Goal: Task Accomplishment & Management: Manage account settings

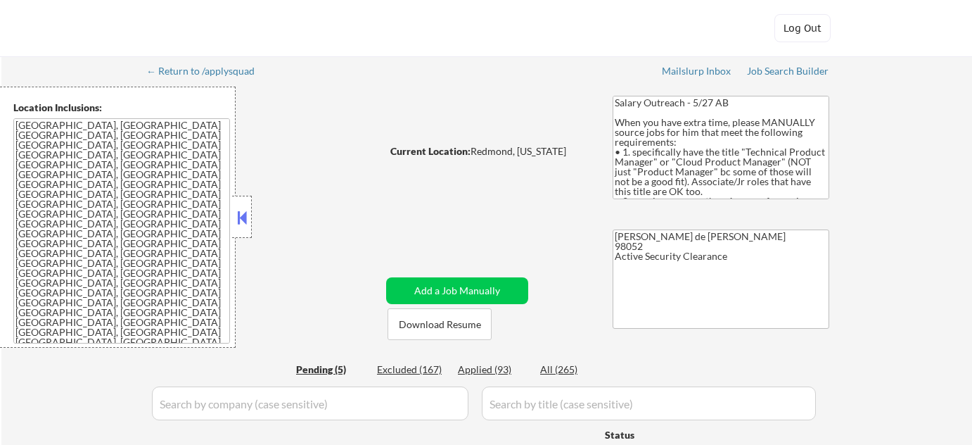
select select ""pending""
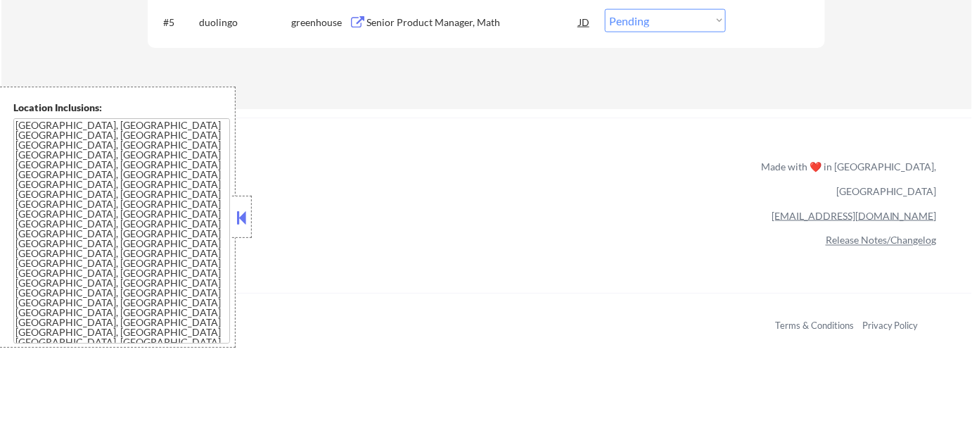
scroll to position [703, 0]
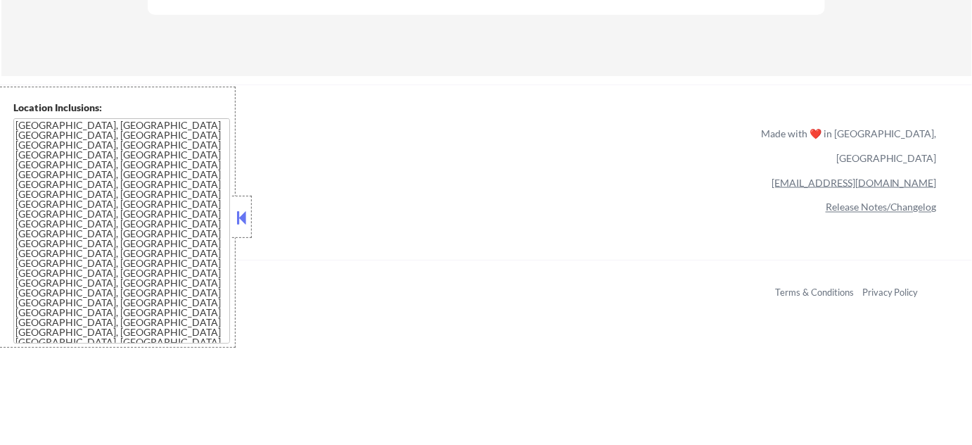
click at [236, 220] on button at bounding box center [241, 217] width 15 height 21
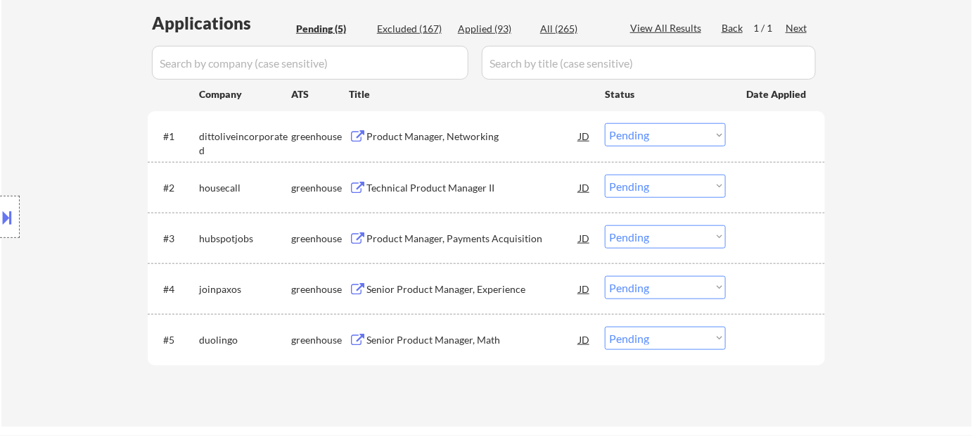
scroll to position [319, 0]
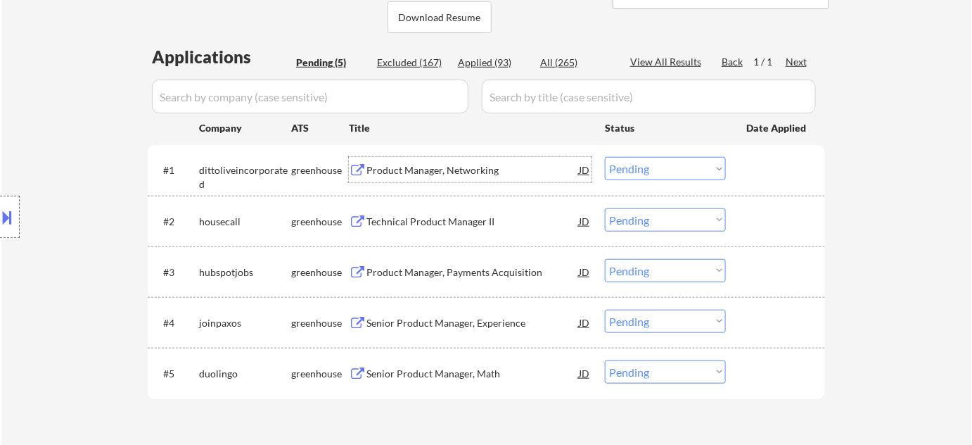
click at [423, 172] on div "Product Manager, Networking" at bounding box center [472, 170] width 212 height 14
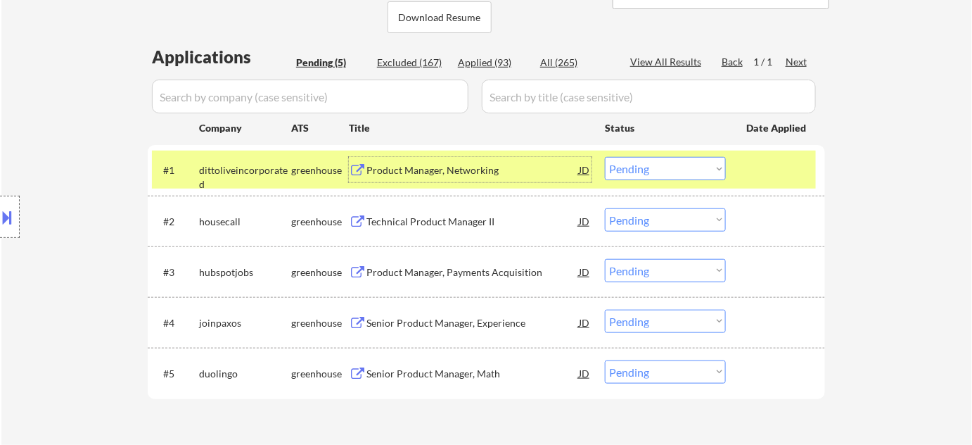
click at [680, 157] on select "Choose an option... Pending Applied Excluded (Questions) Excluded (Expired) Exc…" at bounding box center [665, 168] width 121 height 23
click at [605, 157] on select "Choose an option... Pending Applied Excluded (Questions) Excluded (Expired) Exc…" at bounding box center [665, 168] width 121 height 23
click at [455, 220] on div "Technical Product Manager II" at bounding box center [472, 222] width 212 height 14
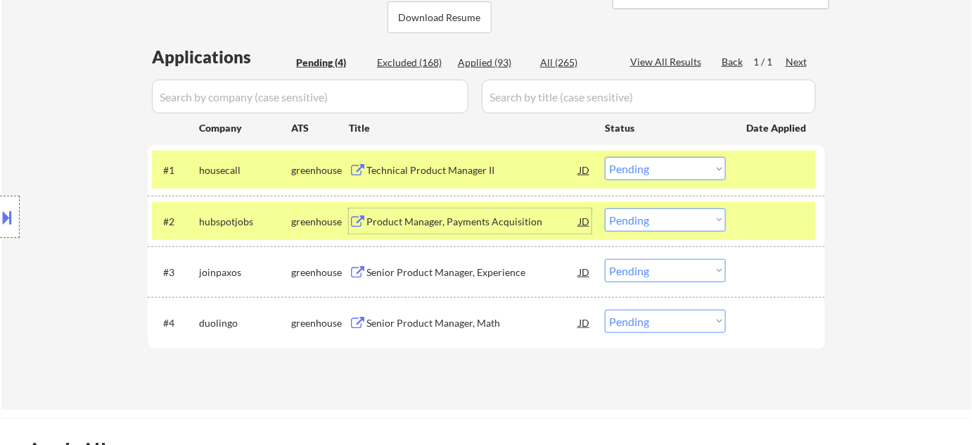
click at [663, 168] on select "Choose an option... Pending Applied Excluded (Questions) Excluded (Expired) Exc…" at bounding box center [665, 168] width 121 height 23
click at [605, 157] on select "Choose an option... Pending Applied Excluded (Questions) Excluded (Expired) Exc…" at bounding box center [665, 168] width 121 height 23
select select ""pending""
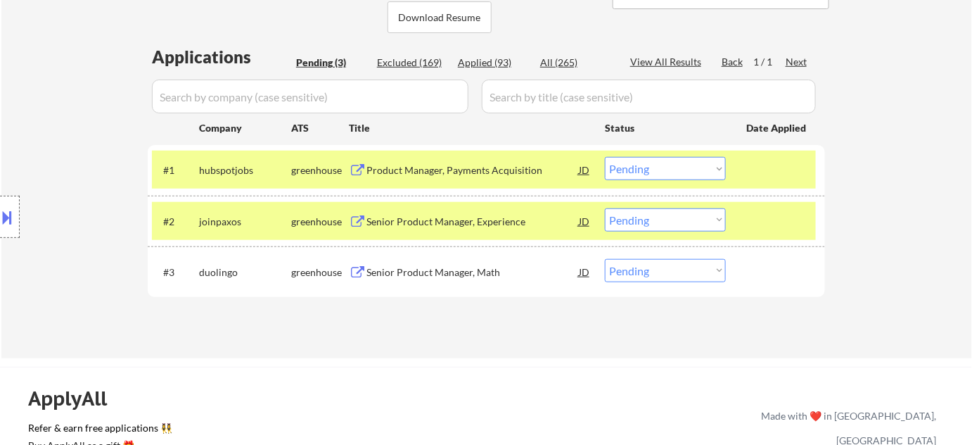
click at [475, 170] on div "Product Manager, Payments Acquisition" at bounding box center [472, 170] width 212 height 14
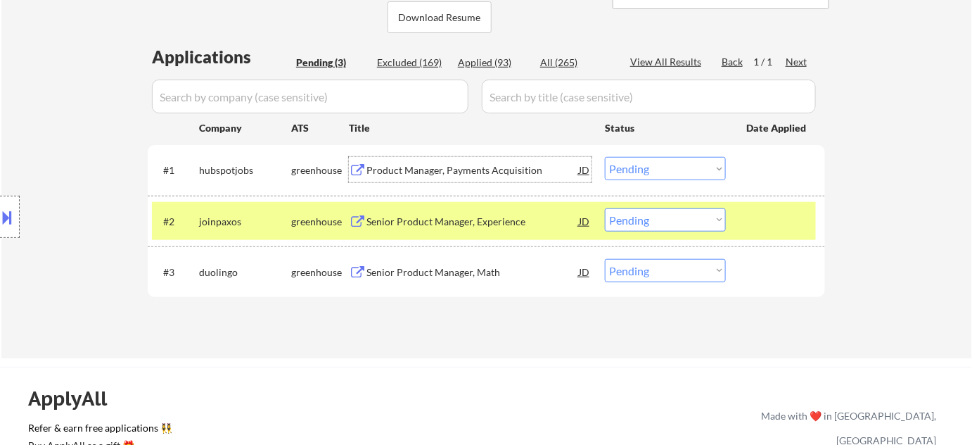
click at [506, 222] on div "Senior Product Manager, Experience" at bounding box center [472, 222] width 212 height 14
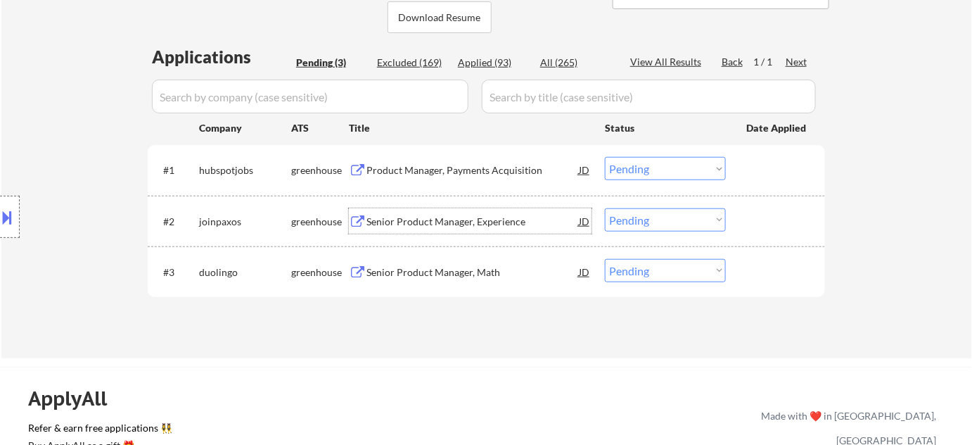
click at [642, 221] on select "Choose an option... Pending Applied Excluded (Questions) Excluded (Expired) Exc…" at bounding box center [665, 219] width 121 height 23
click at [605, 208] on select "Choose an option... Pending Applied Excluded (Questions) Excluded (Expired) Exc…" at bounding box center [665, 219] width 121 height 23
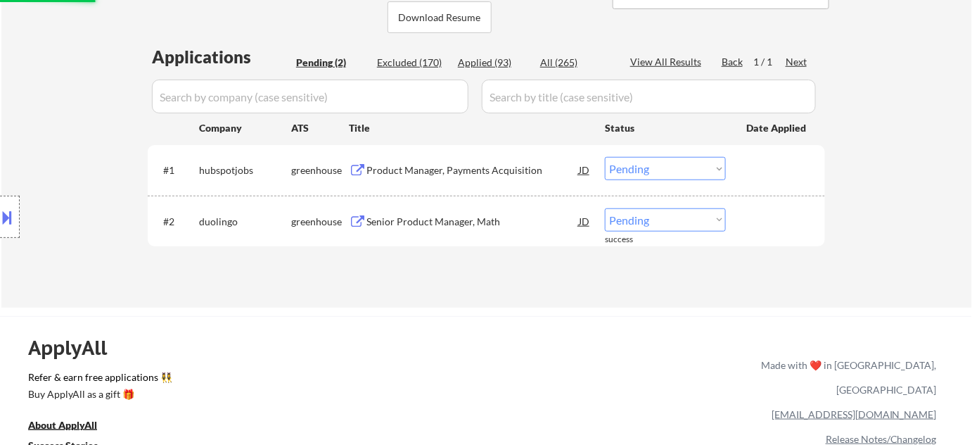
click at [423, 223] on div "Senior Product Manager, Math" at bounding box center [472, 222] width 212 height 14
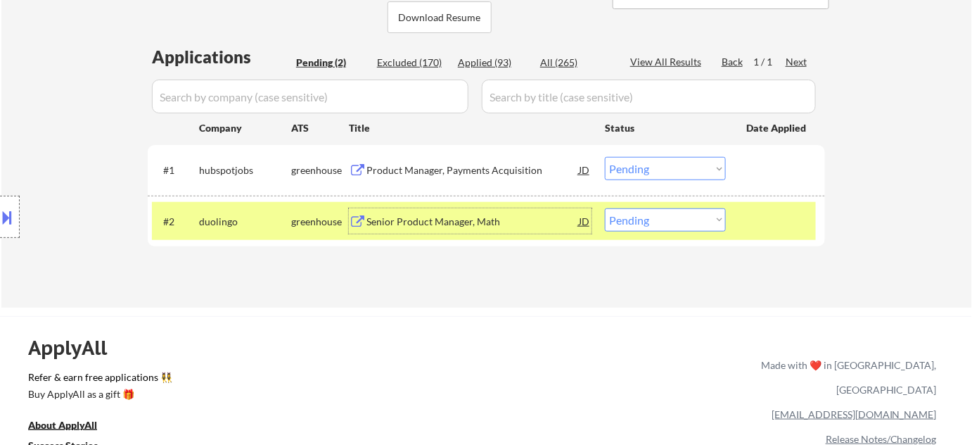
click at [664, 224] on select "Choose an option... Pending Applied Excluded (Questions) Excluded (Expired) Exc…" at bounding box center [665, 219] width 121 height 23
select select ""excluded""
click at [605, 208] on select "Choose an option... Pending Applied Excluded (Questions) Excluded (Expired) Exc…" at bounding box center [665, 219] width 121 height 23
select select ""excluded""
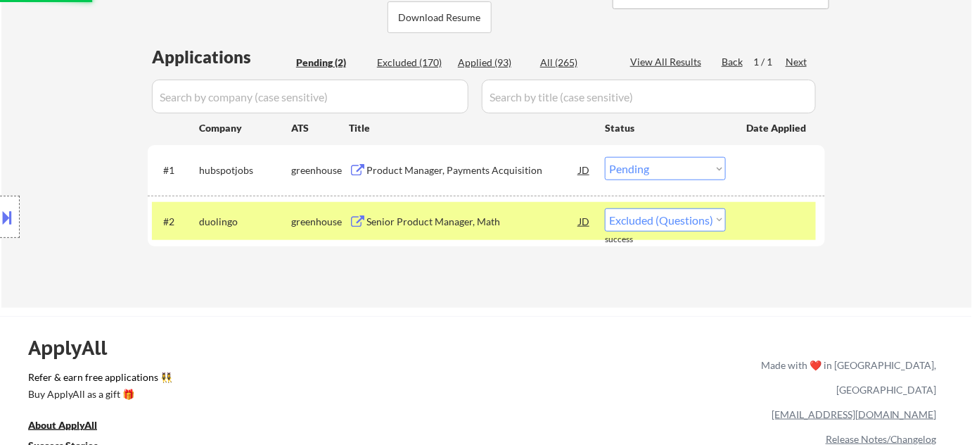
select select ""excluded""
click at [497, 52] on div "Applications Pending (2) Excluded (170) Applied (93) All (265) View All Results…" at bounding box center [486, 163] width 677 height 236
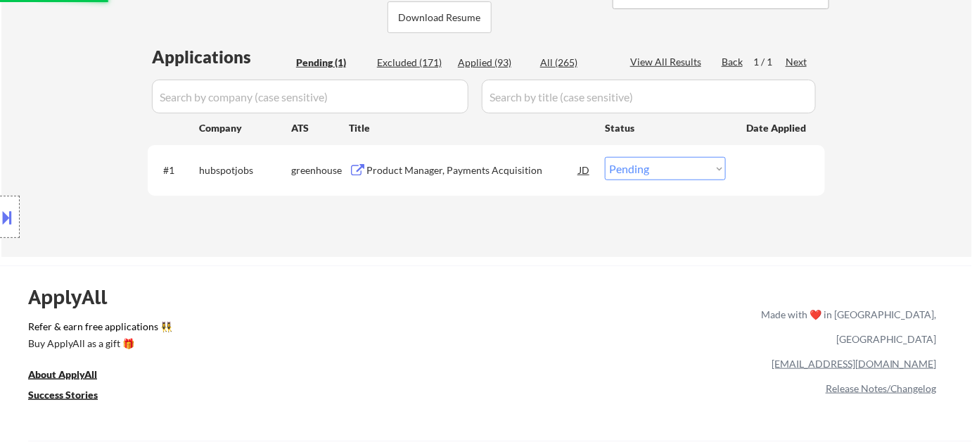
click at [490, 63] on div "Applied (93)" at bounding box center [493, 63] width 70 height 14
click at [423, 104] on input "input" at bounding box center [310, 96] width 317 height 34
click at [499, 58] on div "Applied (93)" at bounding box center [493, 63] width 70 height 14
select select ""applied""
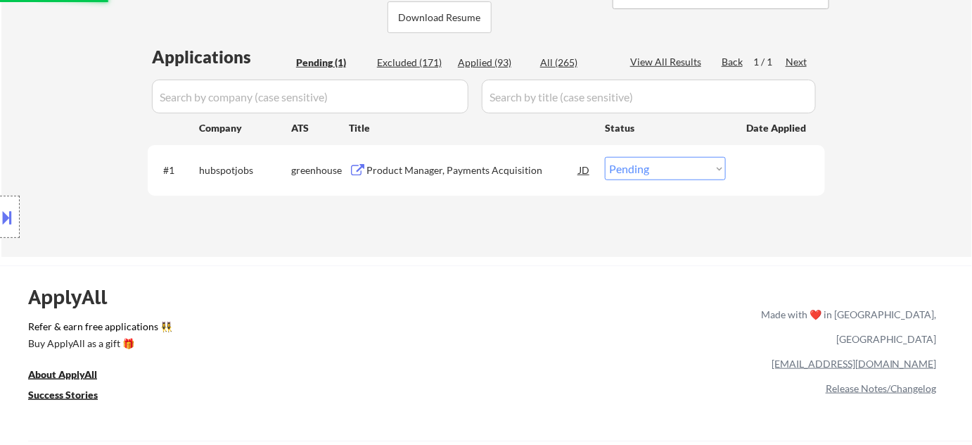
select select ""applied""
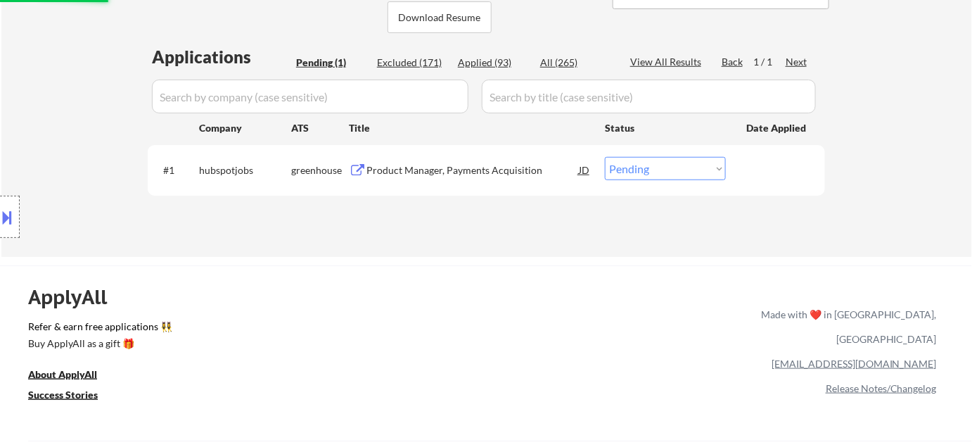
select select ""applied""
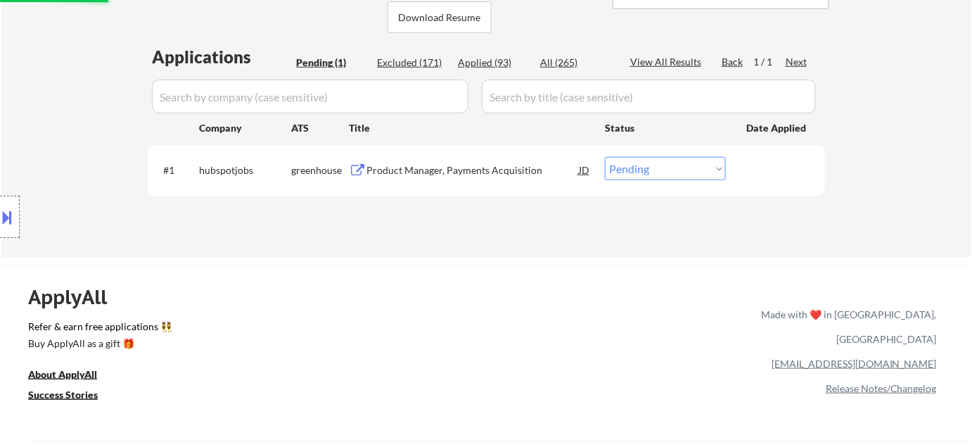
select select ""applied""
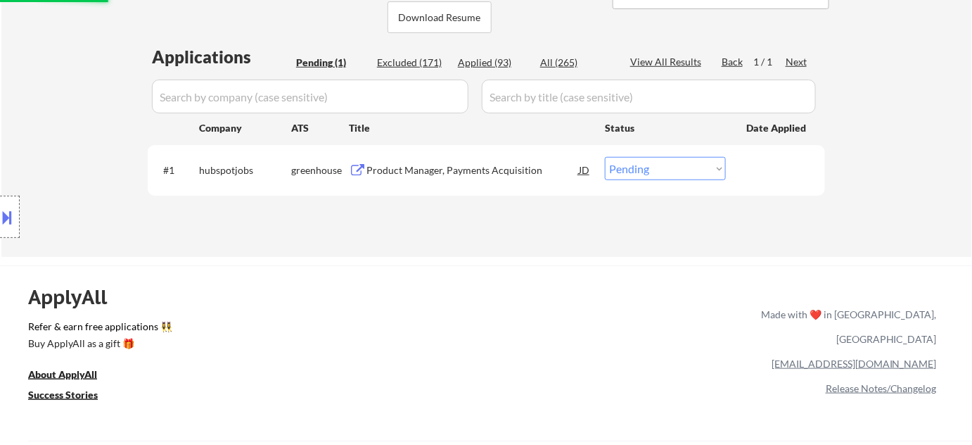
select select ""applied""
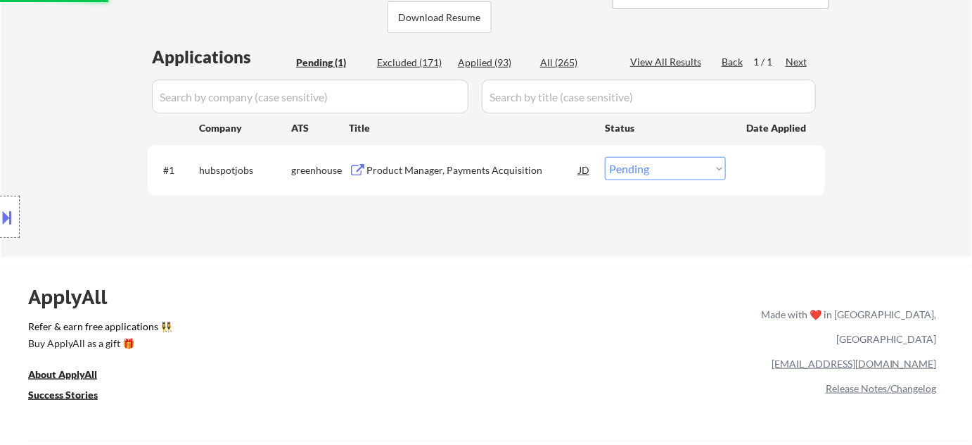
select select ""applied""
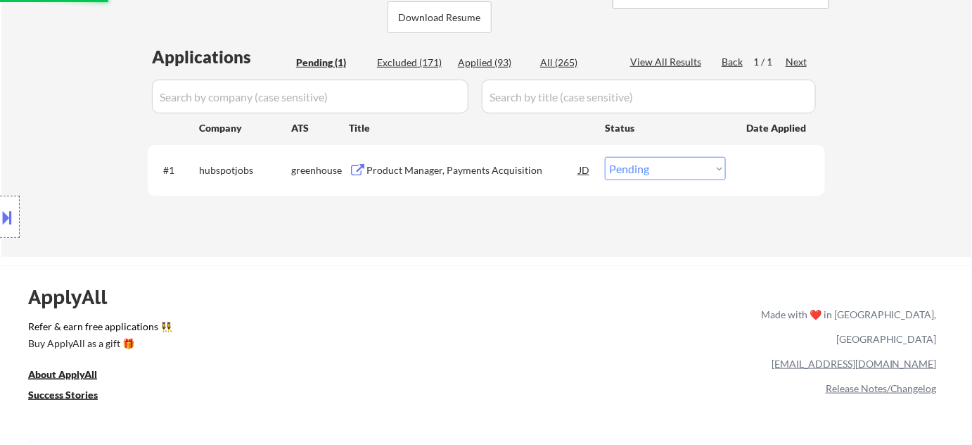
select select ""applied""
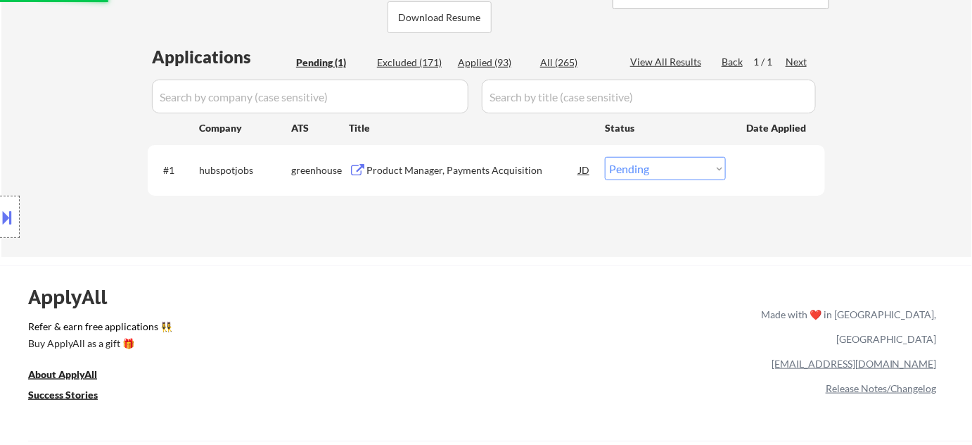
select select ""applied""
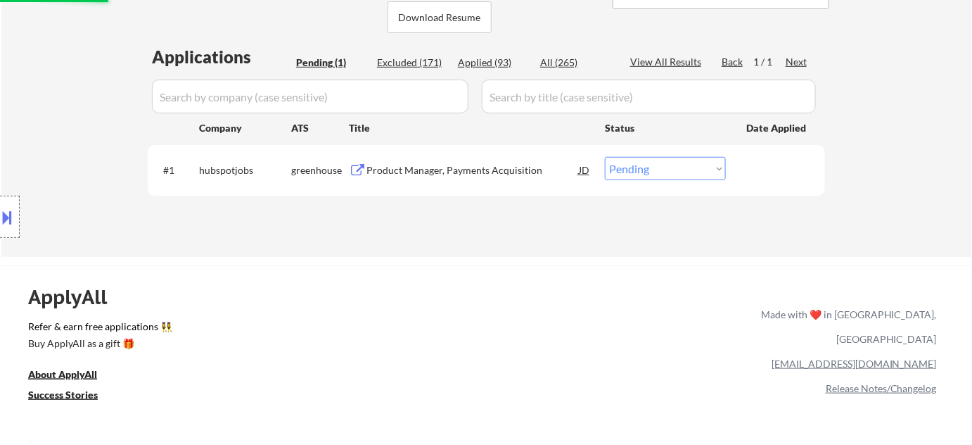
select select ""applied""
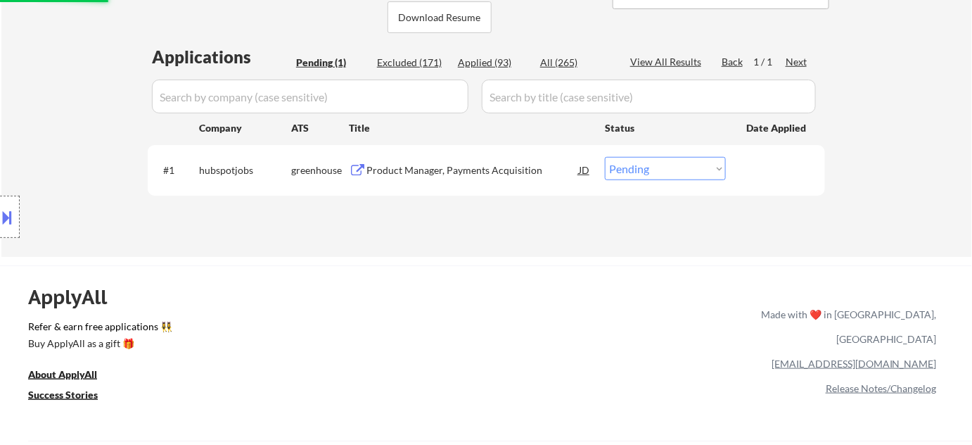
select select ""applied""
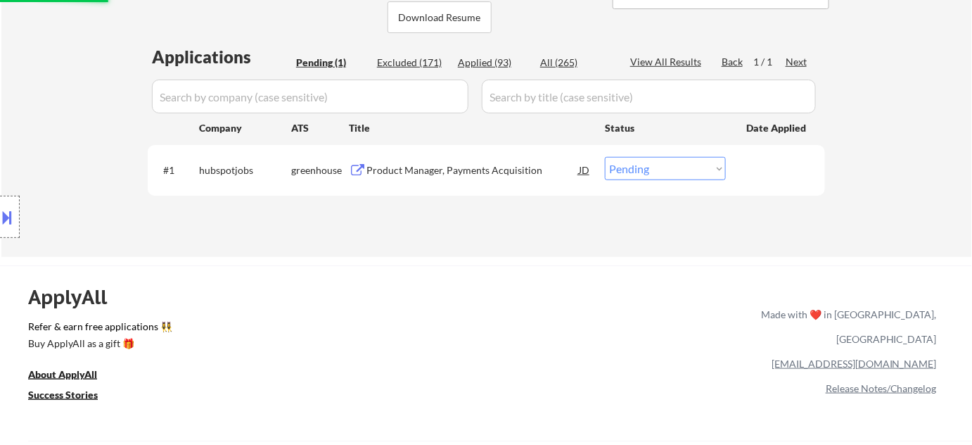
select select ""applied""
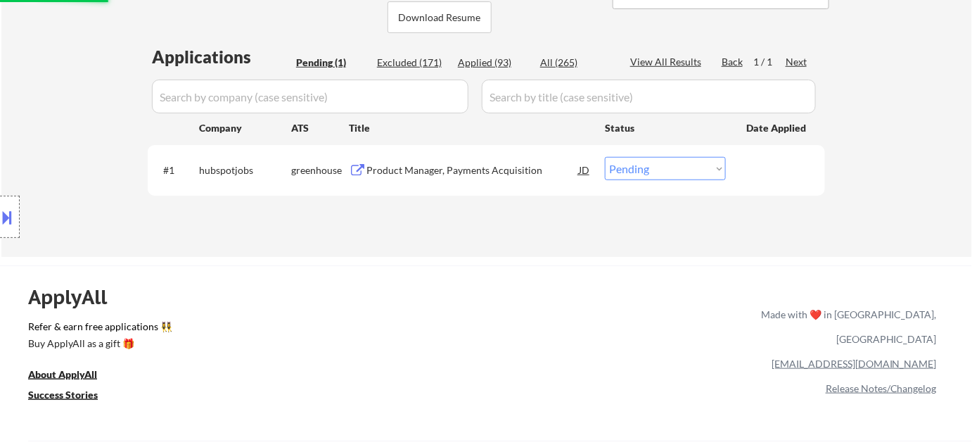
select select ""applied""
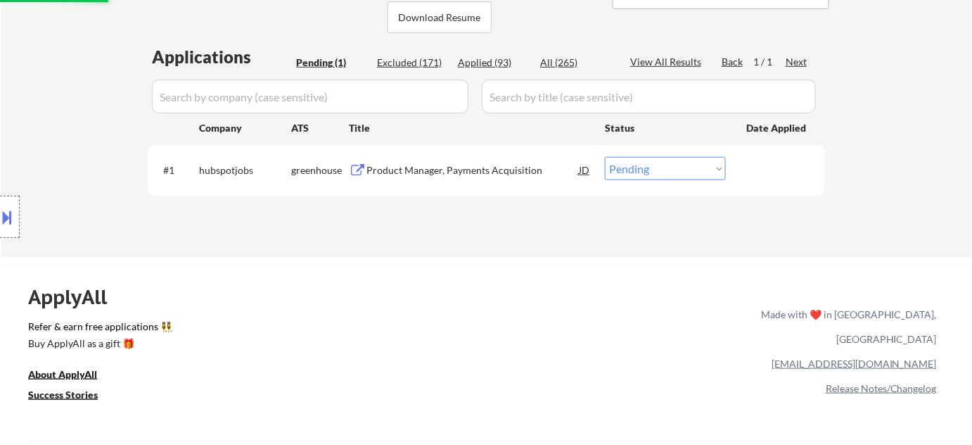
select select ""applied""
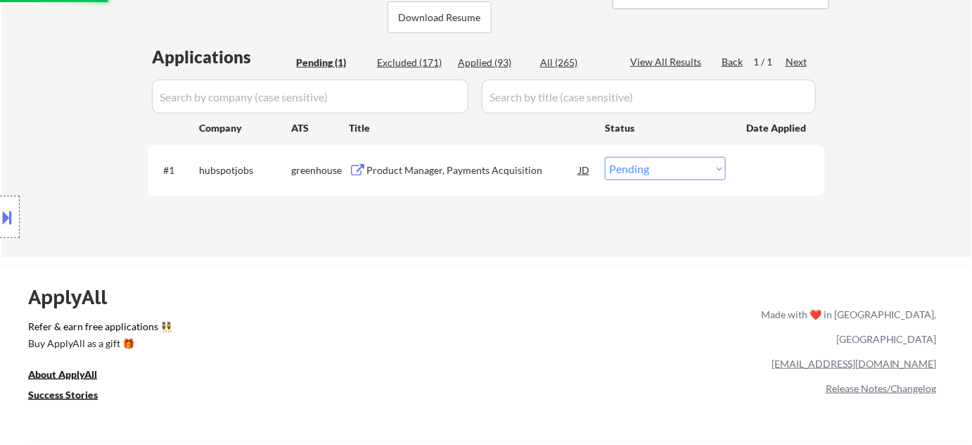
select select ""applied""
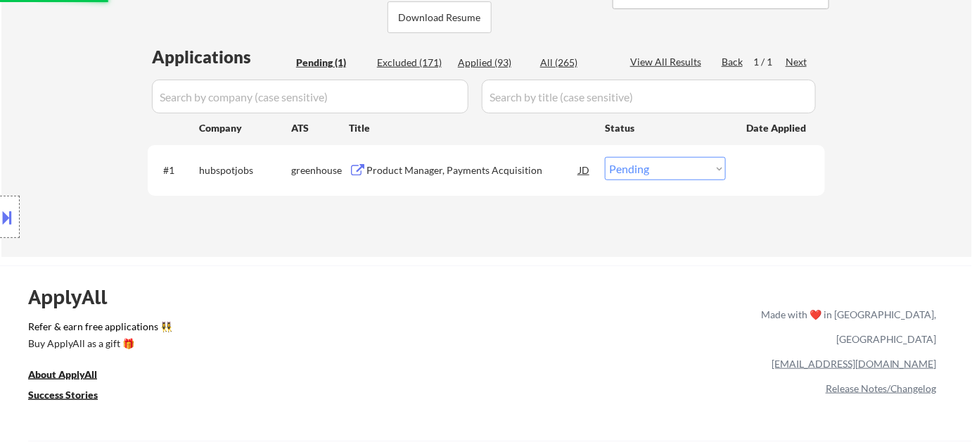
select select ""applied""
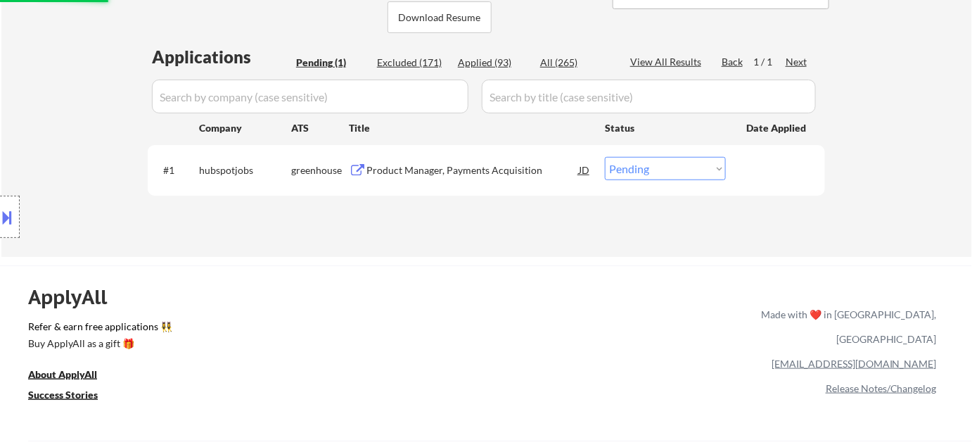
select select ""applied""
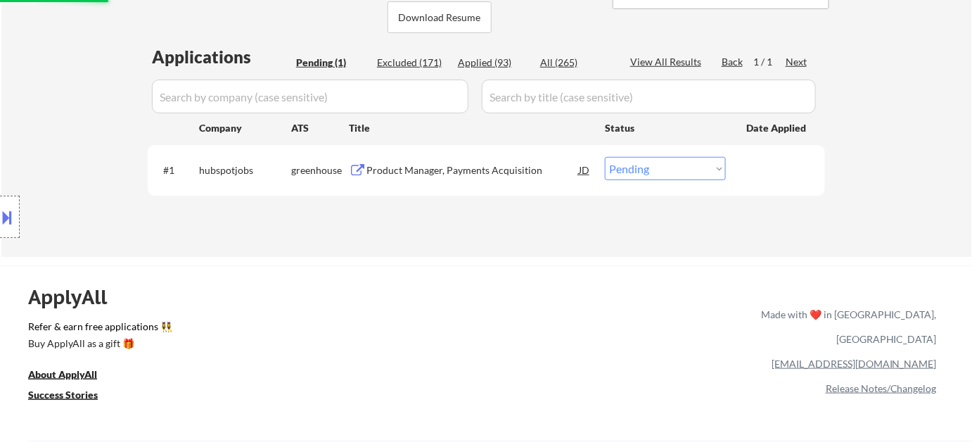
select select ""applied""
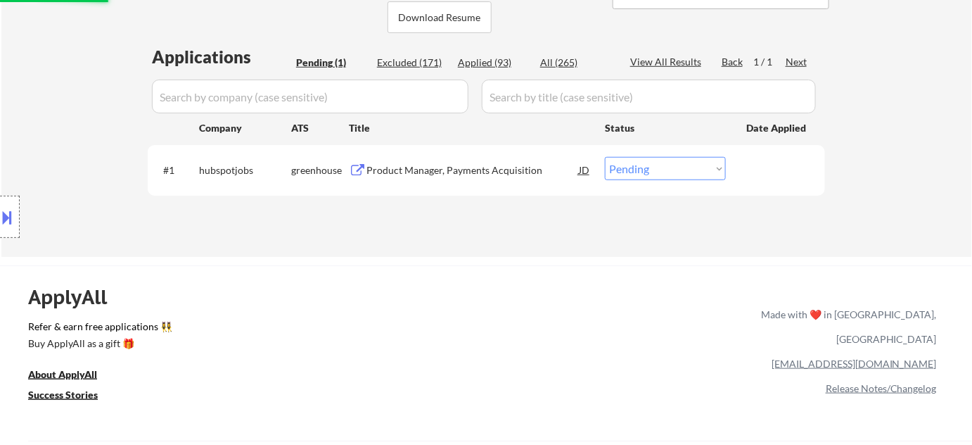
select select ""applied""
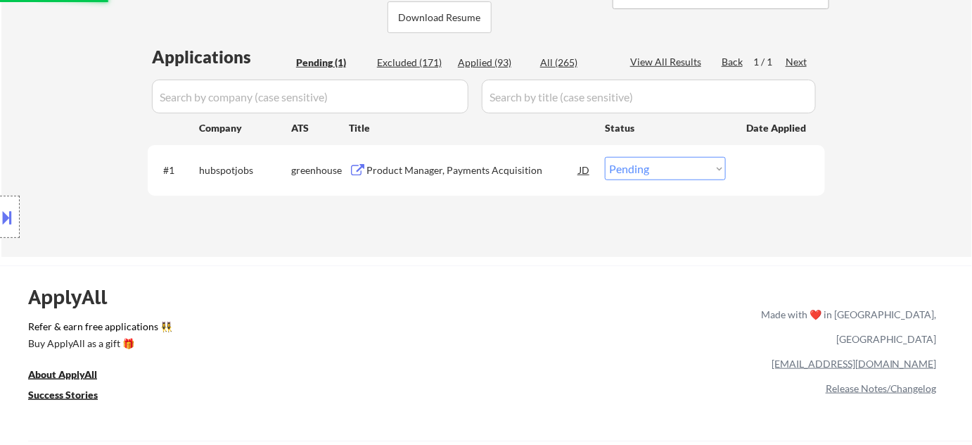
select select ""applied""
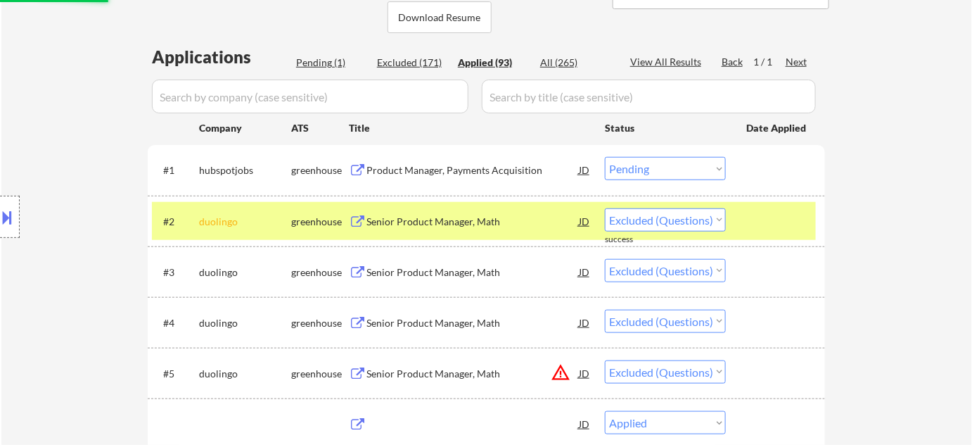
select select ""applied""
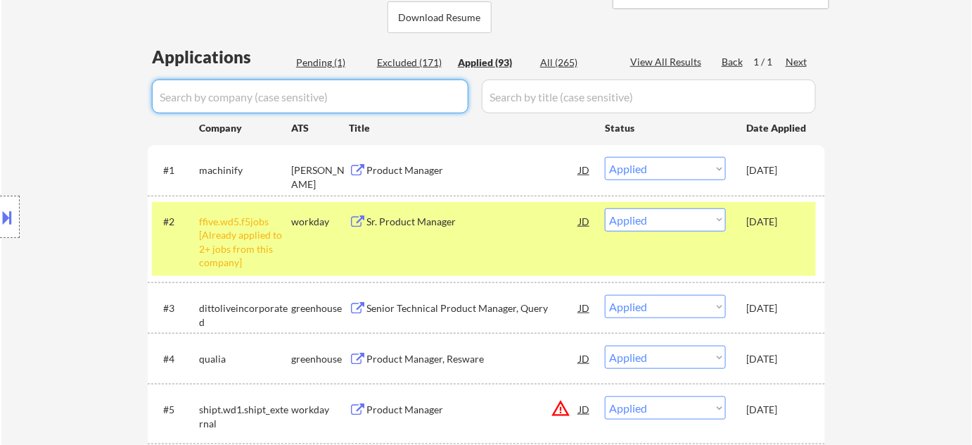
click at [418, 91] on input "input" at bounding box center [310, 96] width 317 height 34
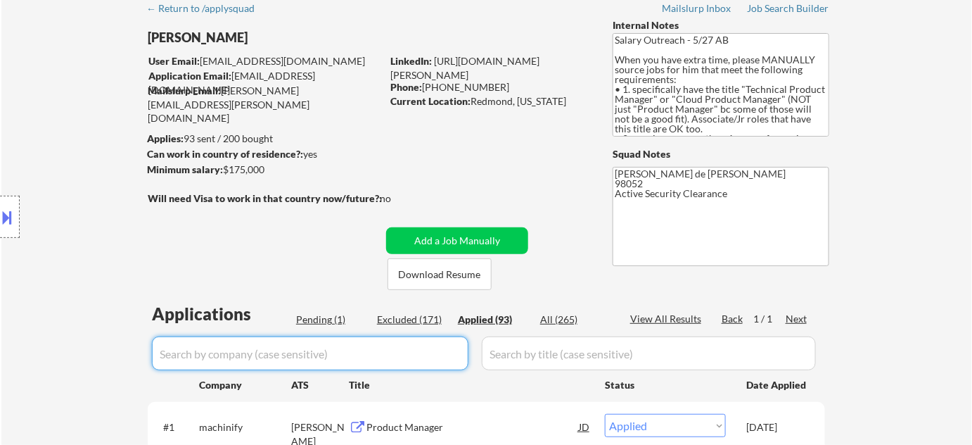
scroll to position [0, 0]
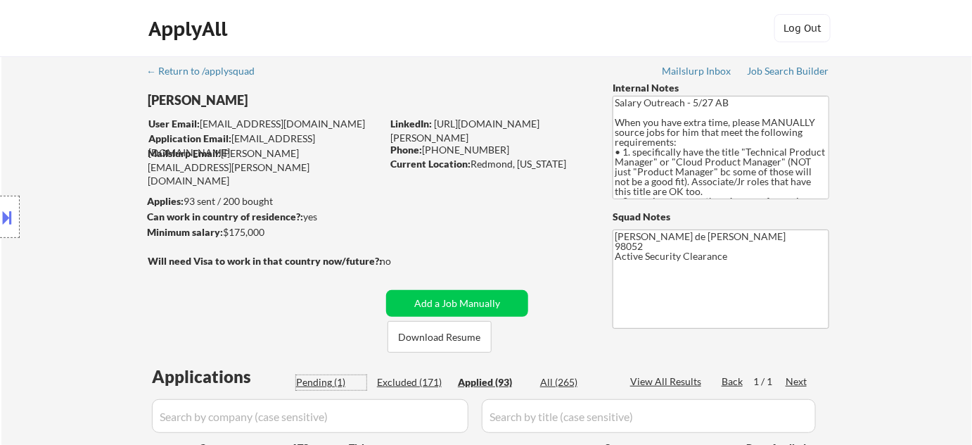
click at [331, 381] on div "Pending (1)" at bounding box center [331, 382] width 70 height 14
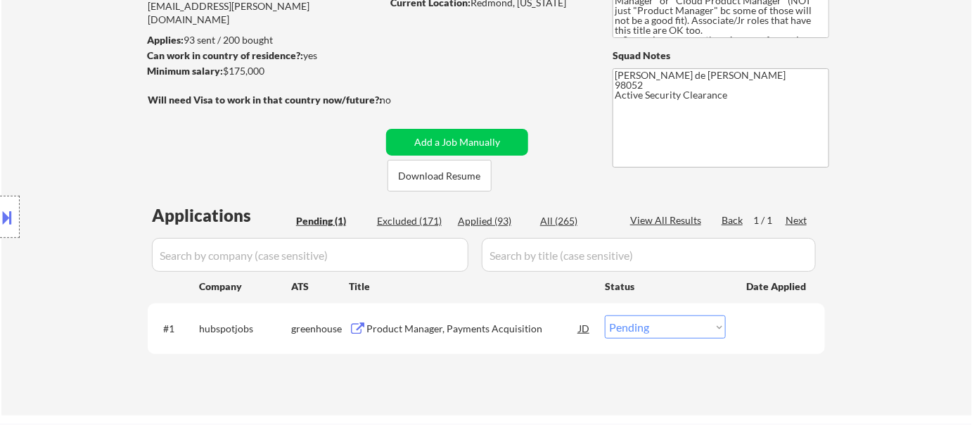
scroll to position [191, 0]
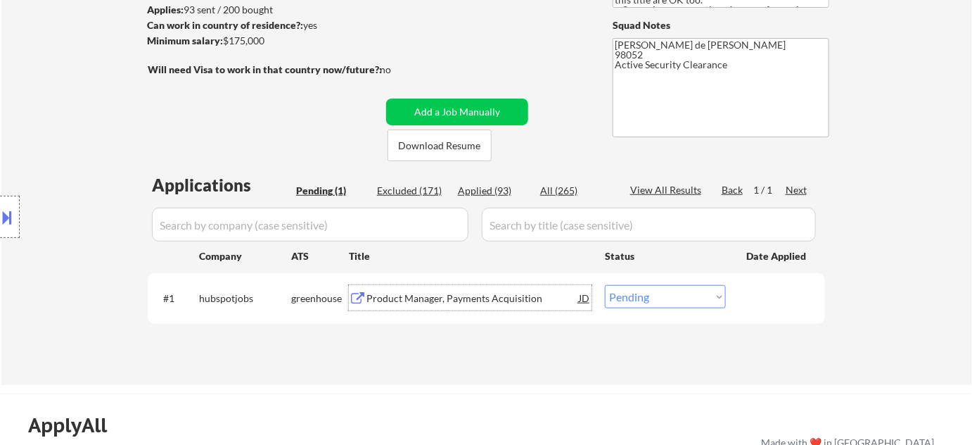
click at [471, 300] on div "Product Manager, Payments Acquisition" at bounding box center [472, 298] width 212 height 14
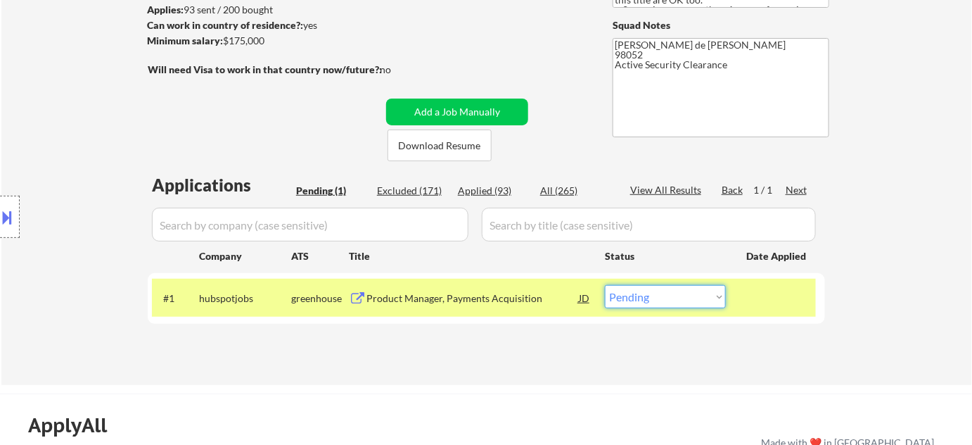
click at [648, 300] on select "Choose an option... Pending Applied Excluded (Questions) Excluded (Expired) Exc…" at bounding box center [665, 296] width 121 height 23
select select ""applied""
click at [605, 285] on select "Choose an option... Pending Applied Excluded (Questions) Excluded (Expired) Exc…" at bounding box center [665, 296] width 121 height 23
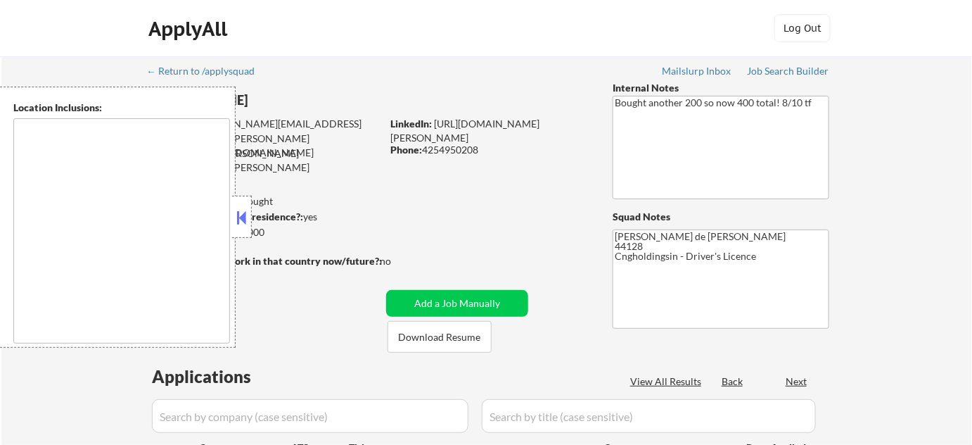
type textarea "[GEOGRAPHIC_DATA], [GEOGRAPHIC_DATA] [GEOGRAPHIC_DATA], [GEOGRAPHIC_DATA] [GEOG…"
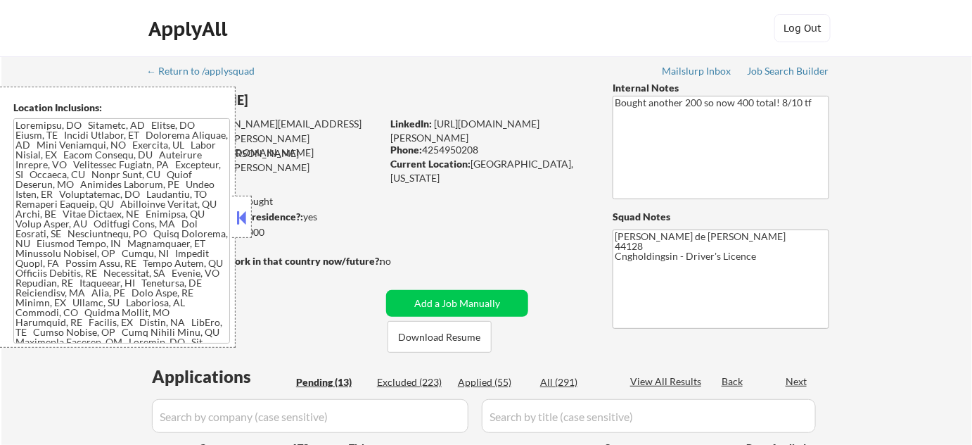
select select ""pending""
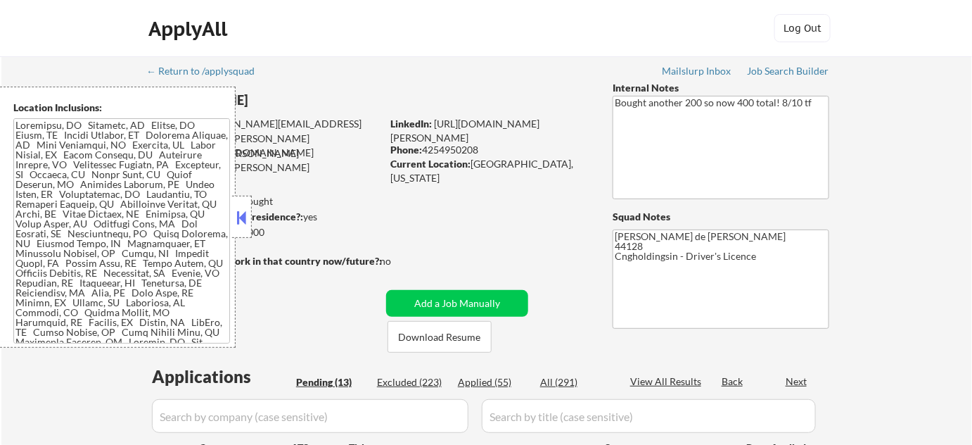
select select ""pending""
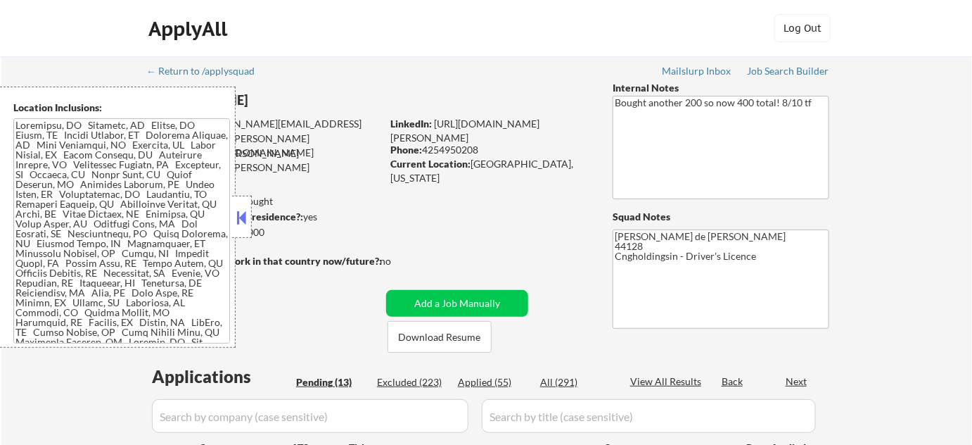
select select ""pending""
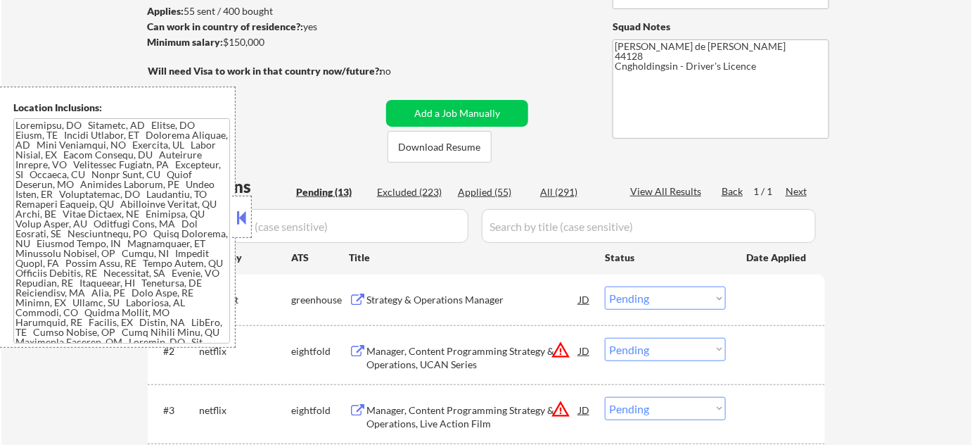
scroll to position [255, 0]
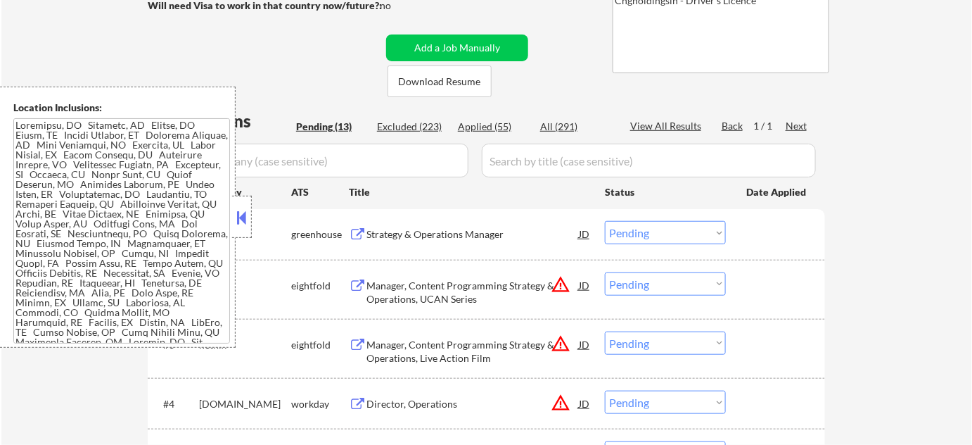
click at [238, 215] on button at bounding box center [241, 217] width 15 height 21
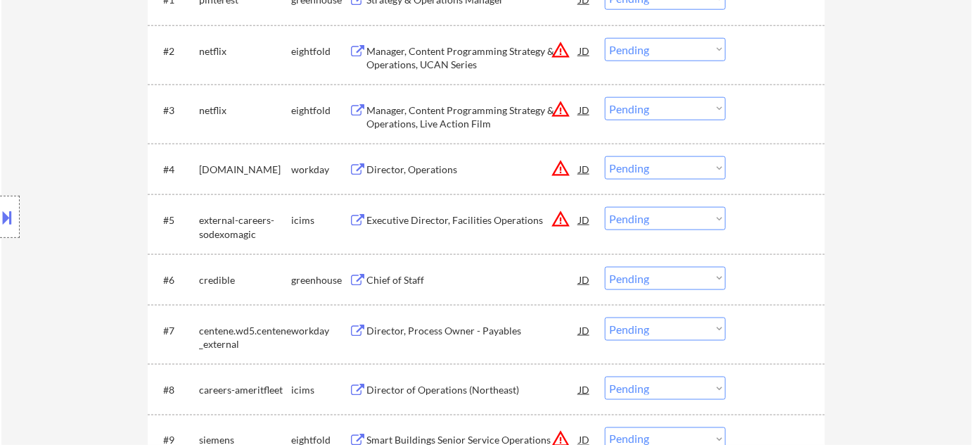
scroll to position [511, 0]
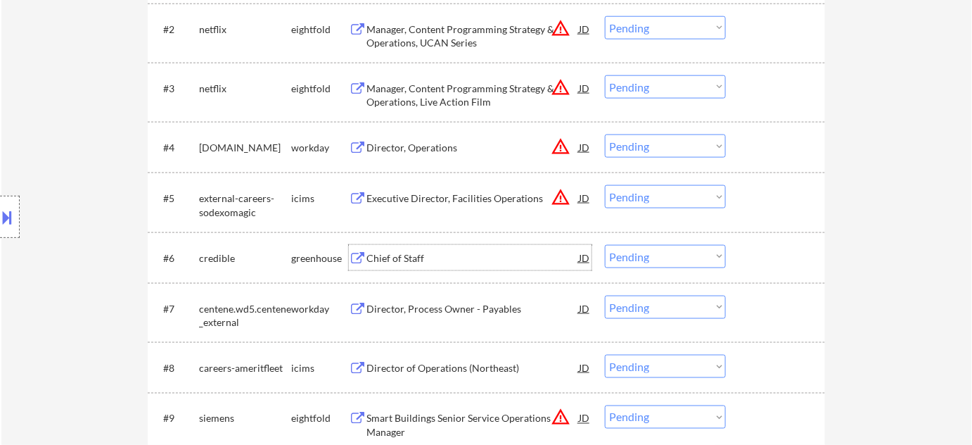
click at [409, 263] on div "Chief of Staff" at bounding box center [472, 258] width 212 height 14
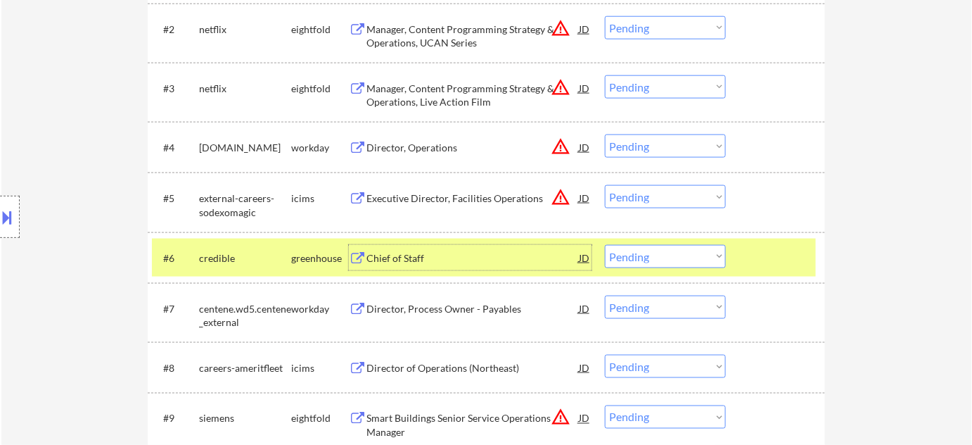
click at [701, 260] on select "Choose an option... Pending Applied Excluded (Questions) Excluded (Expired) Exc…" at bounding box center [665, 256] width 121 height 23
click at [605, 245] on select "Choose an option... Pending Applied Excluded (Questions) Excluded (Expired) Exc…" at bounding box center [665, 256] width 121 height 23
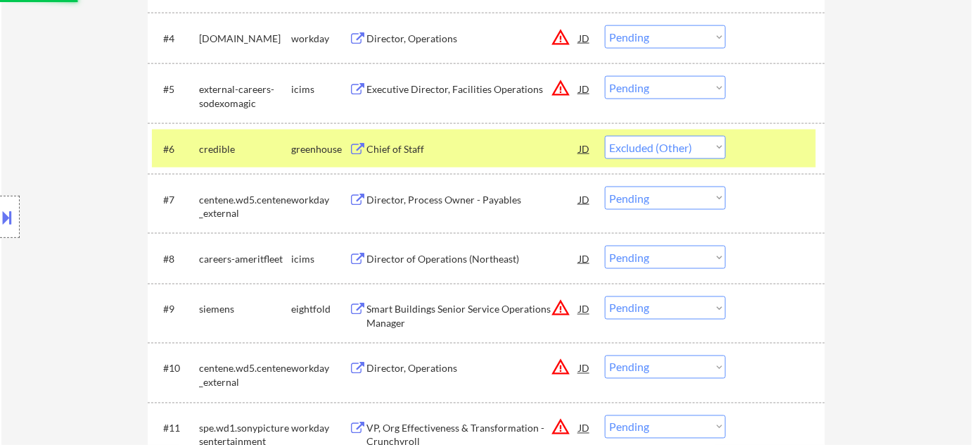
scroll to position [639, 0]
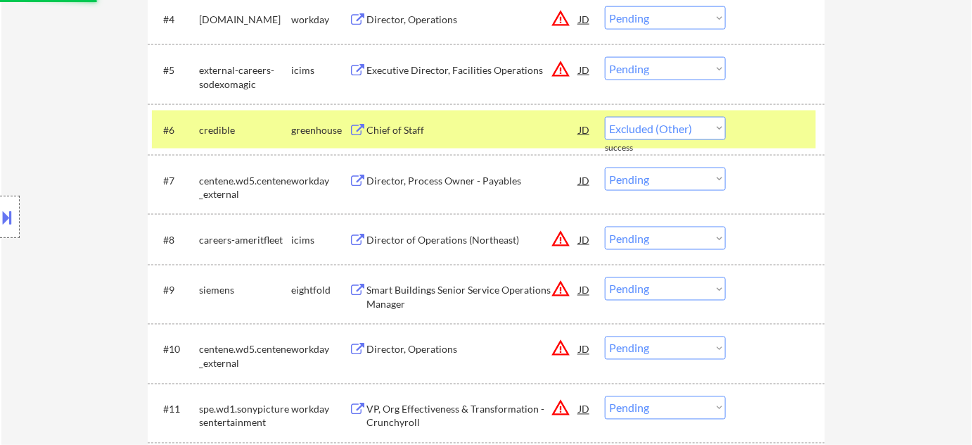
select select ""pending""
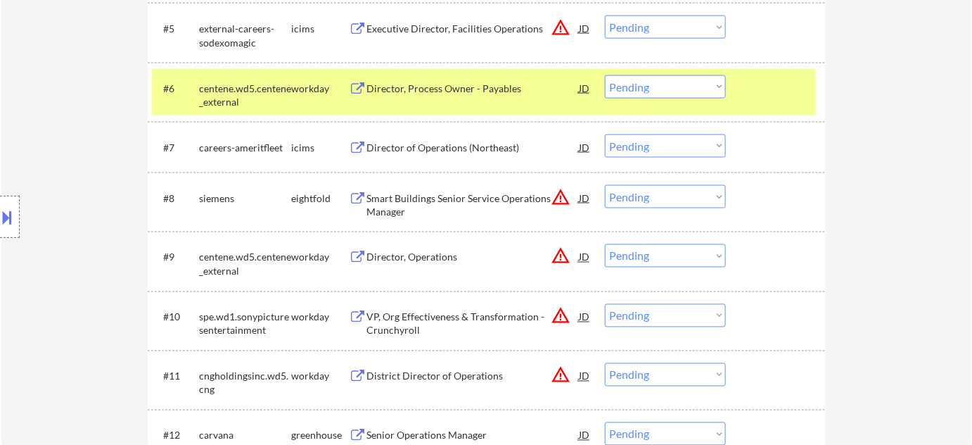
scroll to position [703, 0]
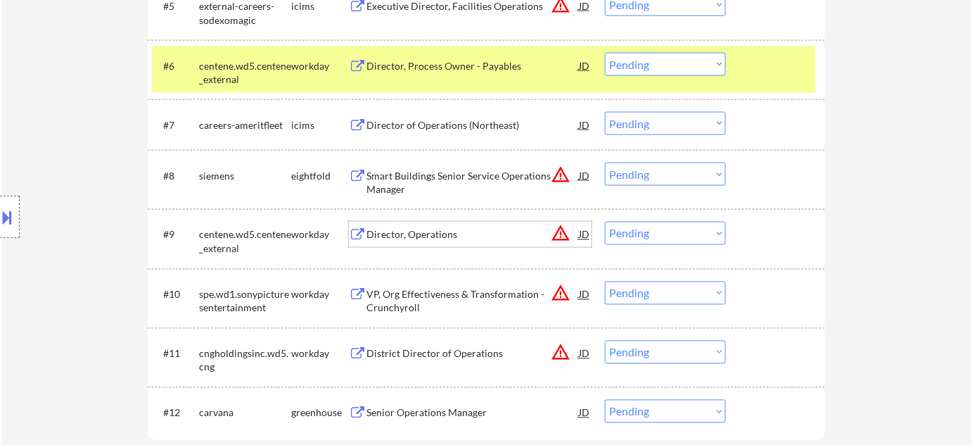
click at [446, 234] on div "Director, Operations" at bounding box center [472, 235] width 212 height 14
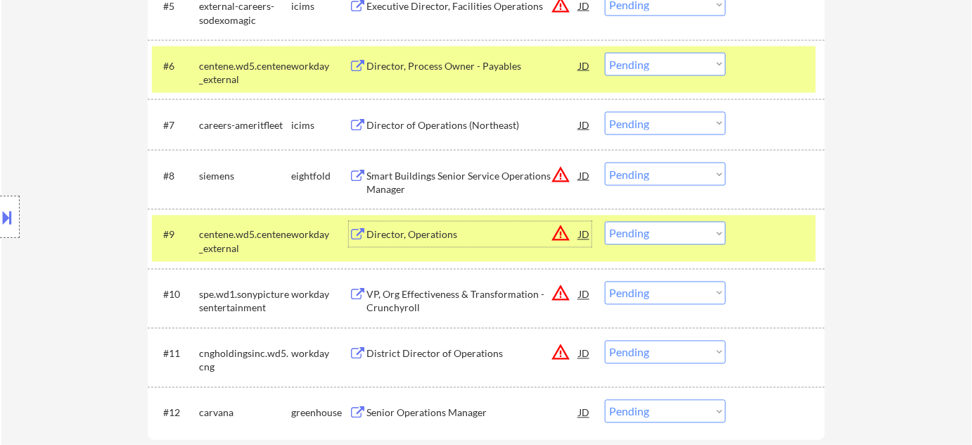
click at [15, 222] on button at bounding box center [7, 216] width 15 height 23
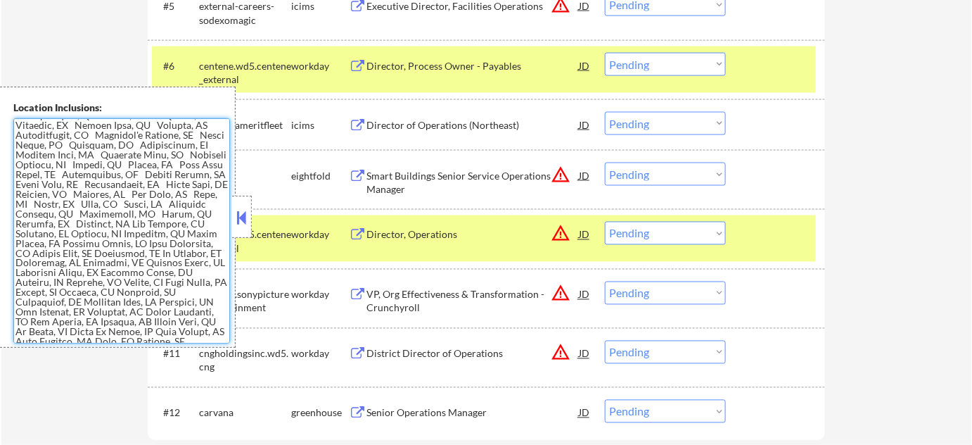
scroll to position [684, 0]
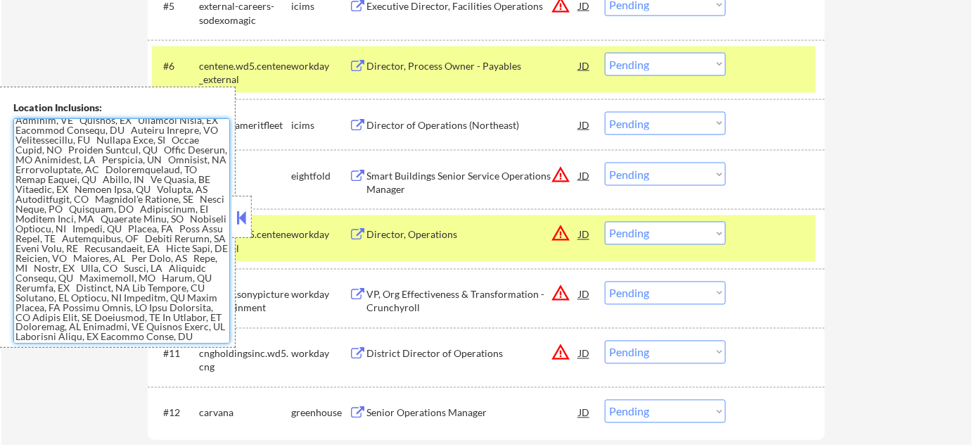
click at [255, 200] on div "#8 siemens eightfold Smart Buildings Senior Service Operations Manager JD warni…" at bounding box center [484, 179] width 664 height 46
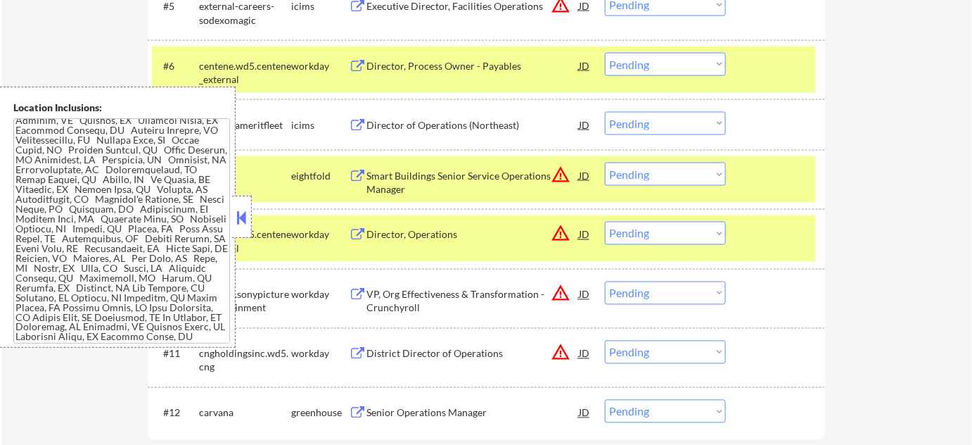
click at [236, 220] on button at bounding box center [241, 217] width 15 height 21
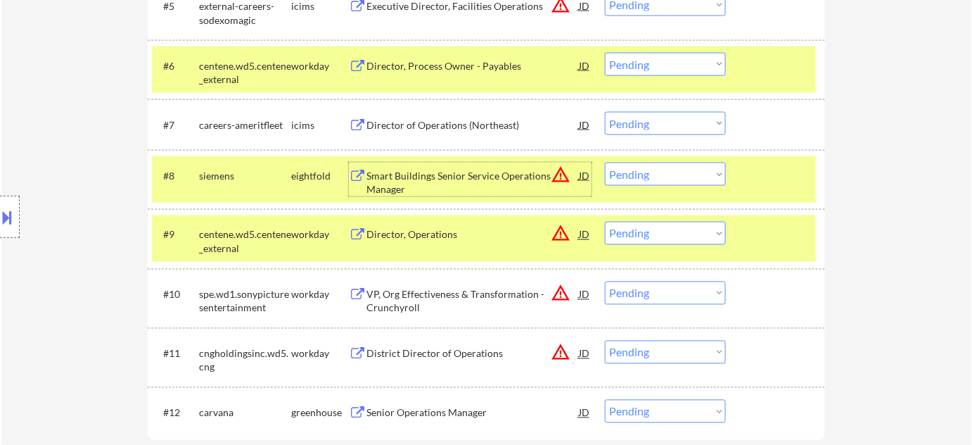
click at [444, 169] on div "Smart Buildings Senior Service Operations Manager" at bounding box center [472, 182] width 212 height 27
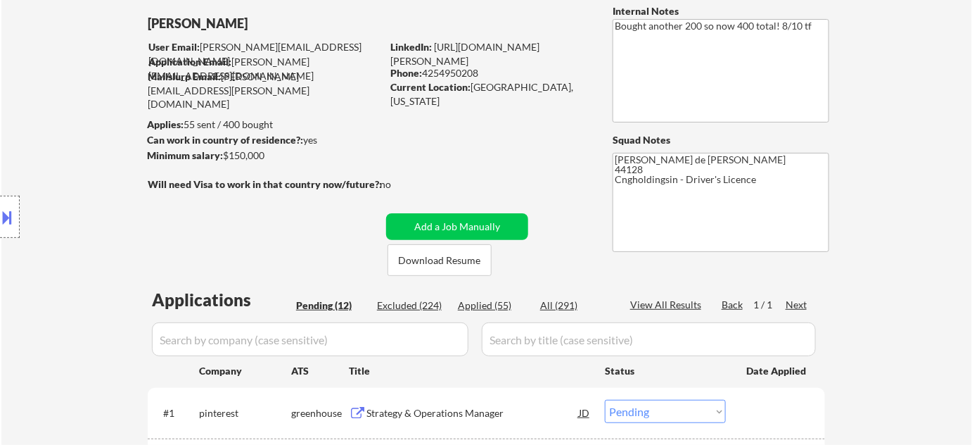
scroll to position [0, 0]
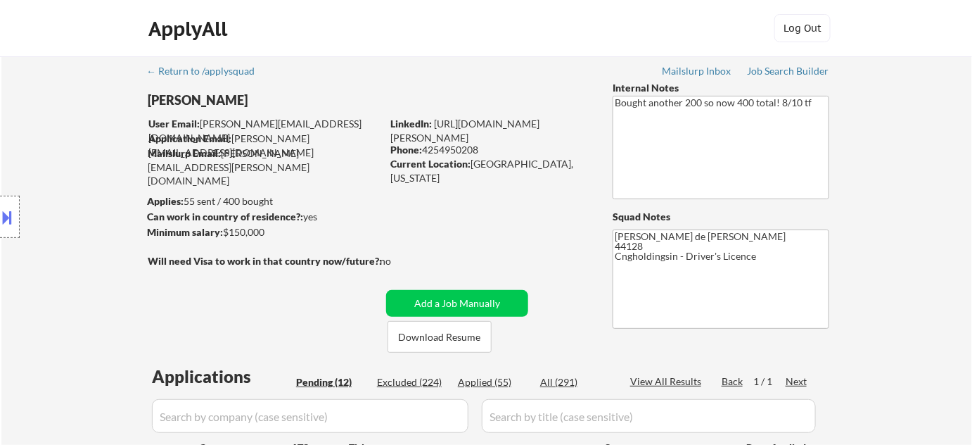
drag, startPoint x: 426, startPoint y: 148, endPoint x: 492, endPoint y: 149, distance: 66.1
click at [492, 149] on div "Phone: [PHONE_NUMBER]" at bounding box center [489, 150] width 199 height 14
copy div "4254950208"
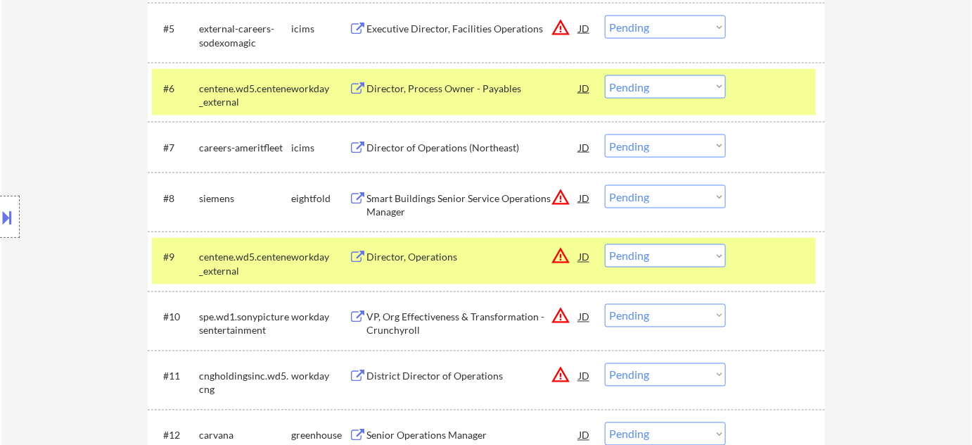
scroll to position [703, 0]
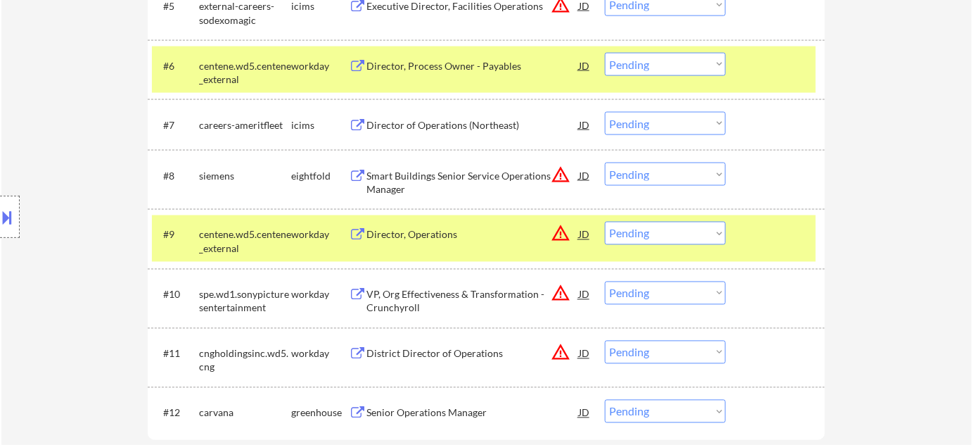
click at [555, 234] on button "warning_amber" at bounding box center [561, 234] width 20 height 20
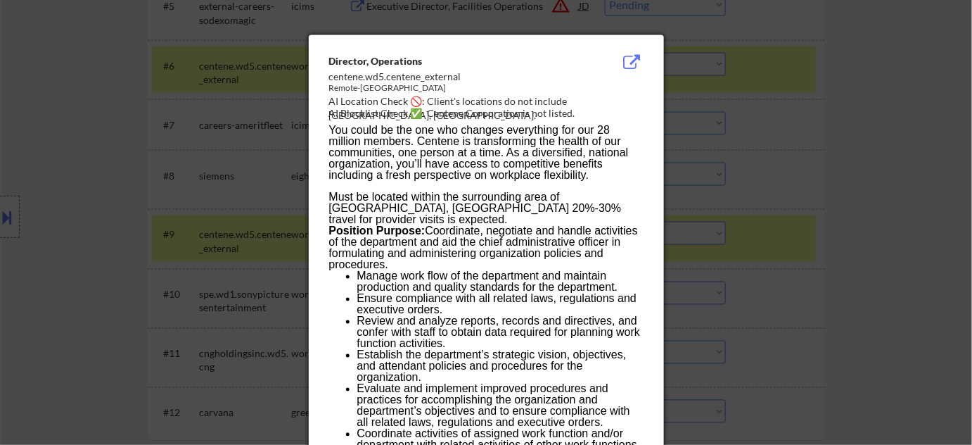
click at [825, 245] on div at bounding box center [486, 222] width 972 height 445
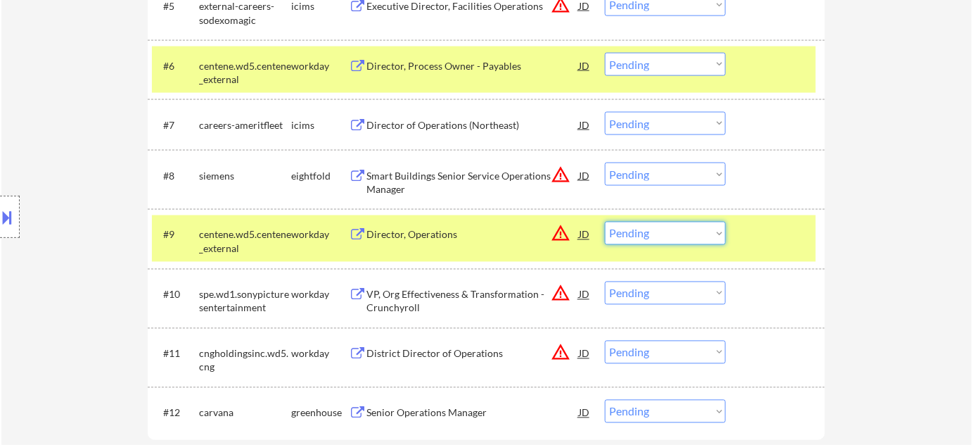
click at [715, 236] on select "Choose an option... Pending Applied Excluded (Questions) Excluded (Expired) Exc…" at bounding box center [665, 233] width 121 height 23
click at [605, 222] on select "Choose an option... Pending Applied Excluded (Questions) Excluded (Expired) Exc…" at bounding box center [665, 233] width 121 height 23
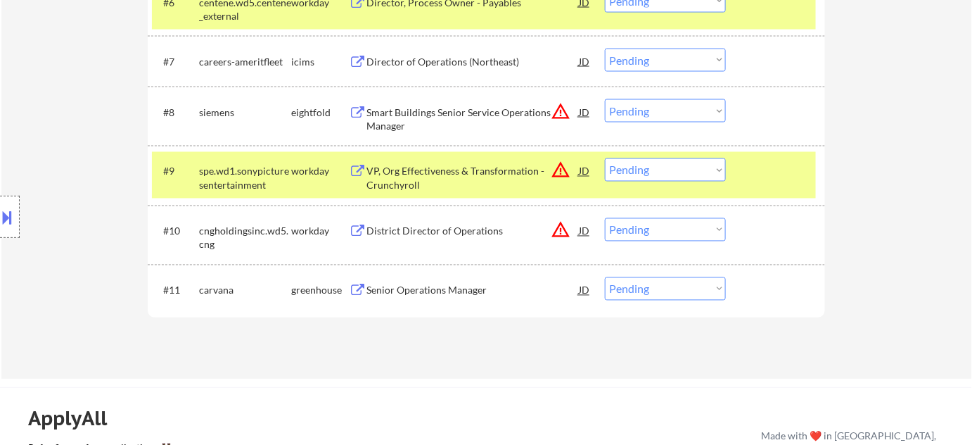
click at [418, 183] on div "VP, Org Effectiveness & Transformation - Crunchyroll" at bounding box center [472, 178] width 212 height 27
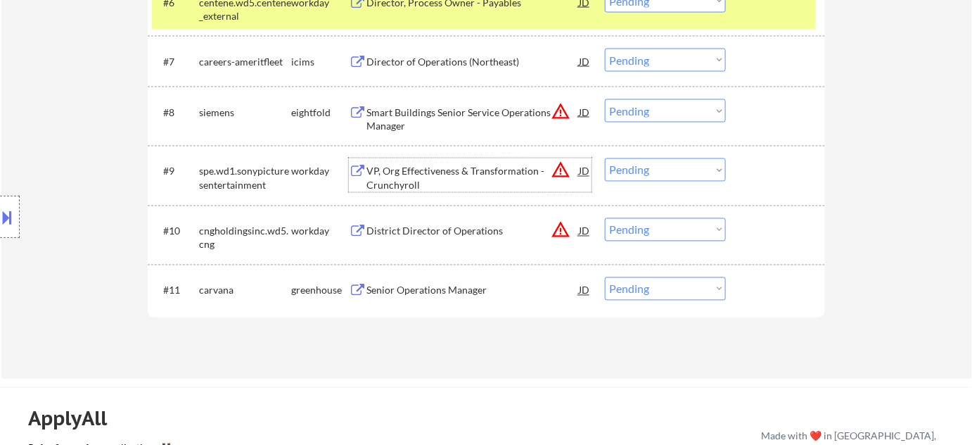
click at [665, 167] on select "Choose an option... Pending Applied Excluded (Questions) Excluded (Expired) Exc…" at bounding box center [665, 169] width 121 height 23
click at [605, 158] on select "Choose an option... Pending Applied Excluded (Questions) Excluded (Expired) Exc…" at bounding box center [665, 169] width 121 height 23
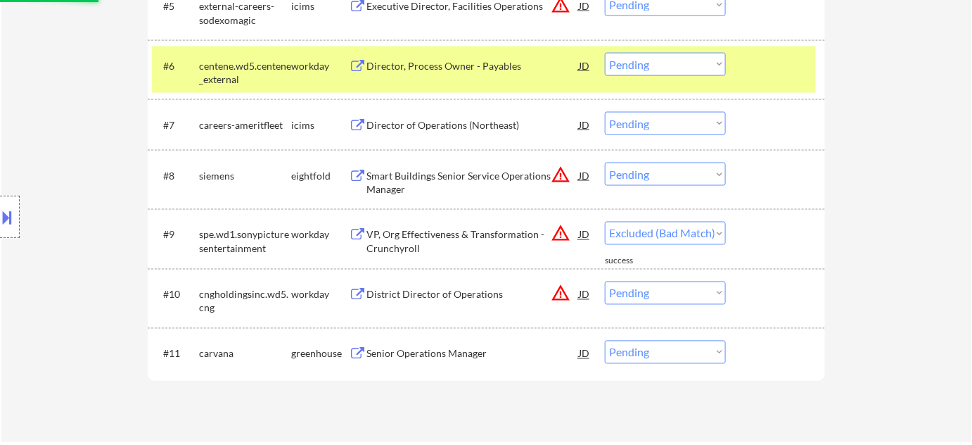
select select ""pending""
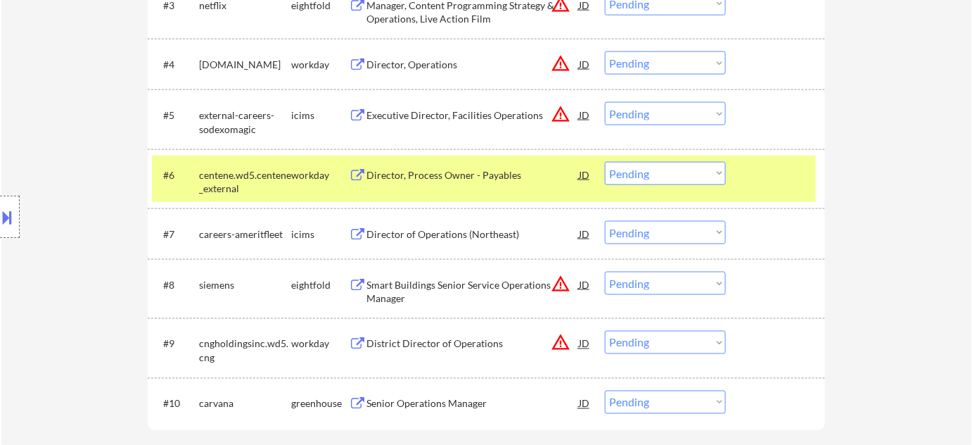
scroll to position [575, 0]
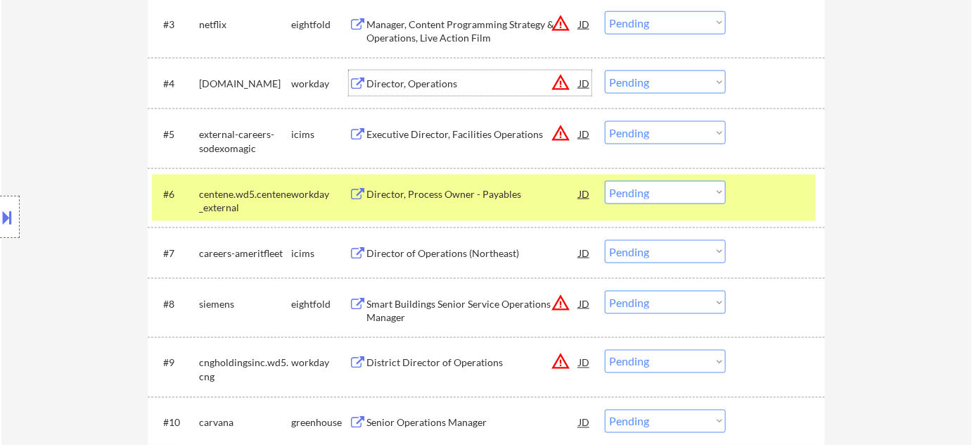
click at [431, 84] on div "Director, Operations" at bounding box center [472, 84] width 212 height 14
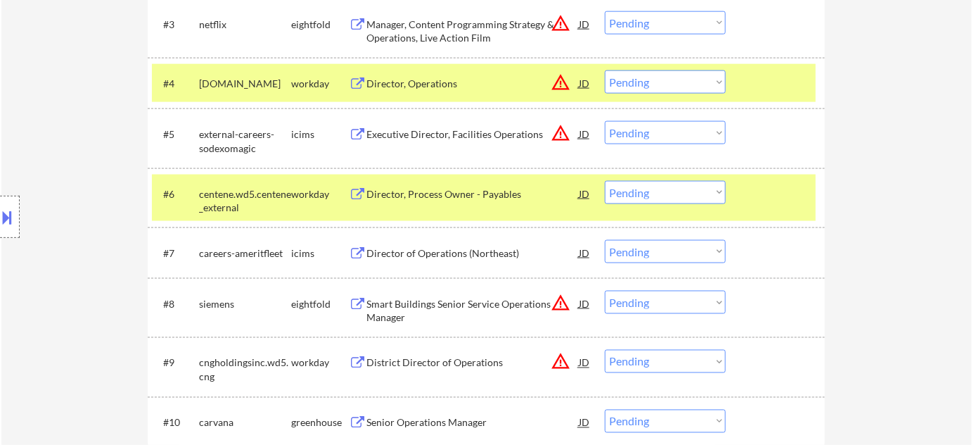
click at [14, 220] on button at bounding box center [7, 216] width 15 height 23
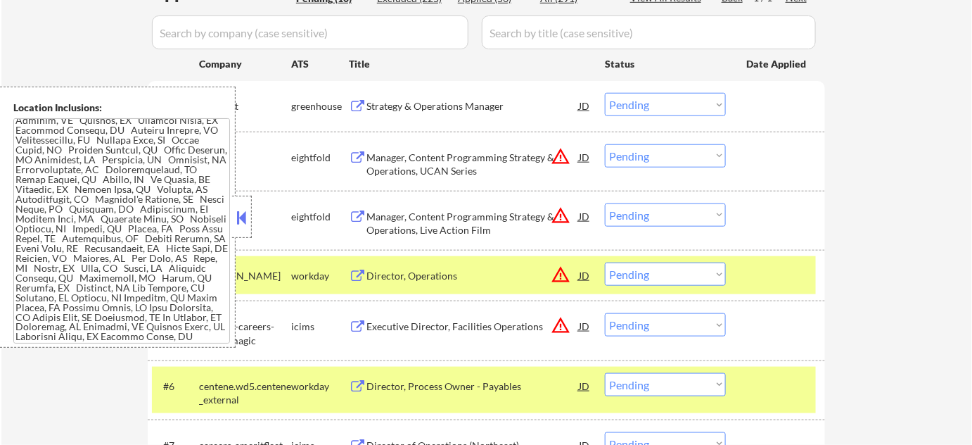
scroll to position [0, 0]
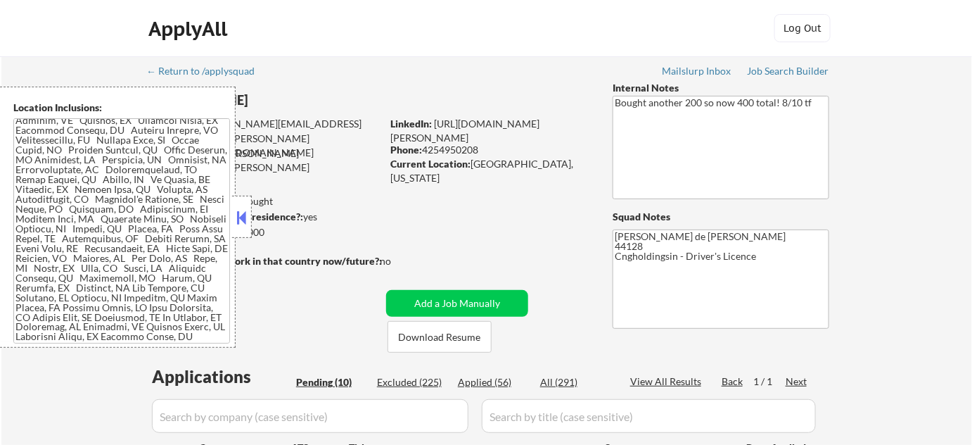
drag, startPoint x: 426, startPoint y: 151, endPoint x: 484, endPoint y: 151, distance: 58.4
click at [484, 151] on div "Phone: [PHONE_NUMBER]" at bounding box center [489, 150] width 199 height 14
copy div "4254950208"
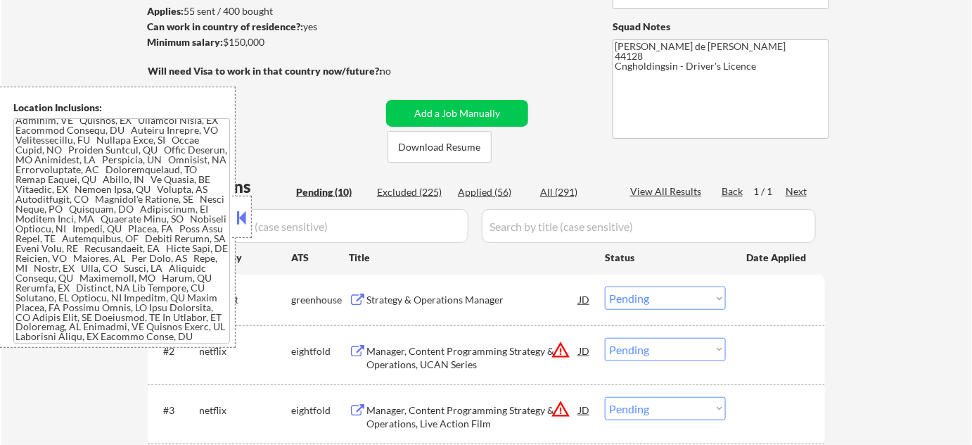
scroll to position [191, 0]
click at [234, 193] on div "Location Inclusions:" at bounding box center [118, 217] width 236 height 261
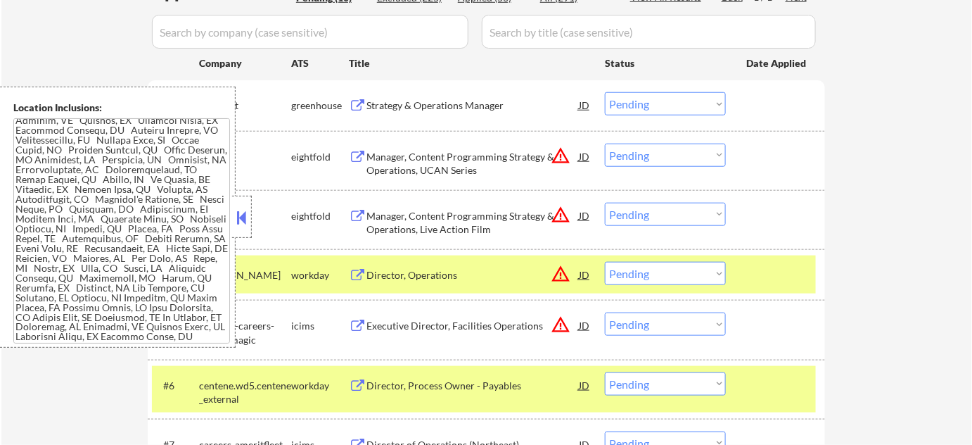
scroll to position [383, 0]
click at [247, 207] on div at bounding box center [242, 217] width 20 height 42
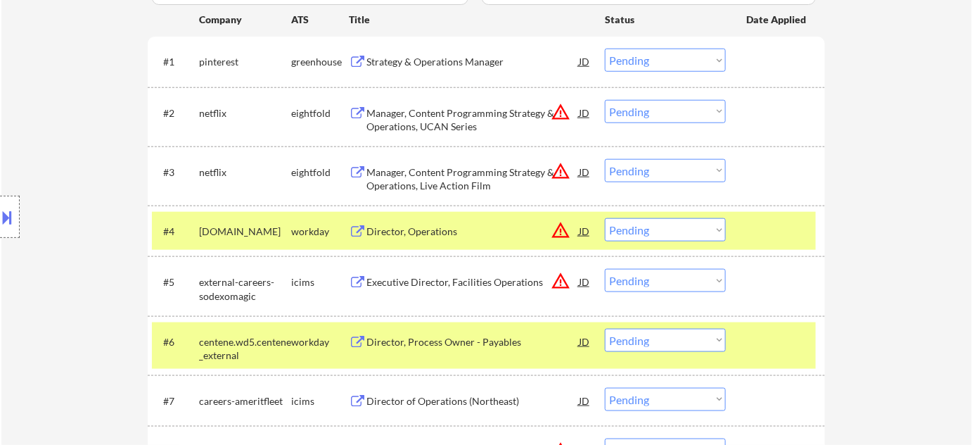
scroll to position [447, 0]
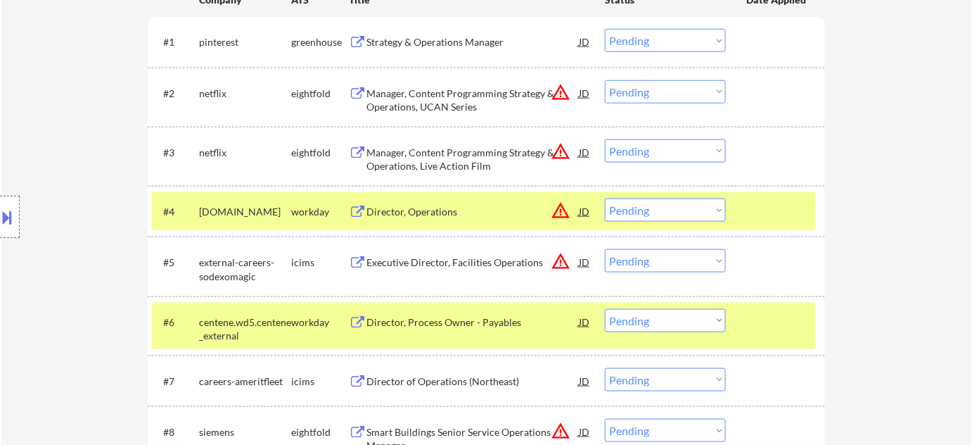
click at [566, 213] on button "warning_amber" at bounding box center [561, 210] width 20 height 20
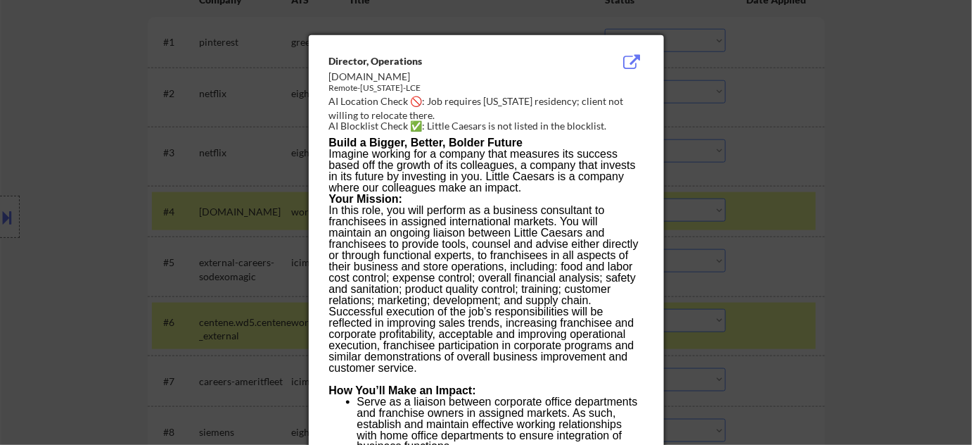
click at [764, 246] on div at bounding box center [486, 222] width 972 height 445
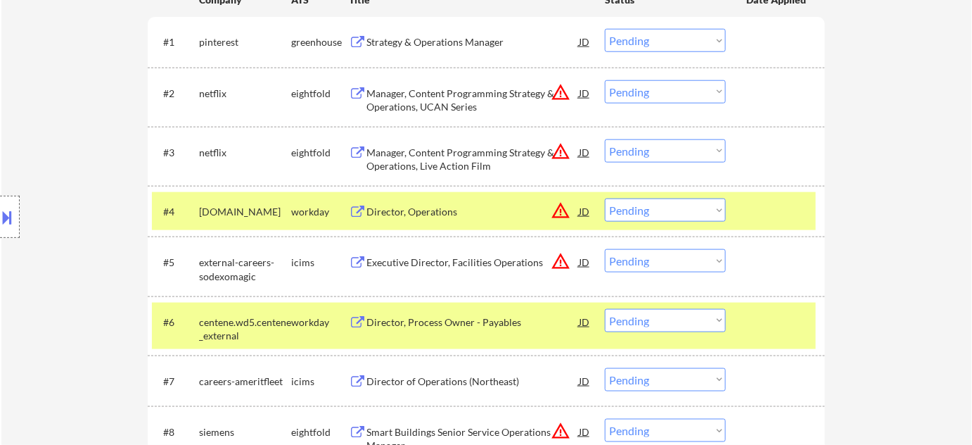
click at [689, 217] on select "Choose an option... Pending Applied Excluded (Questions) Excluded (Expired) Exc…" at bounding box center [665, 209] width 121 height 23
click at [605, 198] on select "Choose an option... Pending Applied Excluded (Questions) Excluded (Expired) Exc…" at bounding box center [665, 209] width 121 height 23
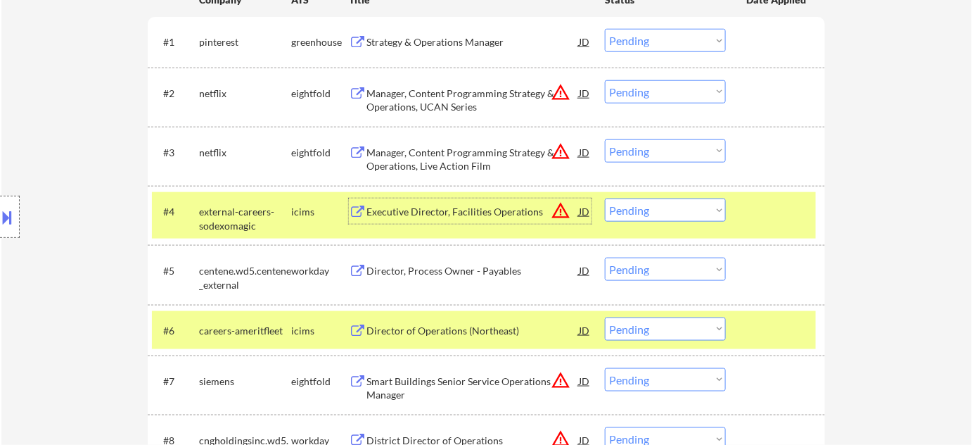
click at [468, 205] on div "Executive Director, Facilities Operations" at bounding box center [472, 212] width 212 height 14
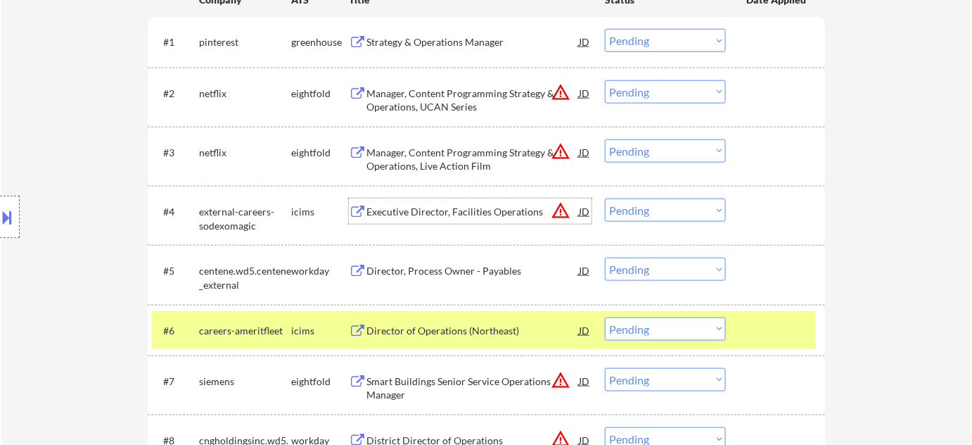
click at [713, 214] on select "Choose an option... Pending Applied Excluded (Questions) Excluded (Expired) Exc…" at bounding box center [665, 209] width 121 height 23
click at [605, 198] on select "Choose an option... Pending Applied Excluded (Questions) Excluded (Expired) Exc…" at bounding box center [665, 209] width 121 height 23
select select ""pending""
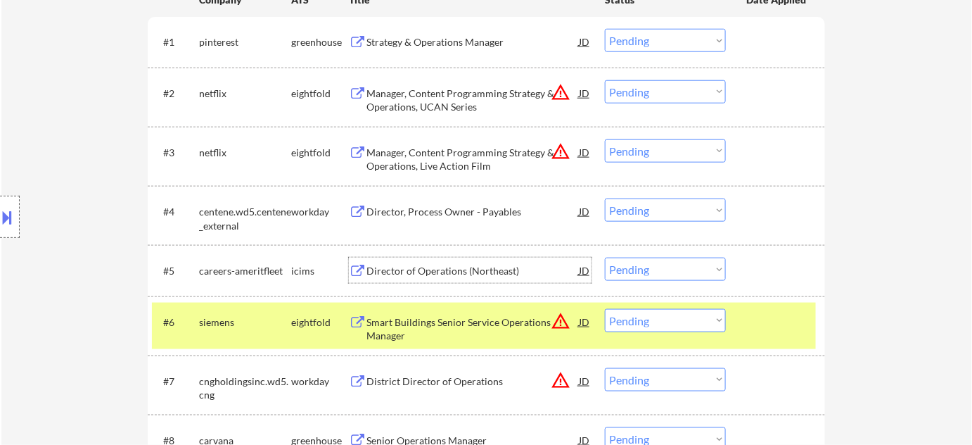
click at [438, 265] on div "Director of Operations (Northeast)" at bounding box center [472, 271] width 212 height 14
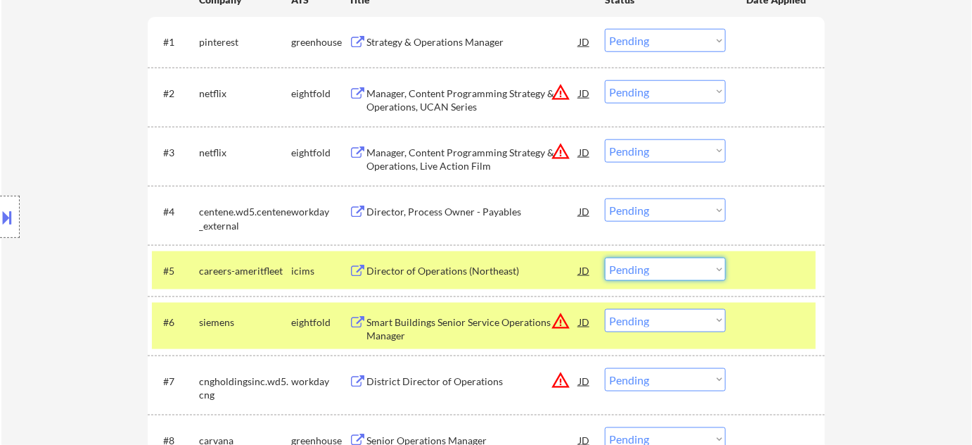
click at [674, 272] on select "Choose an option... Pending Applied Excluded (Questions) Excluded (Expired) Exc…" at bounding box center [665, 268] width 121 height 23
click at [605, 257] on select "Choose an option... Pending Applied Excluded (Questions) Excluded (Expired) Exc…" at bounding box center [665, 268] width 121 height 23
select select ""pending""
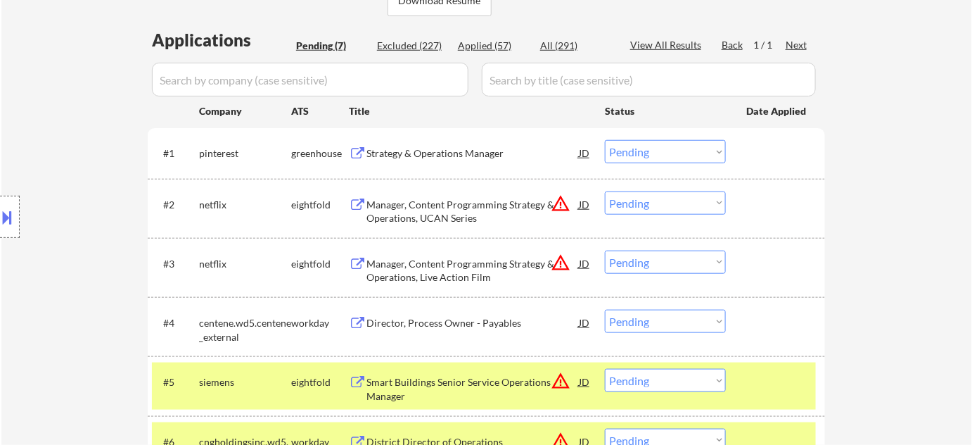
scroll to position [319, 0]
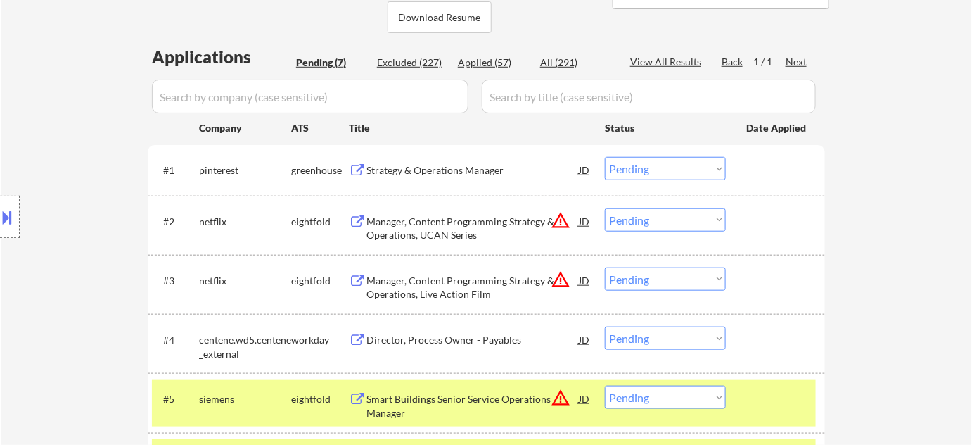
click at [482, 60] on div "Applied (57)" at bounding box center [493, 63] width 70 height 14
click at [425, 103] on input "input" at bounding box center [310, 96] width 317 height 34
select select ""applied""
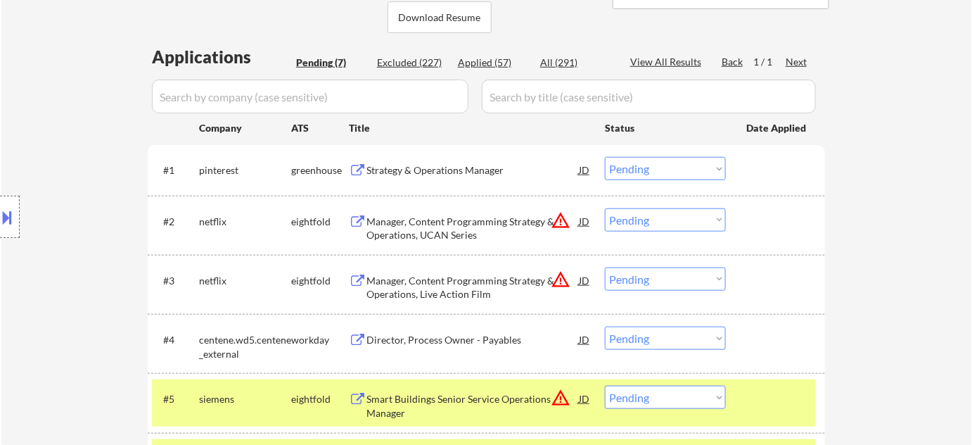
select select ""applied""
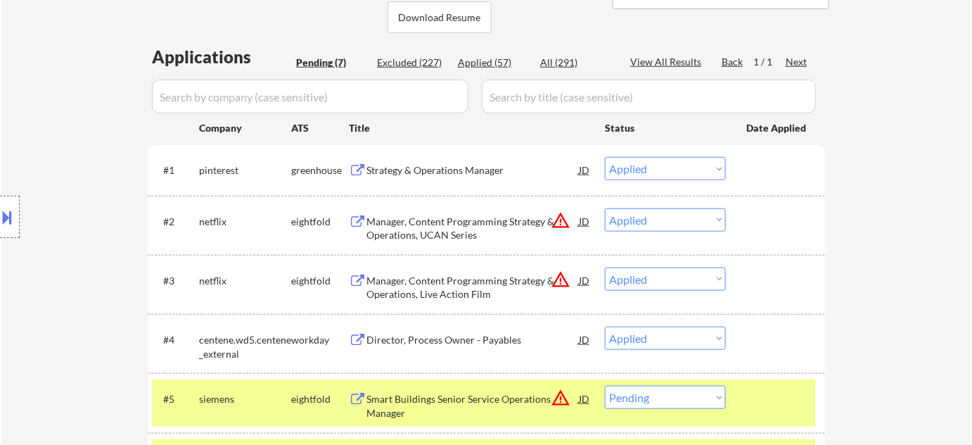
select select ""applied""
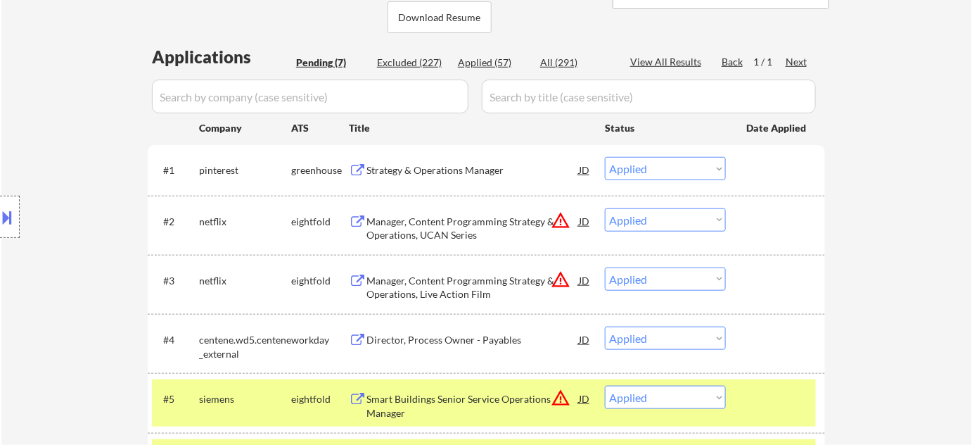
select select ""applied""
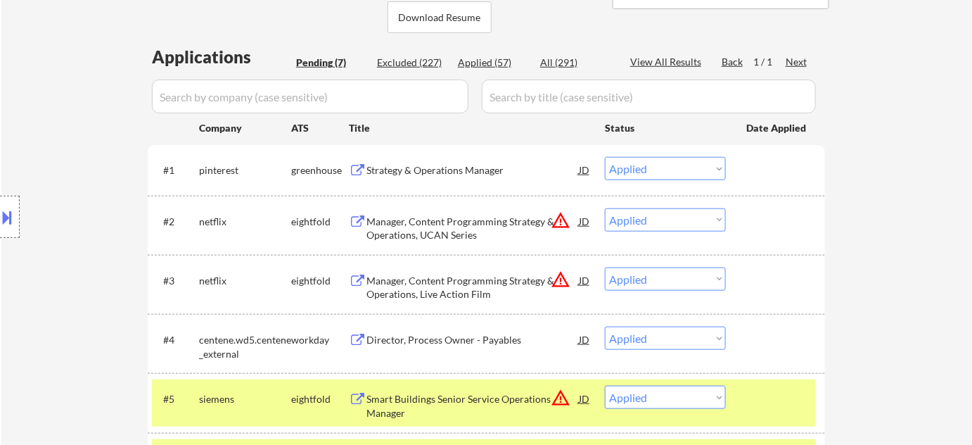
select select ""applied""
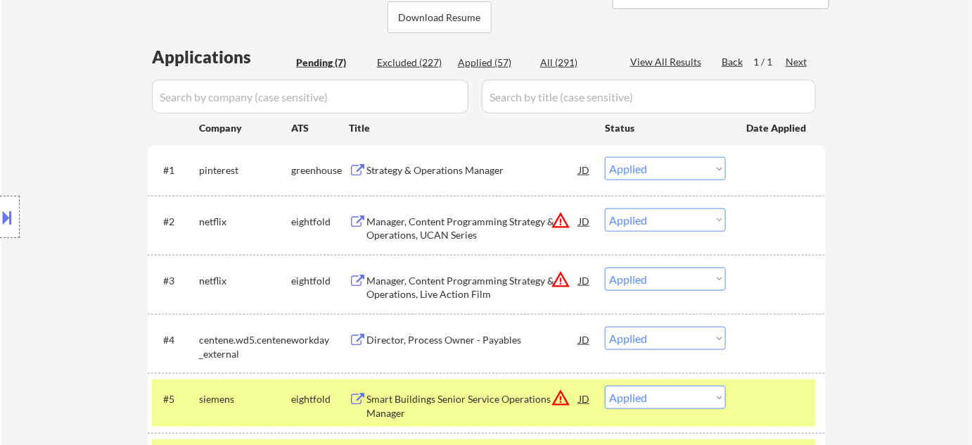
select select ""applied""
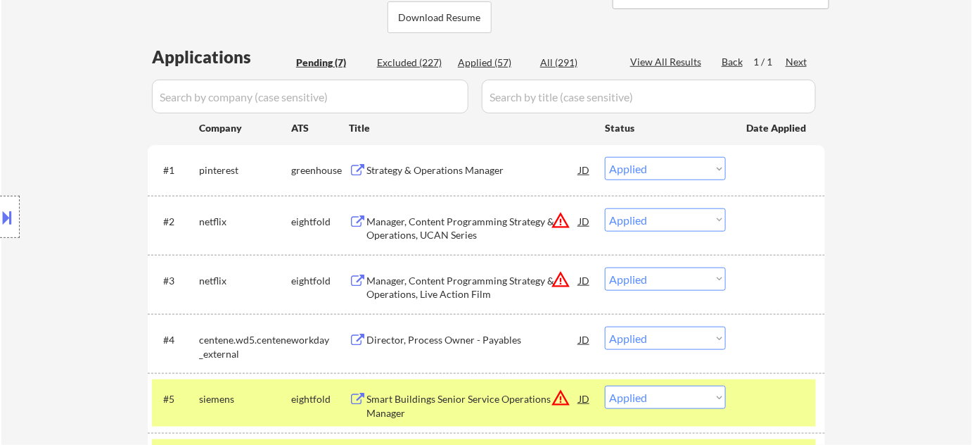
select select ""applied""
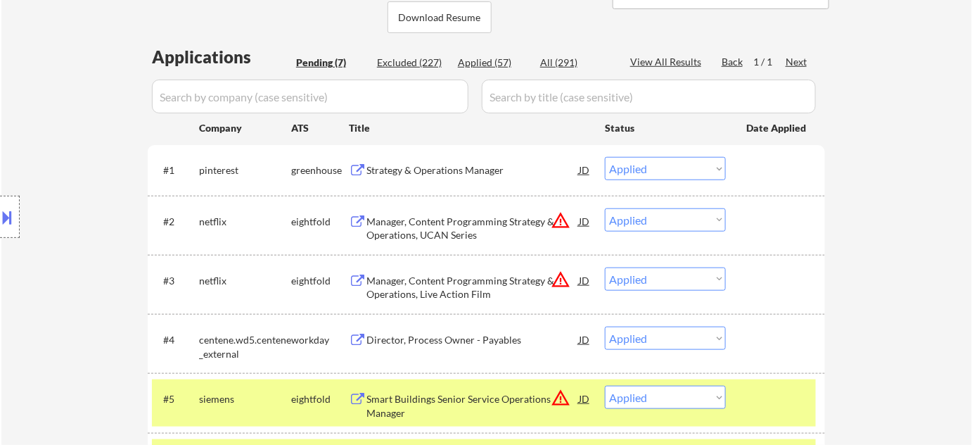
select select ""applied""
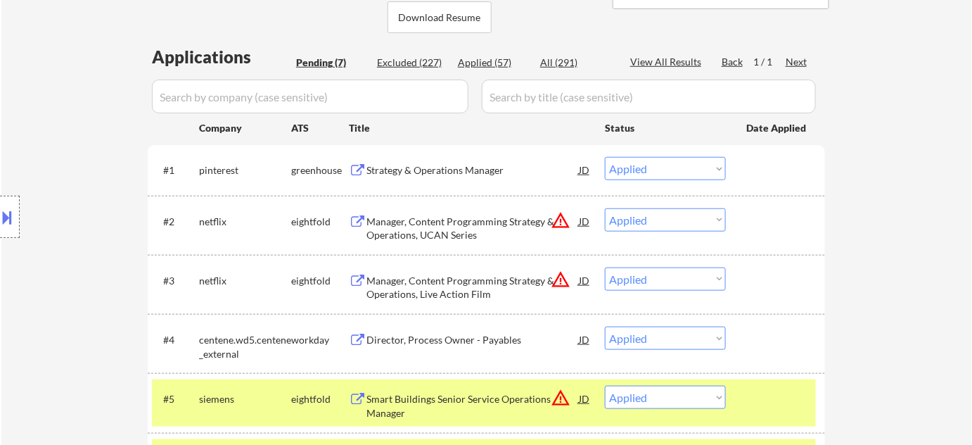
select select ""applied""
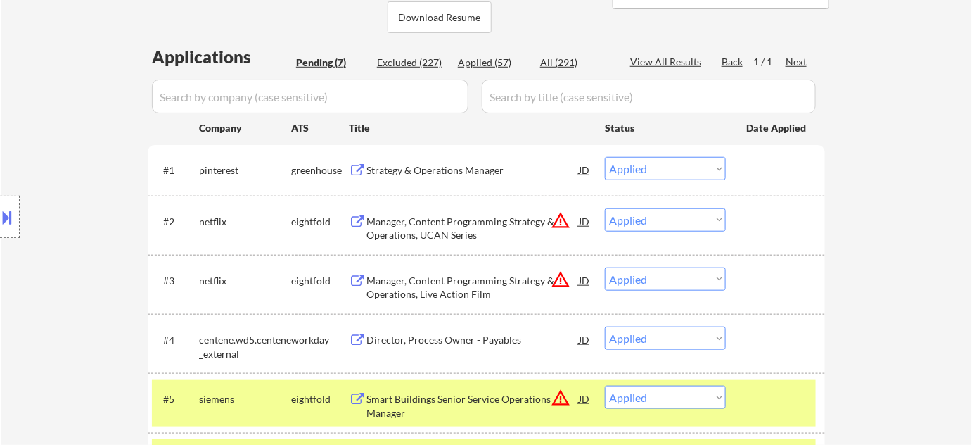
select select ""applied""
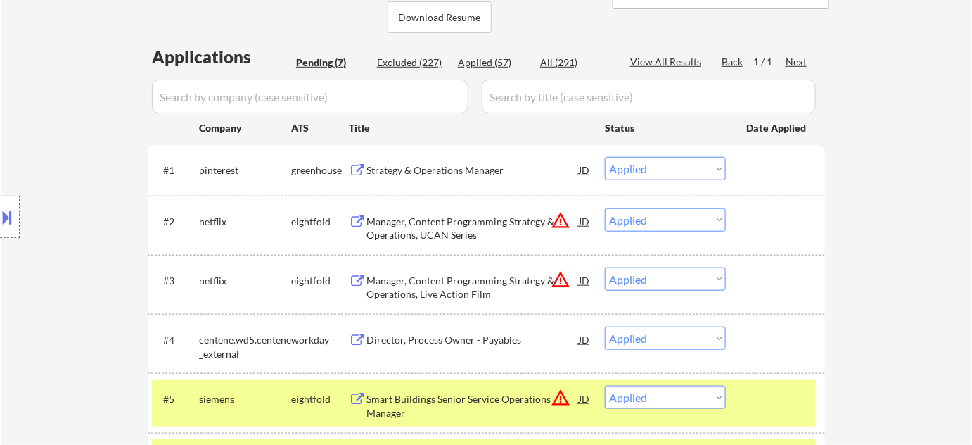
select select ""applied""
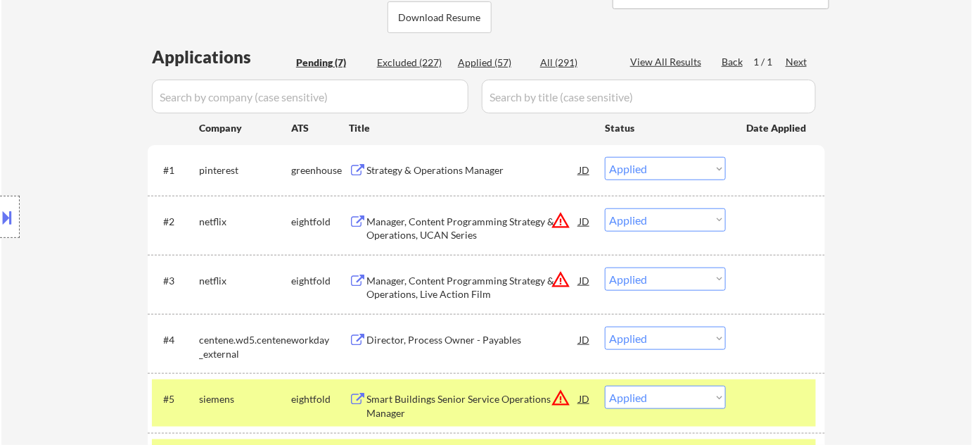
select select ""applied""
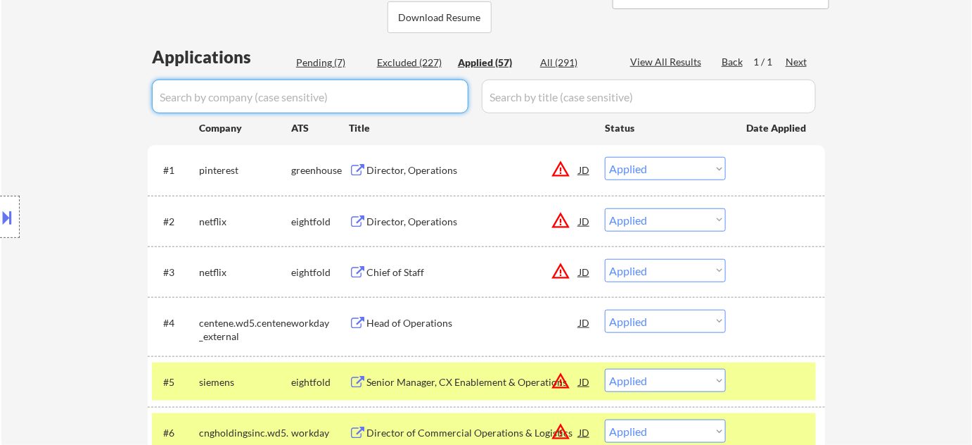
click at [431, 108] on input "input" at bounding box center [310, 96] width 317 height 34
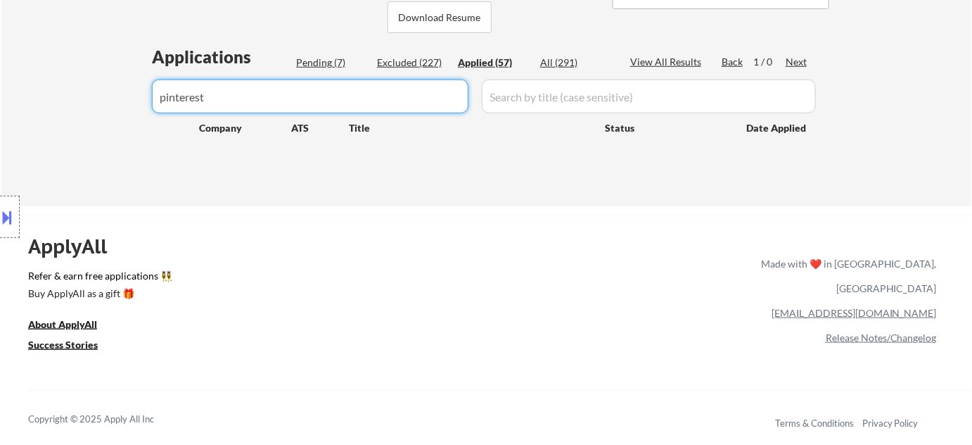
type input "pinterest"
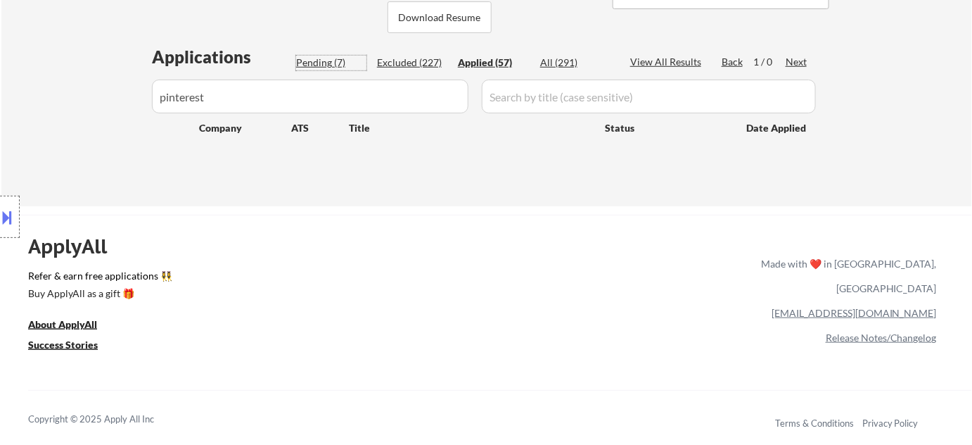
click at [330, 60] on div "Pending (7)" at bounding box center [331, 63] width 70 height 14
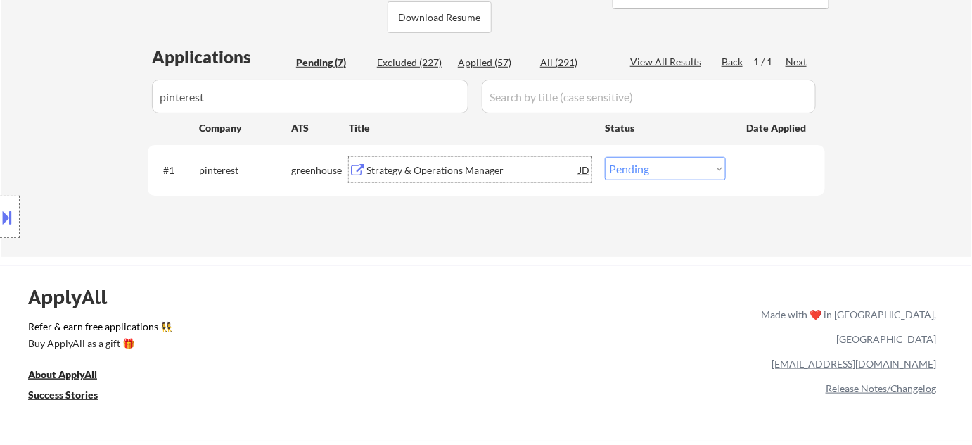
click at [385, 167] on div "Strategy & Operations Manager" at bounding box center [472, 170] width 212 height 14
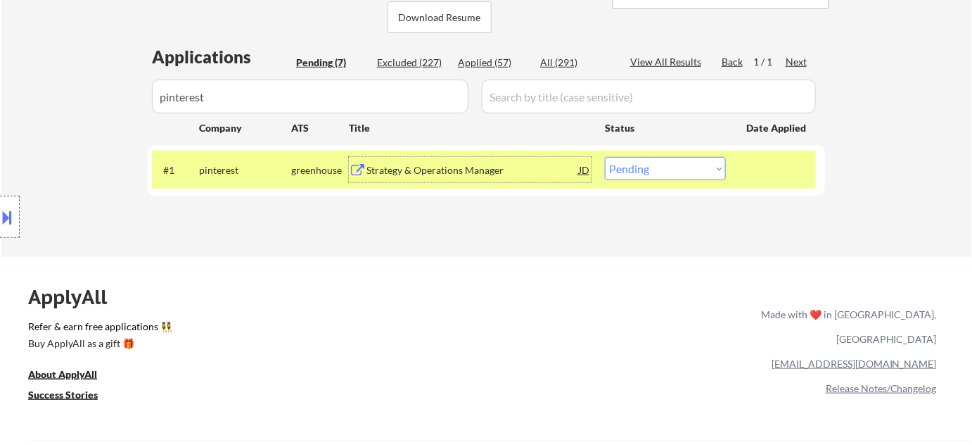
click at [622, 162] on select "Choose an option... Pending Applied Excluded (Questions) Excluded (Expired) Exc…" at bounding box center [665, 168] width 121 height 23
select select ""applied""
click at [605, 157] on select "Choose an option... Pending Applied Excluded (Questions) Excluded (Expired) Exc…" at bounding box center [665, 168] width 121 height 23
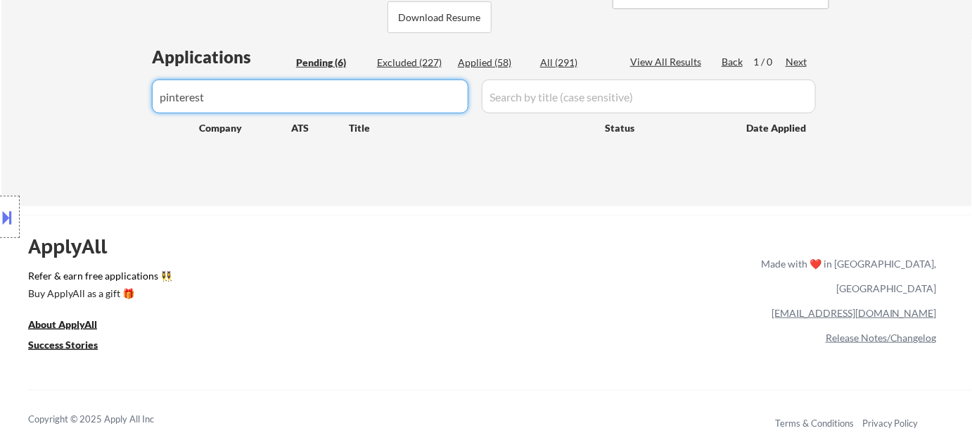
drag, startPoint x: 135, startPoint y: 97, endPoint x: 30, endPoint y: 91, distance: 105.7
select select ""pending""
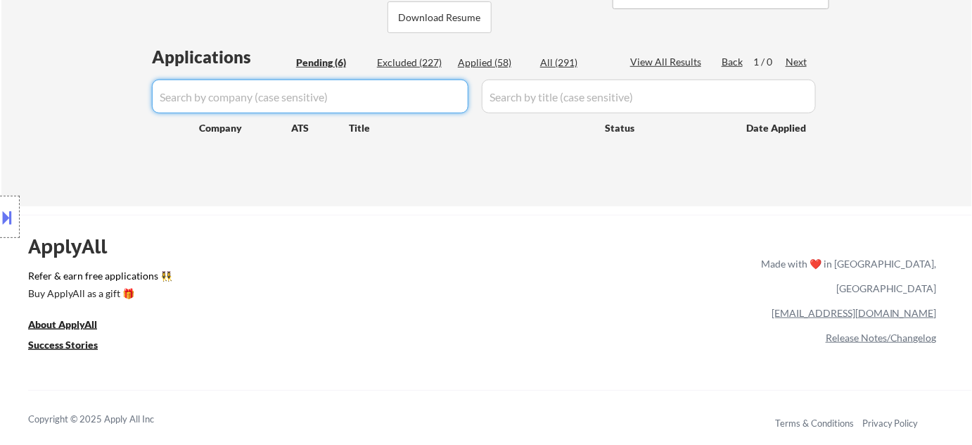
select select ""pending""
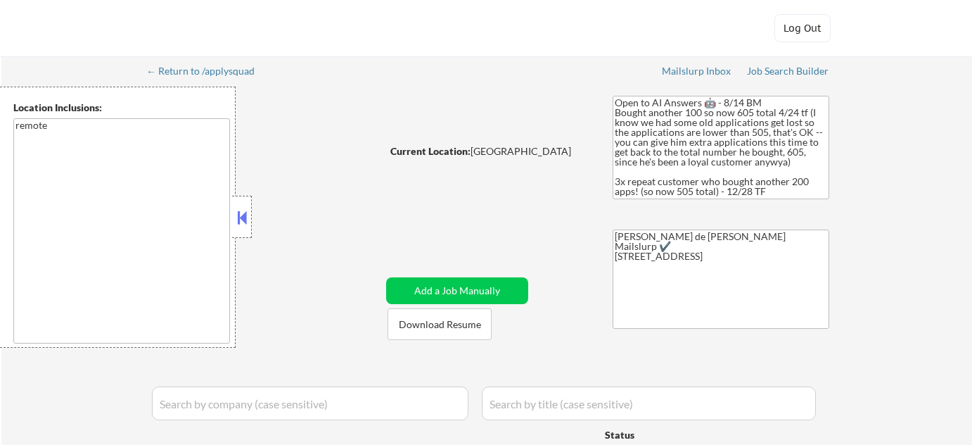
select select ""pending""
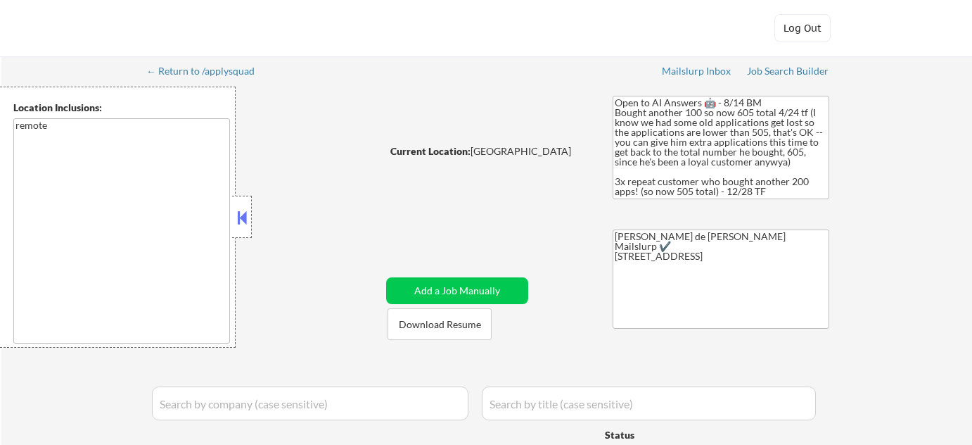
select select ""pending""
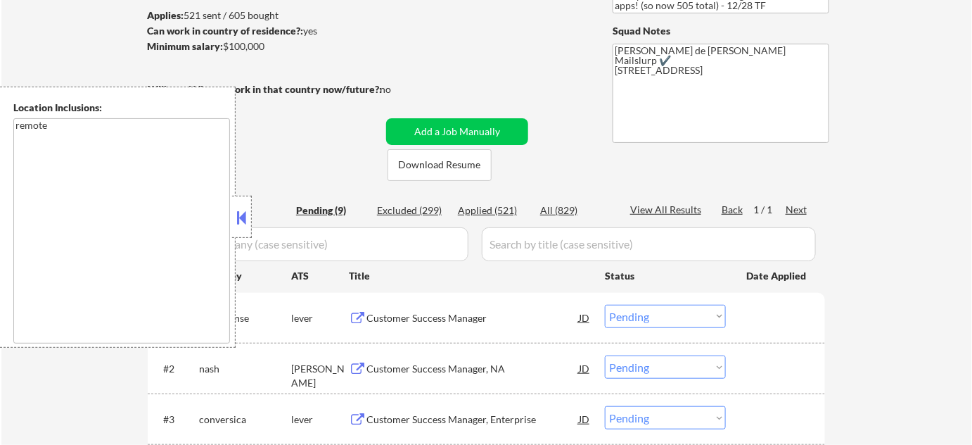
scroll to position [191, 0]
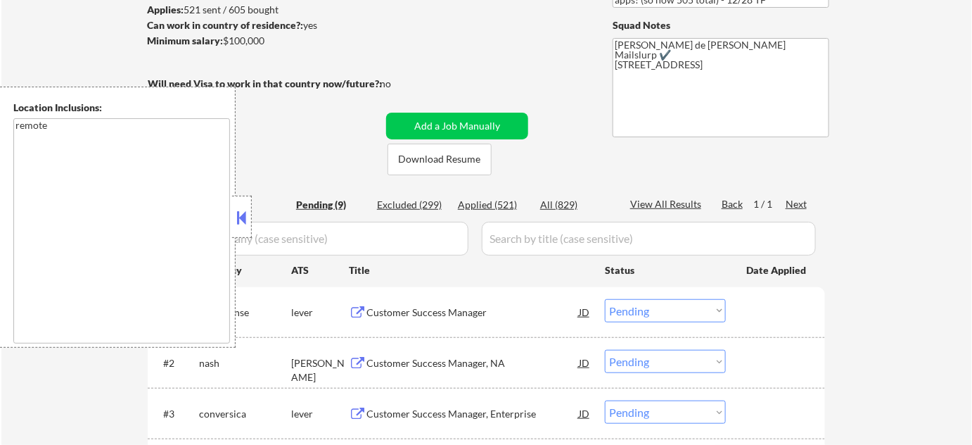
click at [242, 212] on button at bounding box center [241, 217] width 15 height 21
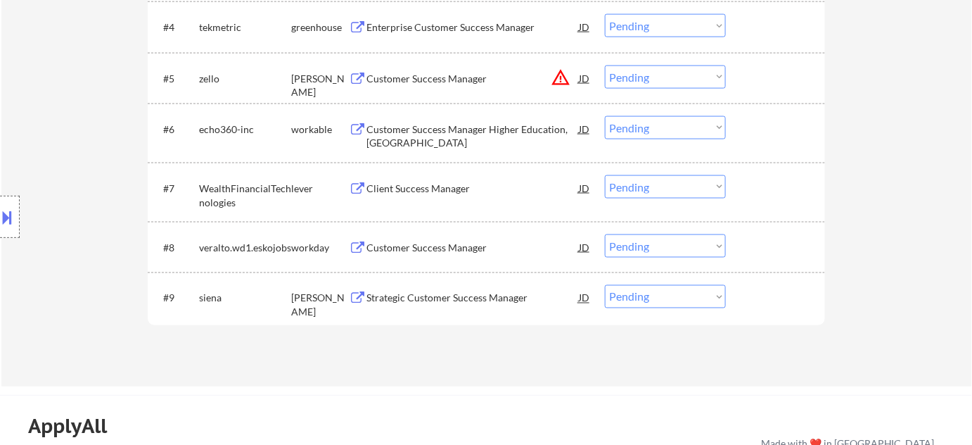
scroll to position [639, 0]
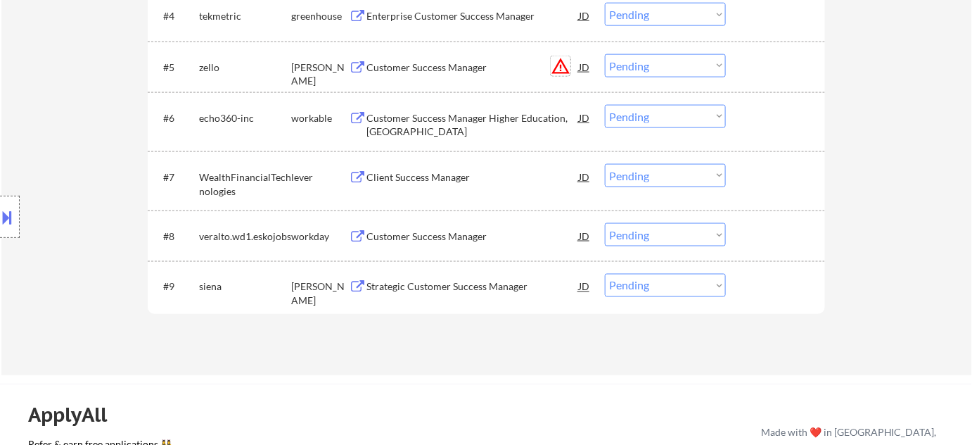
click at [556, 67] on button "warning_amber" at bounding box center [561, 66] width 20 height 20
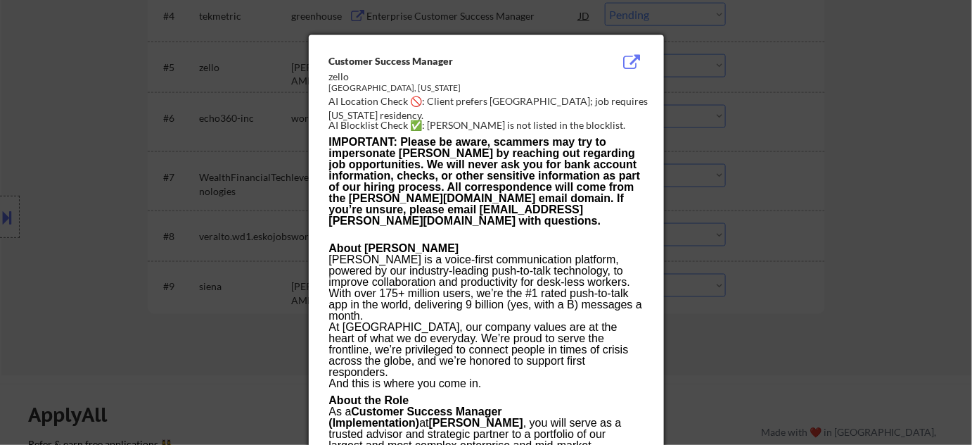
click at [968, 279] on div at bounding box center [486, 222] width 972 height 445
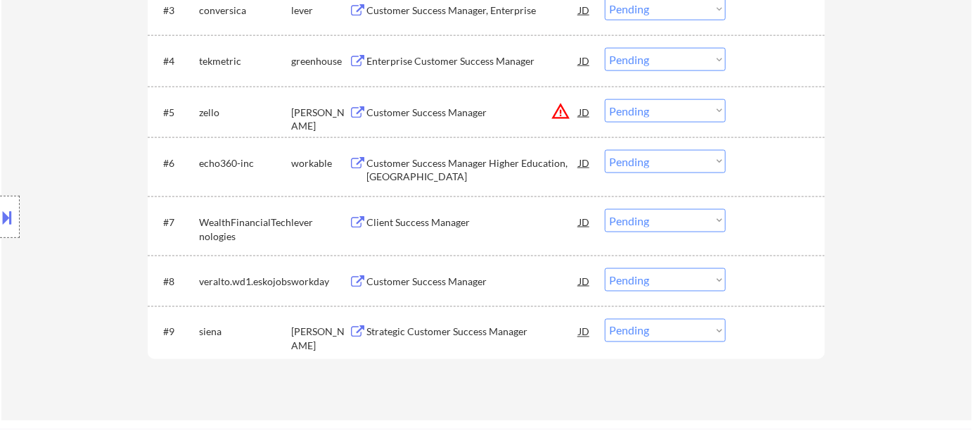
scroll to position [575, 0]
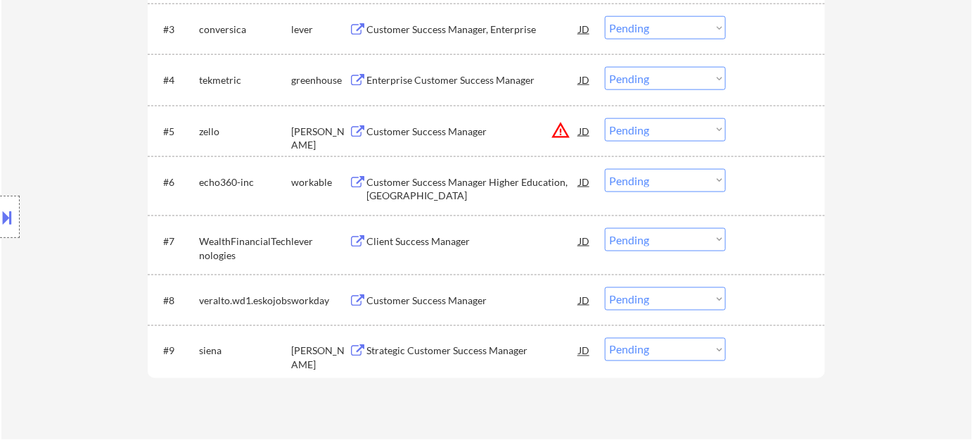
click at [423, 127] on div "Customer Success Manager" at bounding box center [472, 132] width 212 height 14
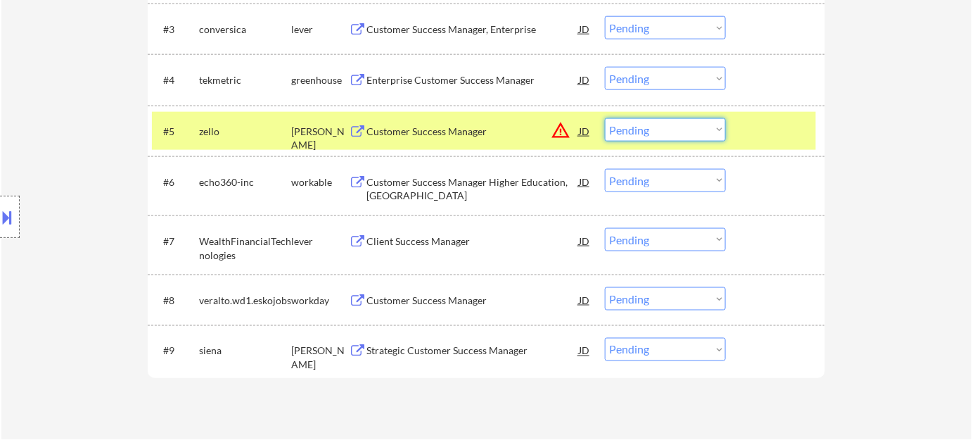
drag, startPoint x: 662, startPoint y: 129, endPoint x: 669, endPoint y: 138, distance: 11.5
click at [662, 129] on select "Choose an option... Pending Applied Excluded (Questions) Excluded (Expired) Exc…" at bounding box center [665, 129] width 121 height 23
click at [605, 118] on select "Choose an option... Pending Applied Excluded (Questions) Excluded (Expired) Exc…" at bounding box center [665, 129] width 121 height 23
select select ""pending""
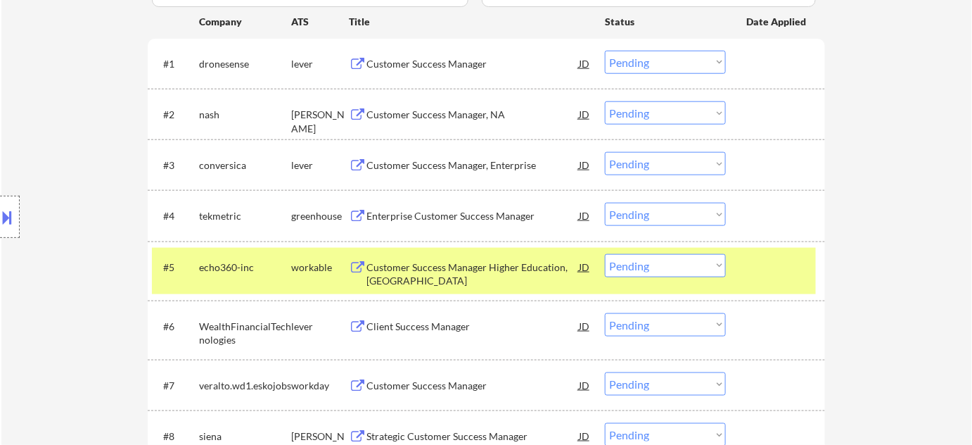
scroll to position [447, 0]
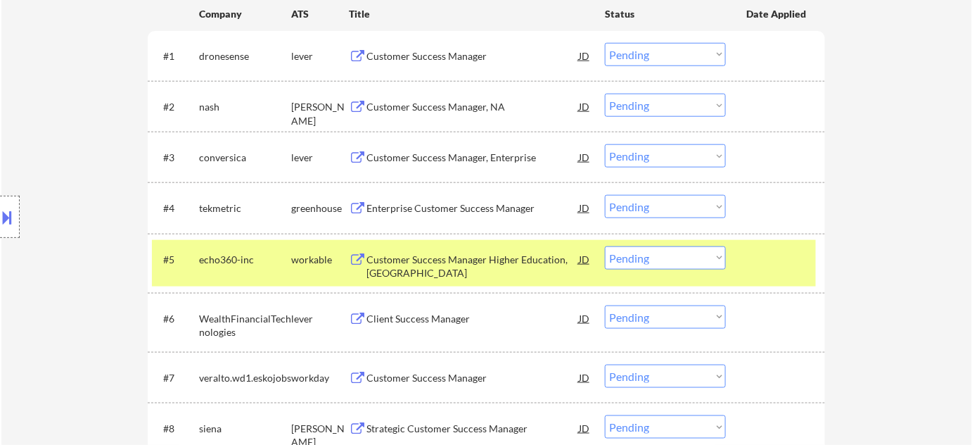
click at [423, 106] on div "Customer Success Manager, NA" at bounding box center [472, 107] width 212 height 14
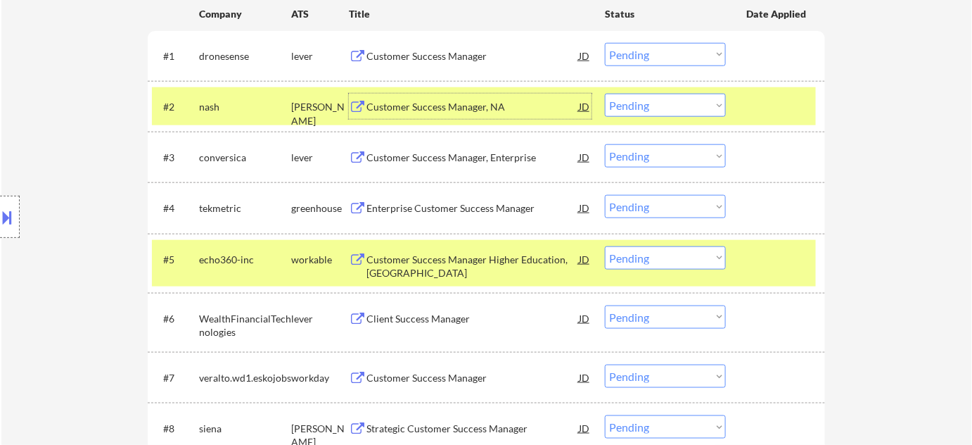
click at [630, 109] on select "Choose an option... Pending Applied Excluded (Questions) Excluded (Expired) Exc…" at bounding box center [665, 105] width 121 height 23
click at [605, 94] on select "Choose an option... Pending Applied Excluded (Questions) Excluded (Expired) Exc…" at bounding box center [665, 105] width 121 height 23
select select ""pending""
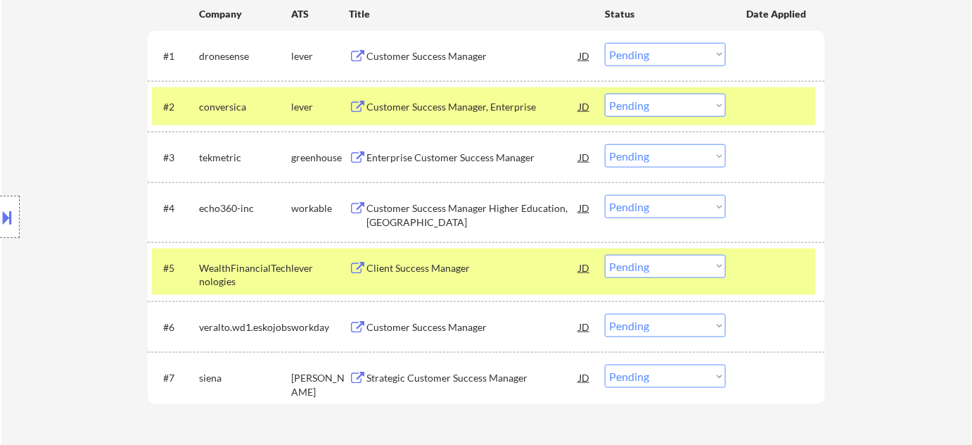
click at [426, 56] on div "Customer Success Manager" at bounding box center [472, 56] width 212 height 14
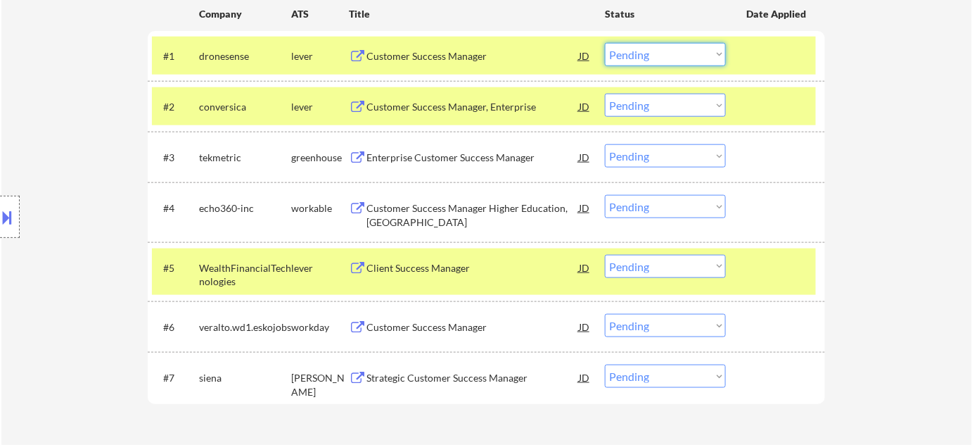
click at [679, 53] on select "Choose an option... Pending Applied Excluded (Questions) Excluded (Expired) Exc…" at bounding box center [665, 54] width 121 height 23
click at [605, 43] on select "Choose an option... Pending Applied Excluded (Questions) Excluded (Expired) Exc…" at bounding box center [665, 54] width 121 height 23
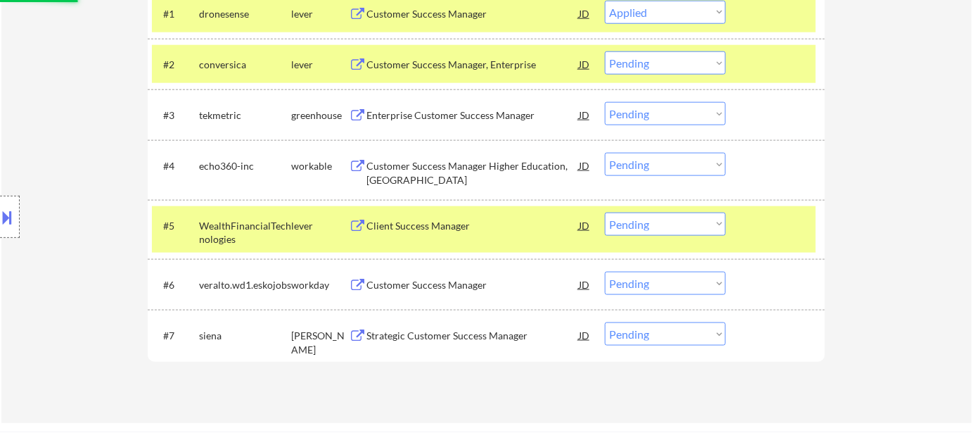
scroll to position [511, 0]
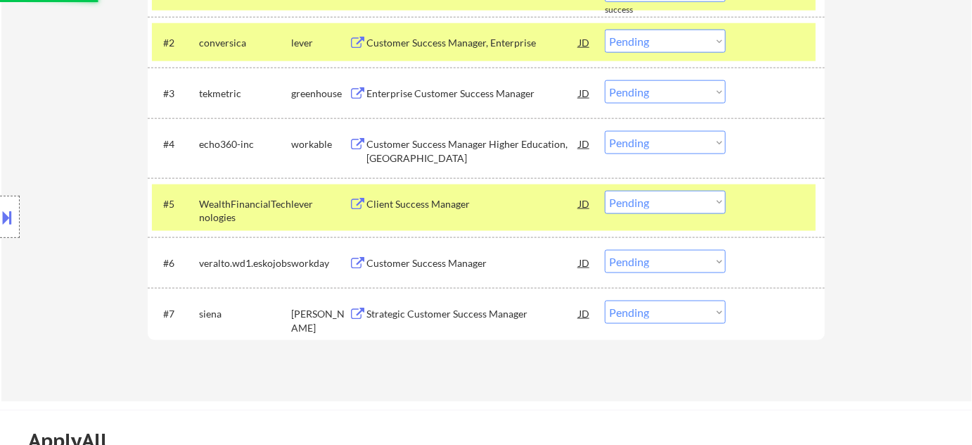
select select ""pending""
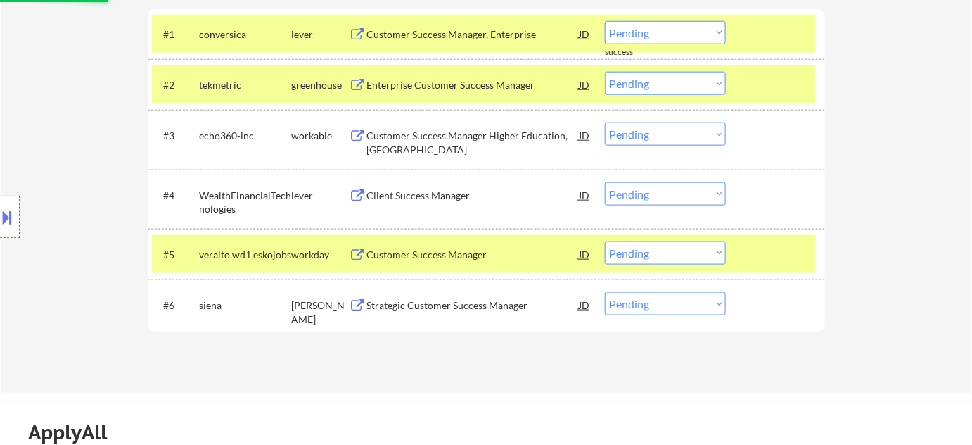
scroll to position [447, 0]
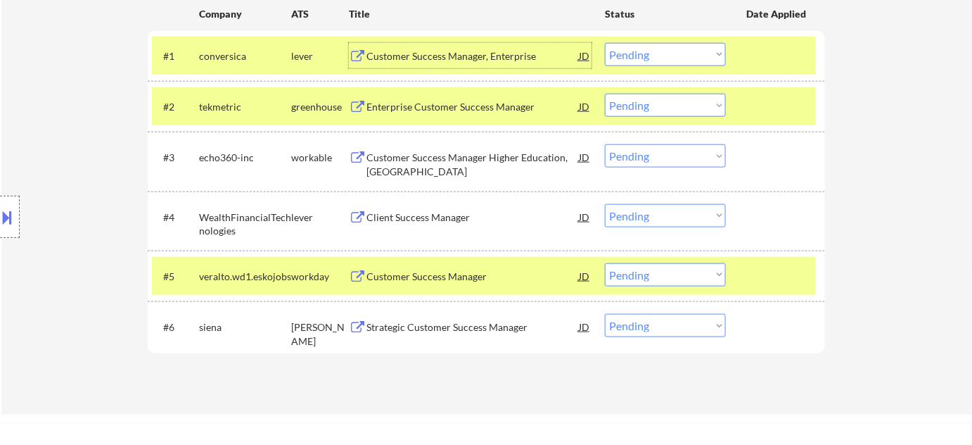
click at [464, 61] on div "Customer Success Manager, Enterprise" at bounding box center [472, 56] width 212 height 14
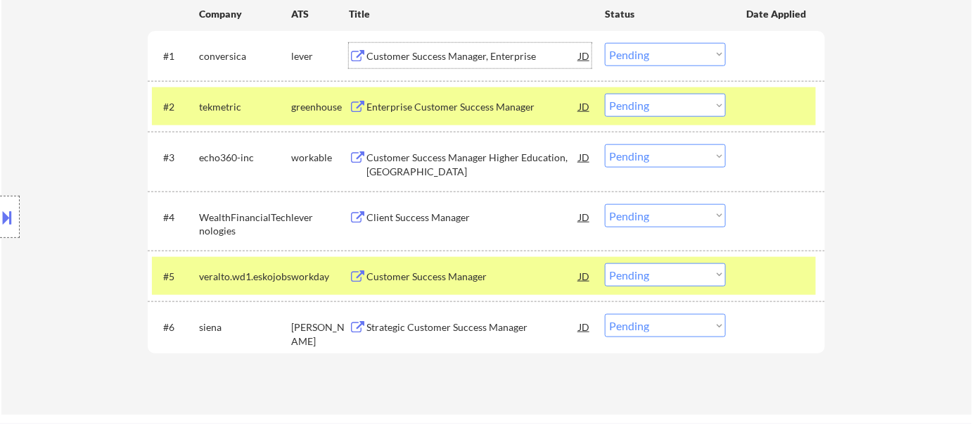
click at [419, 325] on div "Strategic Customer Success Manager" at bounding box center [472, 327] width 212 height 14
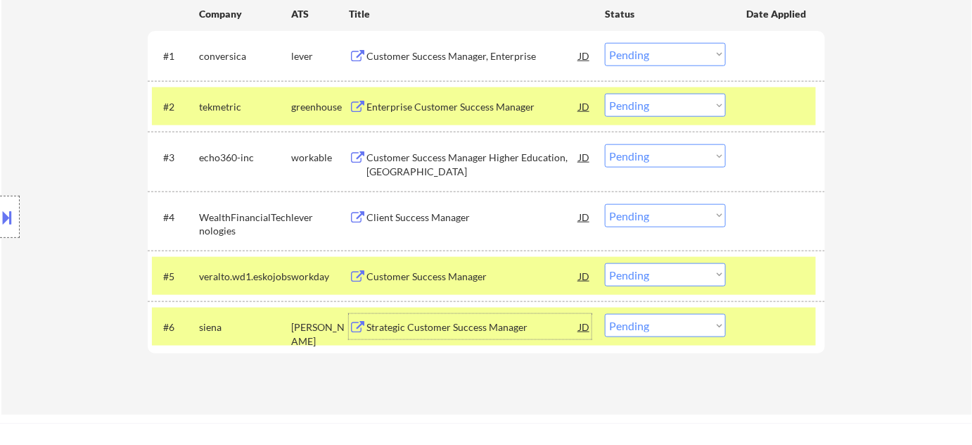
click at [660, 331] on select "Choose an option... Pending Applied Excluded (Questions) Excluded (Expired) Exc…" at bounding box center [665, 325] width 121 height 23
select select ""excluded__blocklist_""
click at [605, 314] on select "Choose an option... Pending Applied Excluded (Questions) Excluded (Expired) Exc…" at bounding box center [665, 325] width 121 height 23
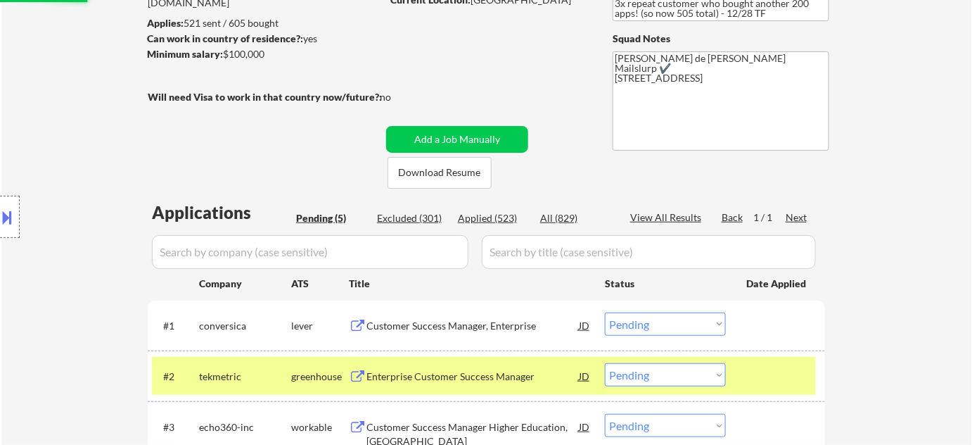
scroll to position [191, 0]
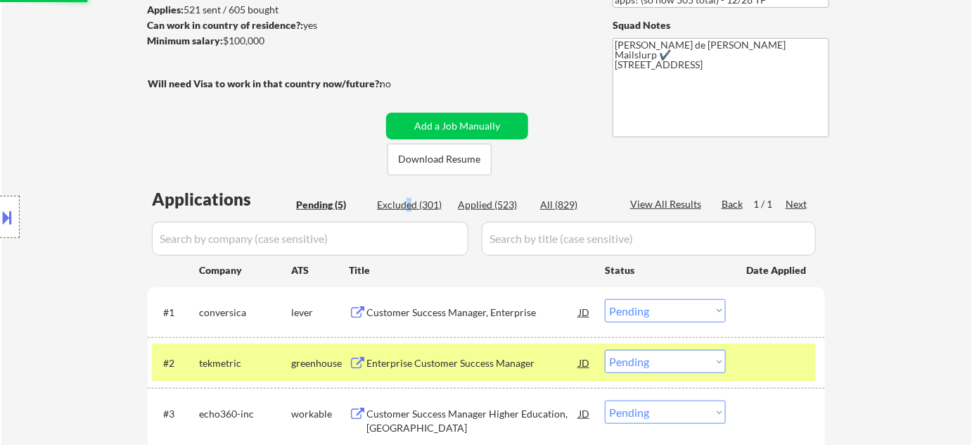
click at [406, 202] on div "Excluded (301)" at bounding box center [412, 205] width 70 height 14
click at [366, 236] on input "input" at bounding box center [310, 239] width 317 height 34
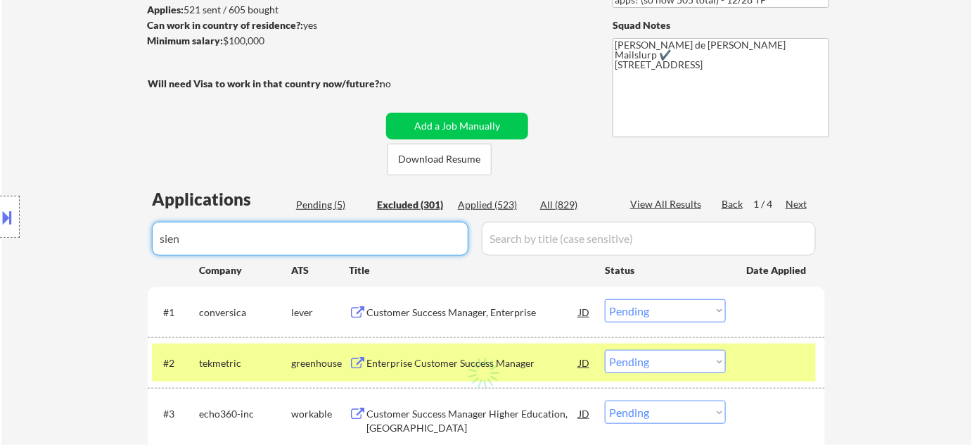
type input "siena"
select select ""excluded__blocklist_""
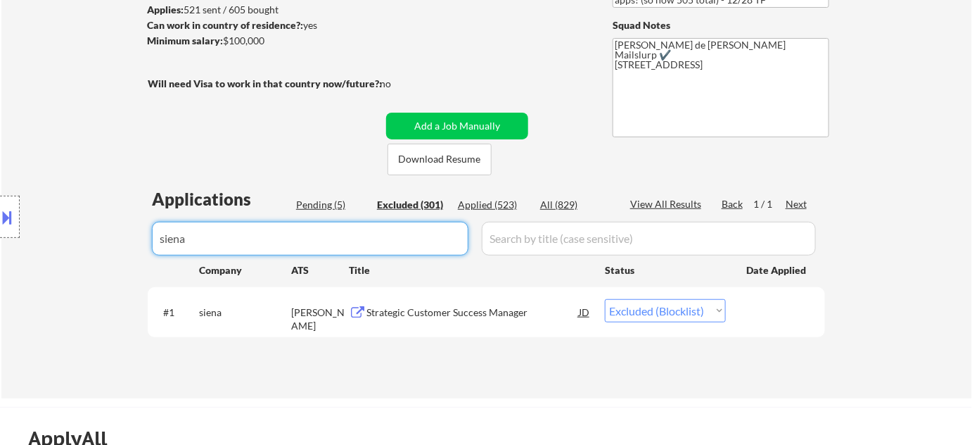
type input "siena"
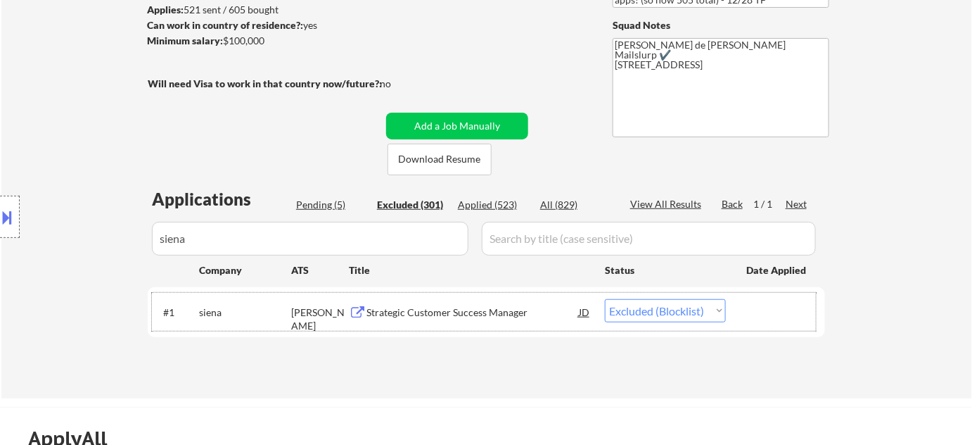
click at [691, 322] on div "#1 siena ashby Strategic Customer Success Manager JD Choose an option... Pendin…" at bounding box center [484, 312] width 664 height 38
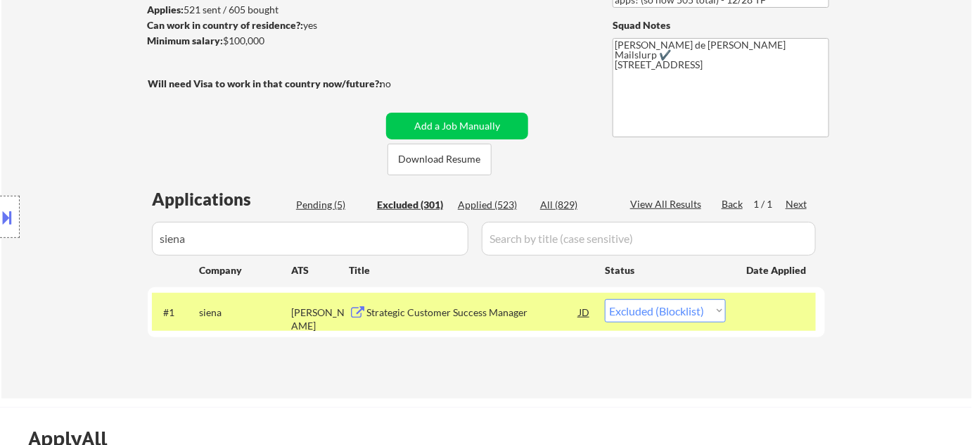
click at [692, 319] on select "Choose an option... Pending Applied Excluded (Questions) Excluded (Expired) Exc…" at bounding box center [665, 310] width 121 height 23
select select ""excluded__bad_match_""
click at [605, 299] on select "Choose an option... Pending Applied Excluded (Questions) Excluded (Expired) Exc…" at bounding box center [665, 310] width 121 height 23
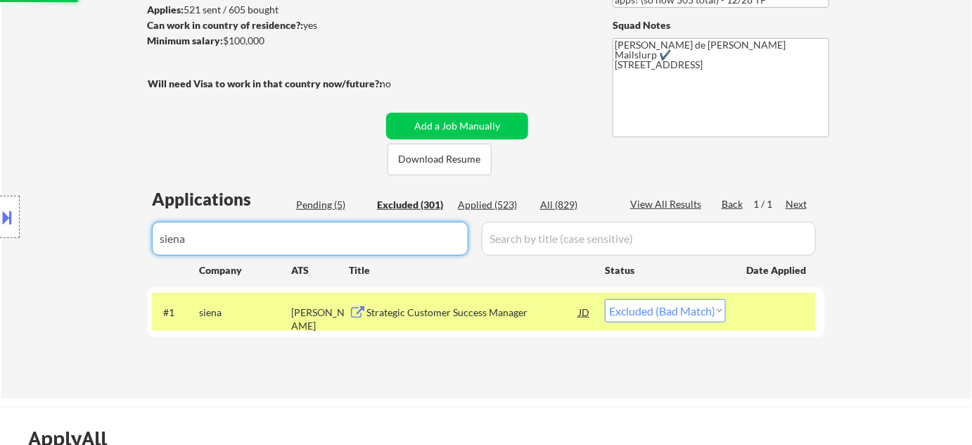
drag, startPoint x: 367, startPoint y: 255, endPoint x: 0, endPoint y: 256, distance: 367.2
click at [0, 253] on body "← Return to /applysquad Mailslurp Inbox Job Search Builder Richard Brown User E…" at bounding box center [486, 31] width 972 height 445
click at [322, 205] on div "Pending (5)" at bounding box center [331, 205] width 70 height 14
click at [328, 208] on div "Pending (5)" at bounding box center [331, 205] width 70 height 14
click at [336, 202] on div "Pending (5)" at bounding box center [331, 205] width 70 height 14
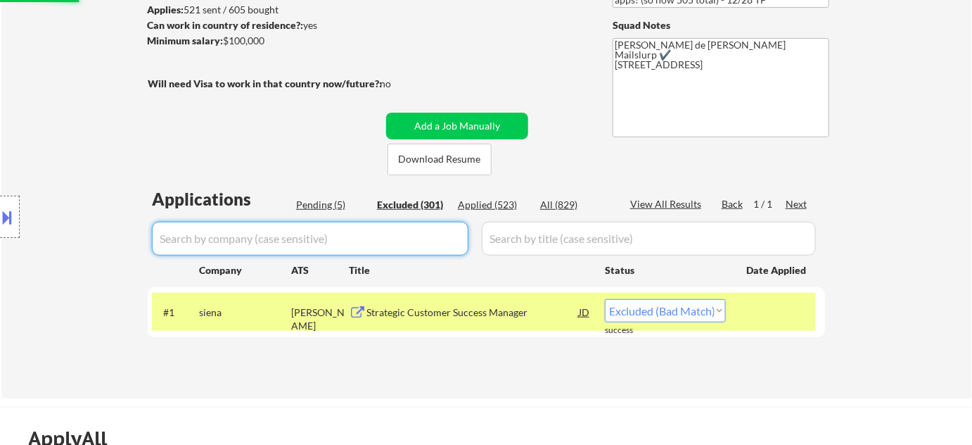
select select ""excluded__location_""
select select ""excluded__expired_""
select select ""excluded__location_""
select select ""excluded__expired_""
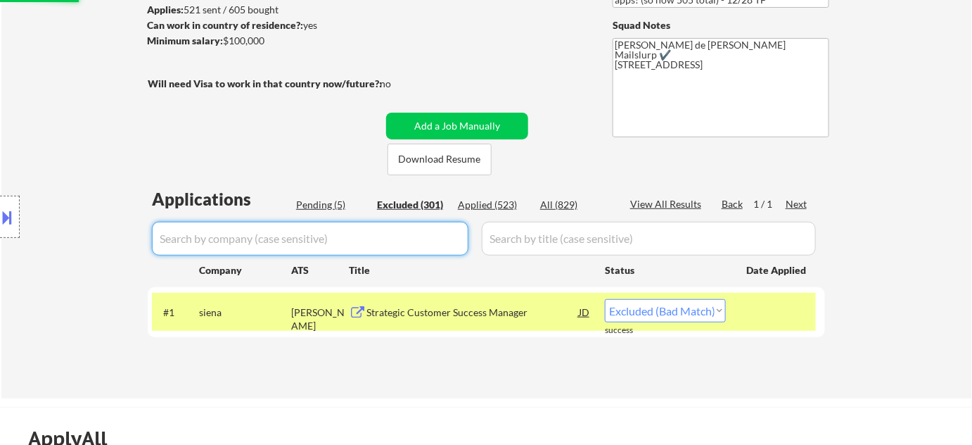
select select ""excluded__location_""
select select ""excluded__expired_""
select select ""excluded__location_""
select select ""excluded""
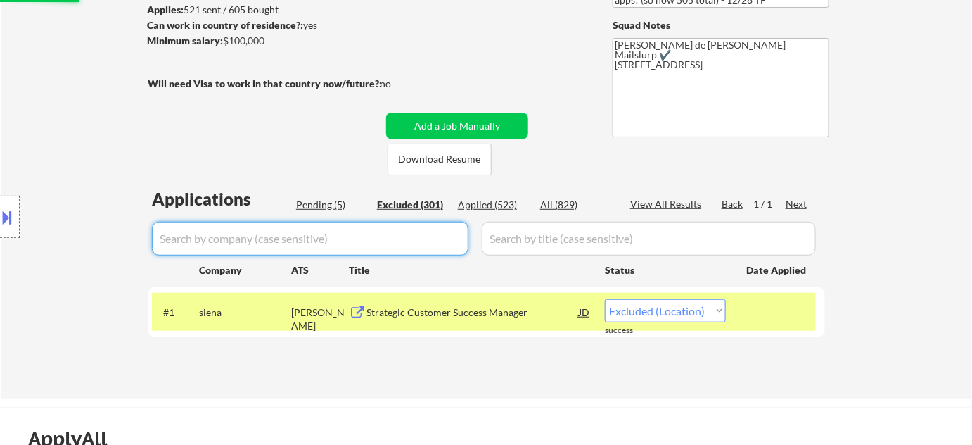
select select ""excluded__expired_""
select select ""excluded__location_""
select select ""excluded""
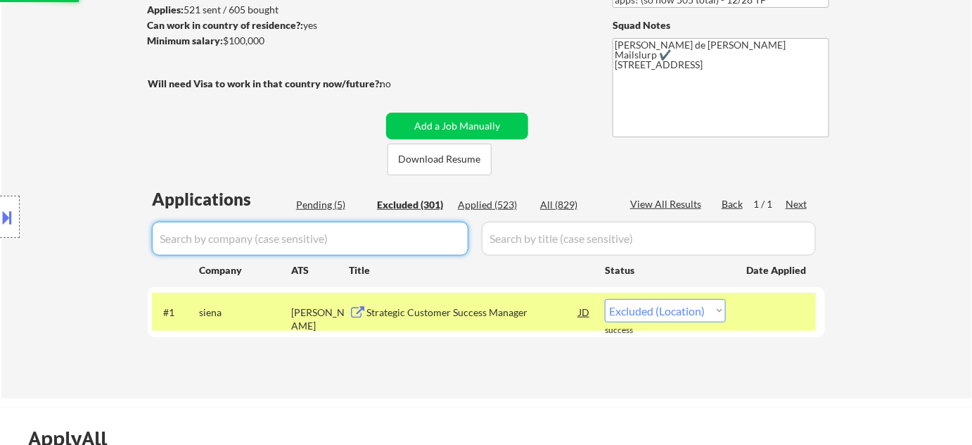
select select ""excluded""
select select ""excluded__location_""
select select ""excluded__expired_""
select select ""excluded""
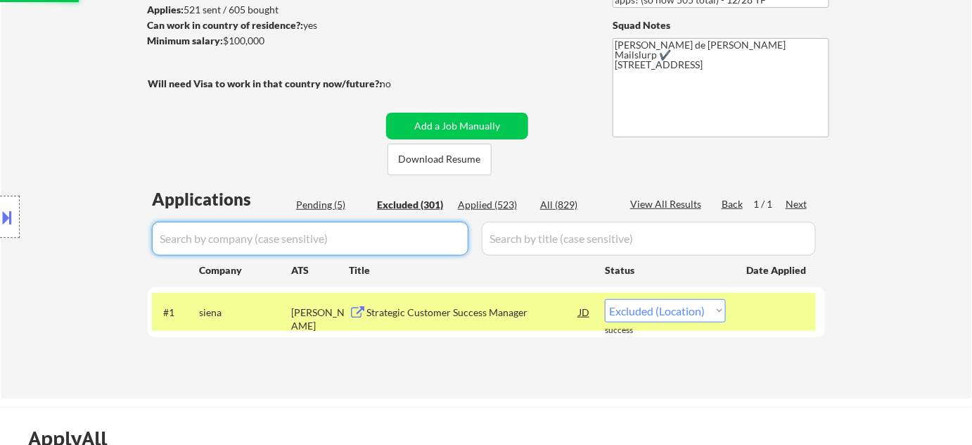
select select ""excluded__location_""
select select ""excluded""
select select ""excluded__salary_""
select select ""excluded""
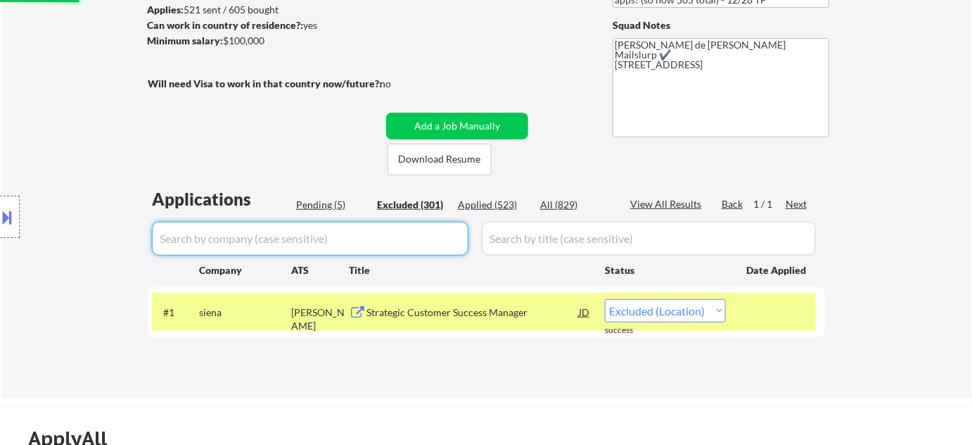
select select ""excluded__expired_""
select select ""excluded__salary_""
select select ""excluded__location_""
select select ""excluded__salary_""
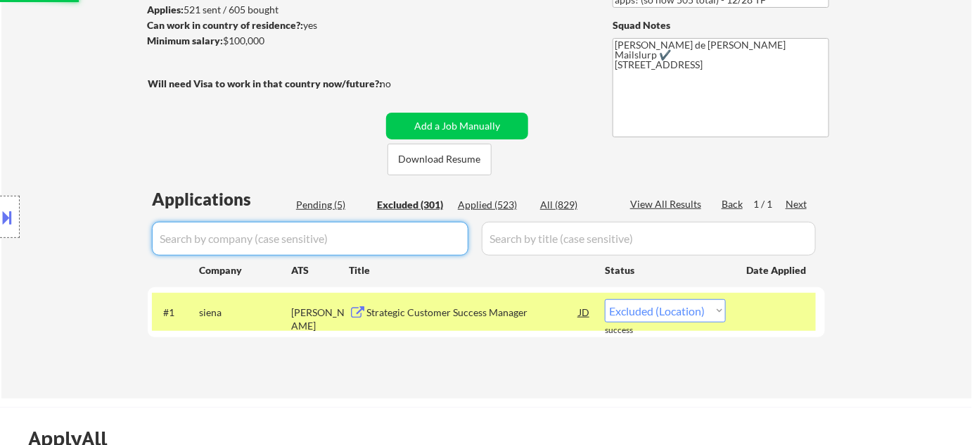
select select ""excluded""
select select ""excluded__other_""
select select ""excluded__expired_""
select select ""excluded""
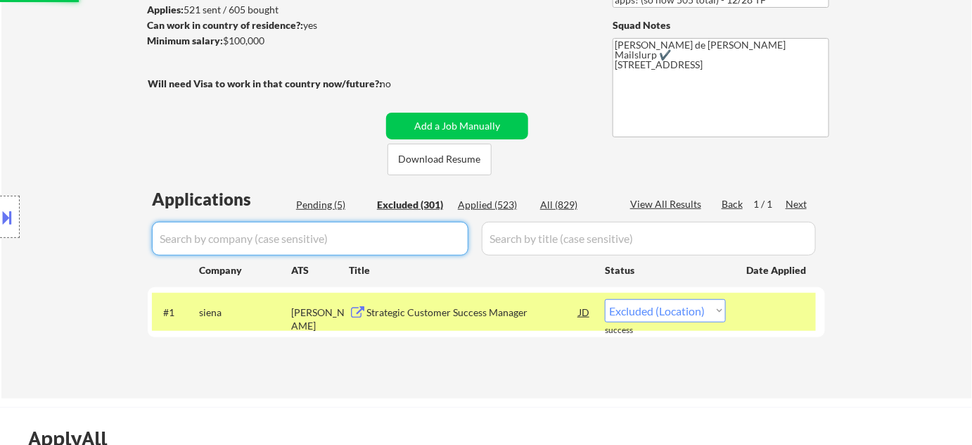
select select ""excluded__location_""
select select ""excluded""
select select ""excluded__salary_""
select select ""excluded__expired_""
select select ""excluded__location_""
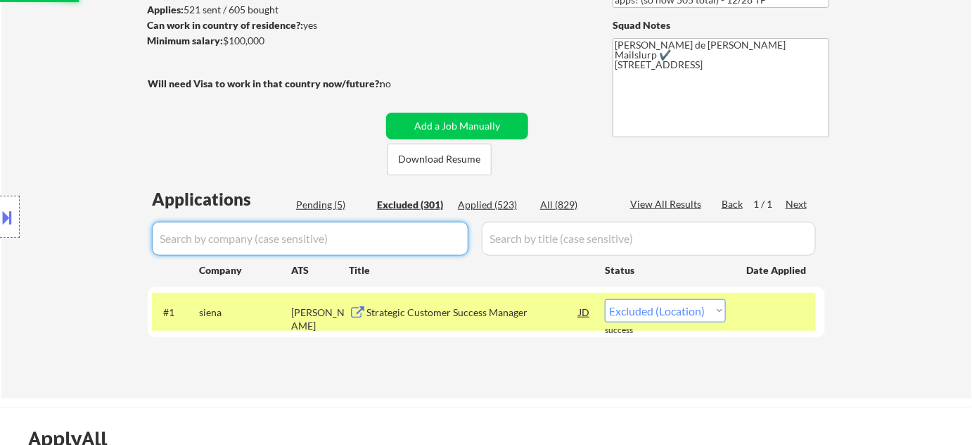
select select ""excluded__location_""
select select ""excluded""
select select ""excluded__expired_""
select select ""excluded__salary_""
select select ""excluded__expired_""
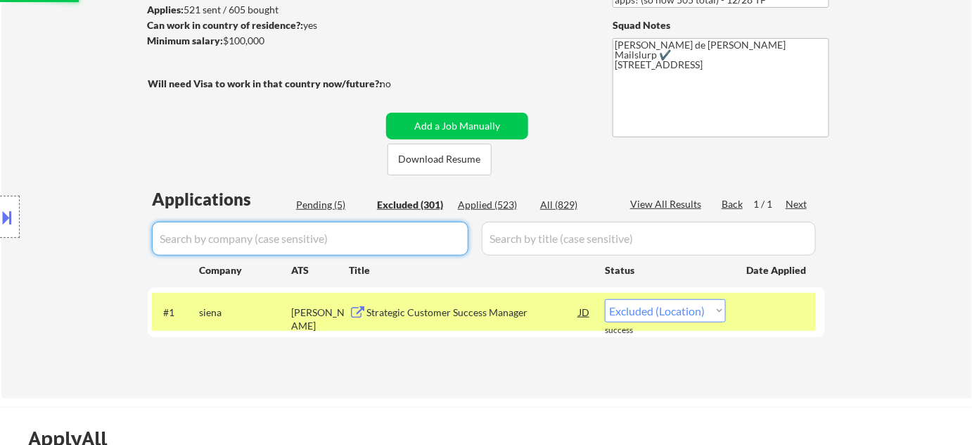
select select ""excluded""
select select ""excluded__location_""
select select ""excluded""
select select ""excluded__location_""
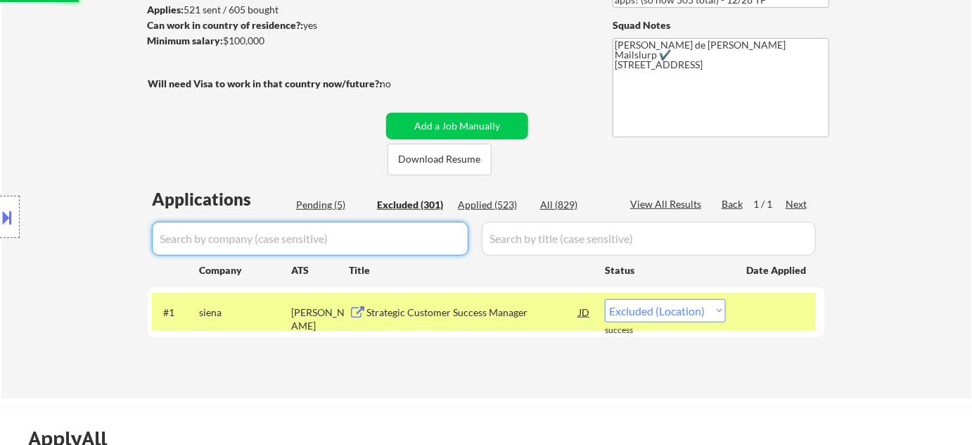
select select ""excluded""
select select ""excluded__expired_""
select select ""excluded""
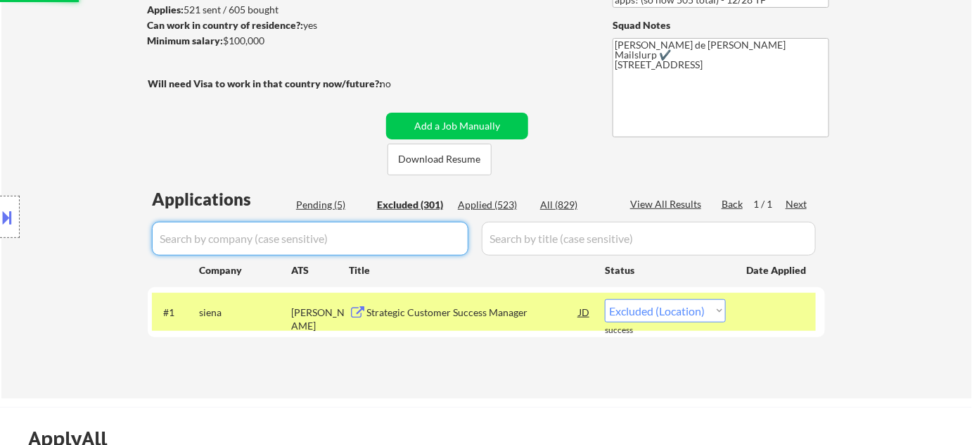
select select ""excluded__location_""
select select ""excluded__expired_""
select select ""excluded__salary_""
select select ""excluded__location_""
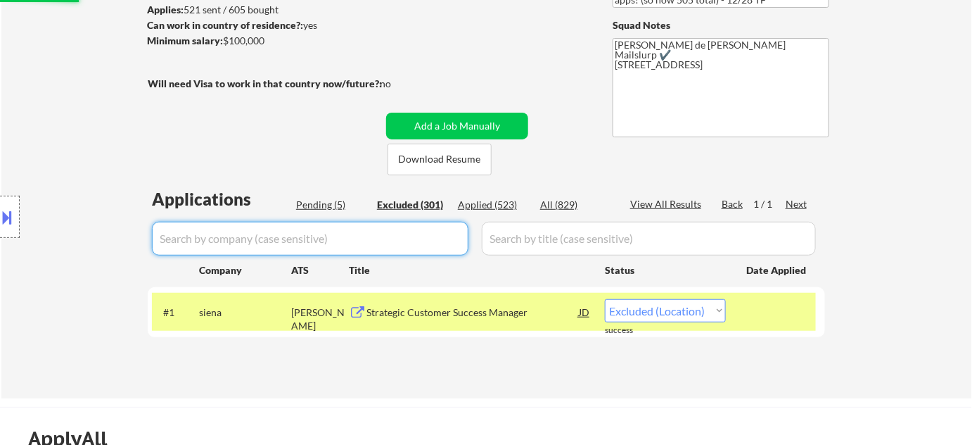
select select ""excluded""
select select ""excluded__location_""
select select ""excluded__expired_""
select select ""excluded__location_""
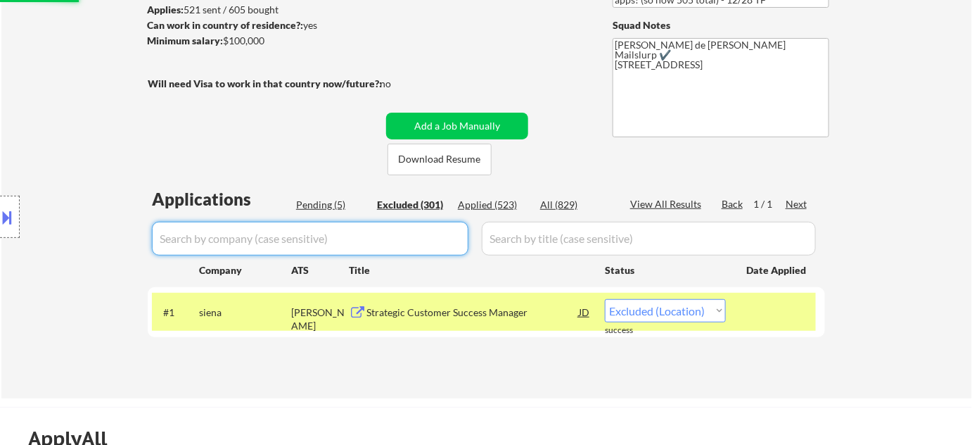
select select ""excluded""
select select ""excluded__salary_""
select select ""excluded__expired_""
select select ""excluded__location_""
select select ""excluded__expired_""
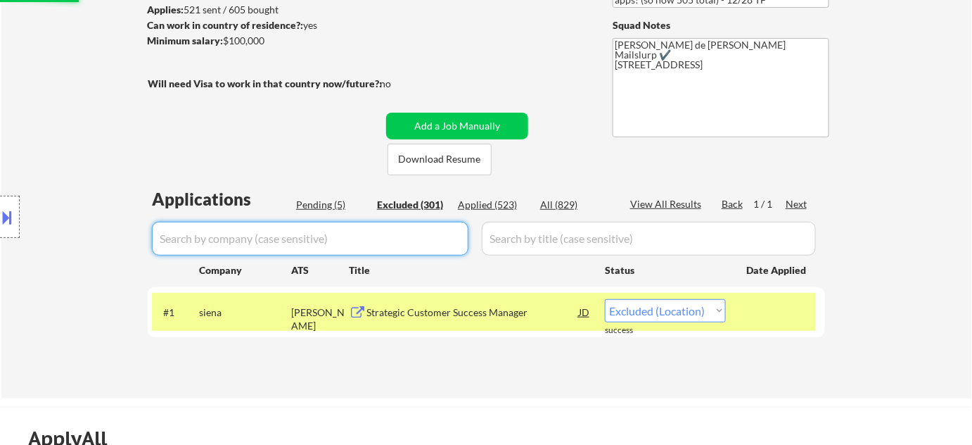
select select ""excluded""
select select ""excluded__location_""
select select ""excluded__expired_""
select select ""excluded""
select select ""excluded__expired_""
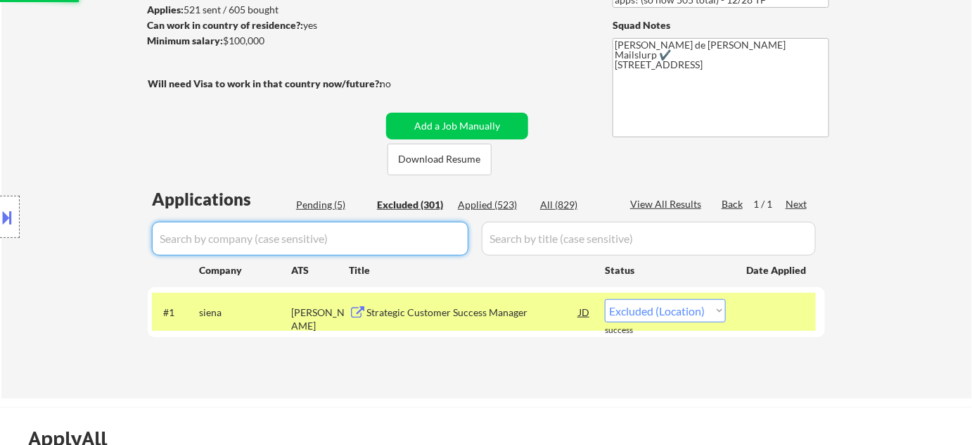
select select ""excluded__expired_""
select select ""excluded__salary_""
select select ""excluded__expired_""
select select ""excluded__salary_""
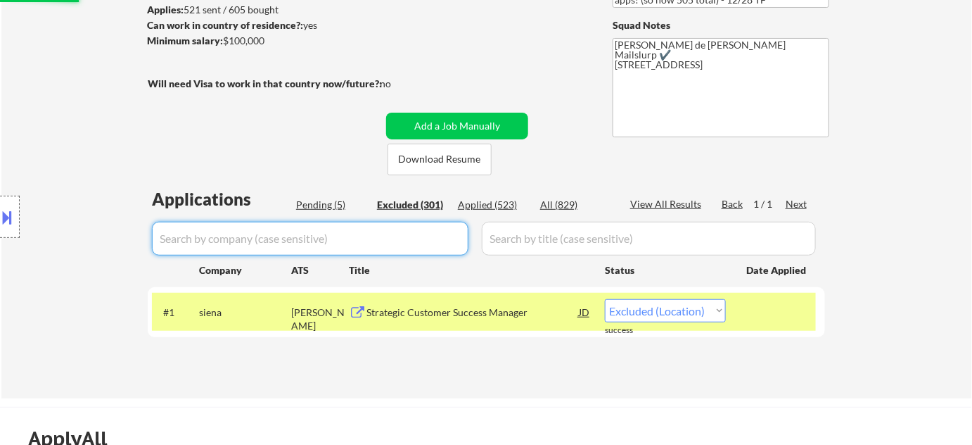
select select ""excluded__location_""
select select ""excluded""
select select ""excluded__expired_""
select select ""excluded__location_""
select select ""excluded__salary_""
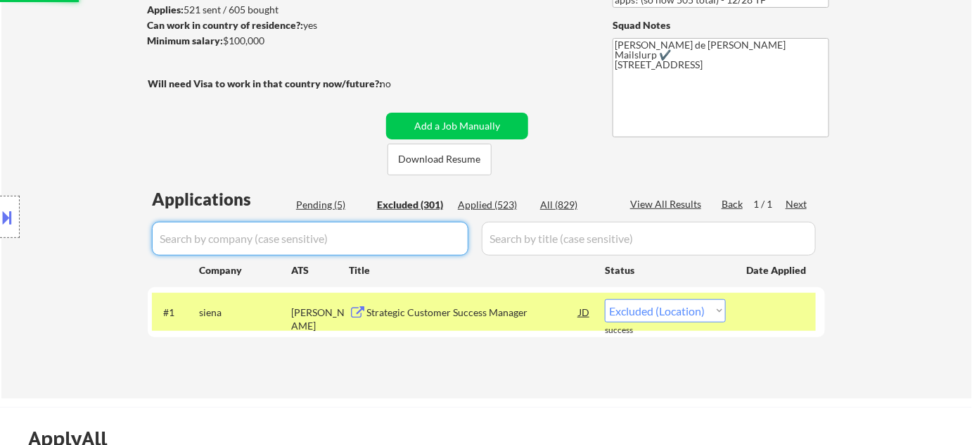
select select ""excluded""
select select ""excluded__salary_""
select select ""excluded__location_""
select select ""excluded__expired_""
select select ""excluded__location_""
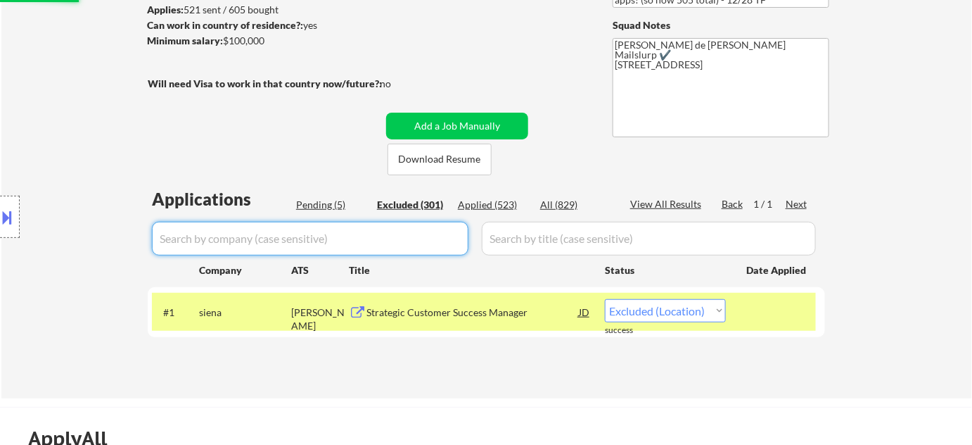
select select ""excluded__salary_""
select select ""excluded__expired_""
select select ""excluded__location_""
select select ""excluded__salary_""
select select ""excluded__location_""
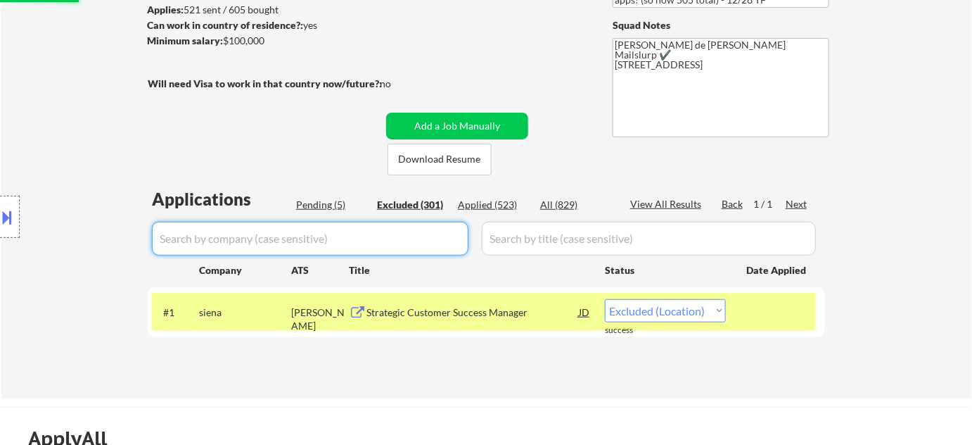
select select ""excluded__expired_""
select select ""excluded""
select select ""excluded__location_""
select select ""excluded__expired_""
select select ""excluded__salary_""
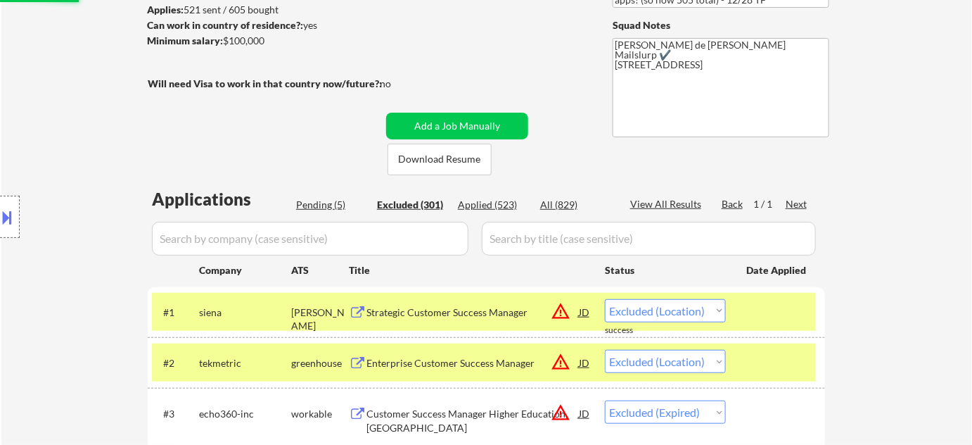
select select ""pending""
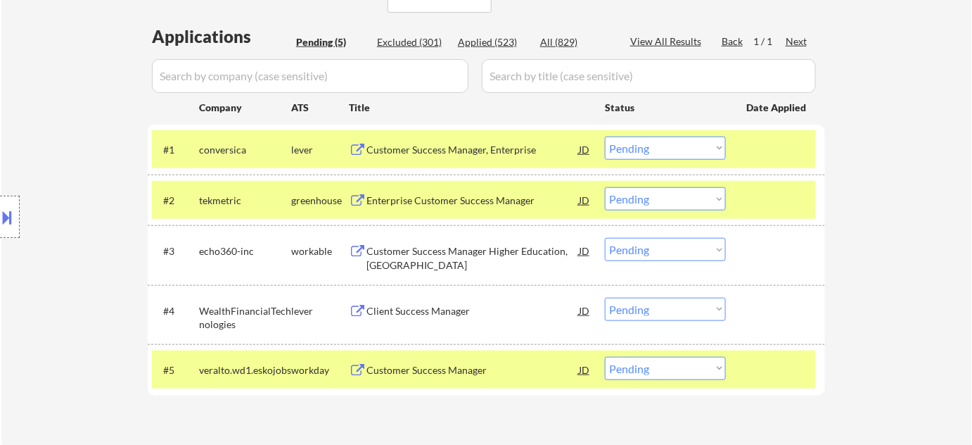
scroll to position [383, 0]
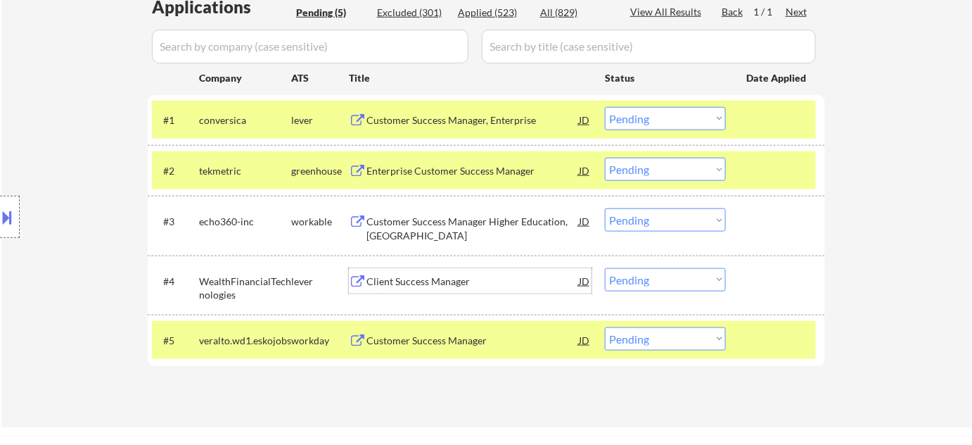
click at [422, 283] on div "Client Success Manager" at bounding box center [472, 281] width 212 height 14
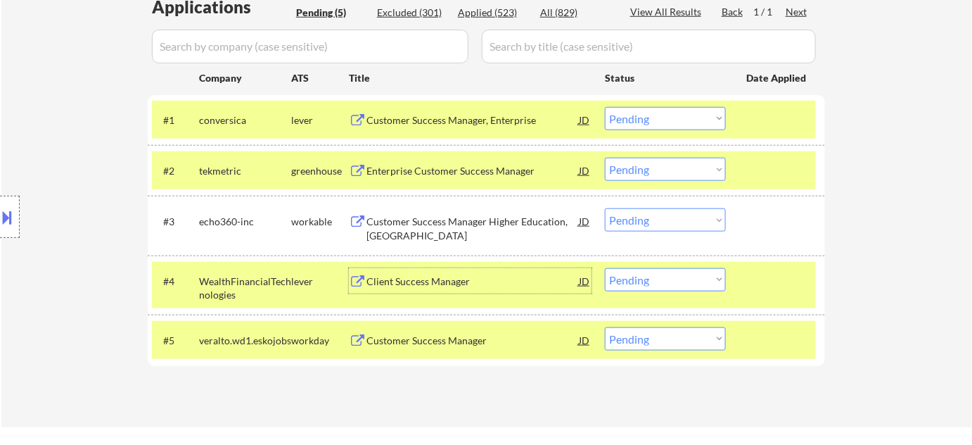
drag, startPoint x: 699, startPoint y: 276, endPoint x: 697, endPoint y: 294, distance: 17.7
click at [699, 276] on select "Choose an option... Pending Applied Excluded (Questions) Excluded (Expired) Exc…" at bounding box center [665, 279] width 121 height 23
click at [605, 268] on select "Choose an option... Pending Applied Excluded (Questions) Excluded (Expired) Exc…" at bounding box center [665, 279] width 121 height 23
select select ""pending""
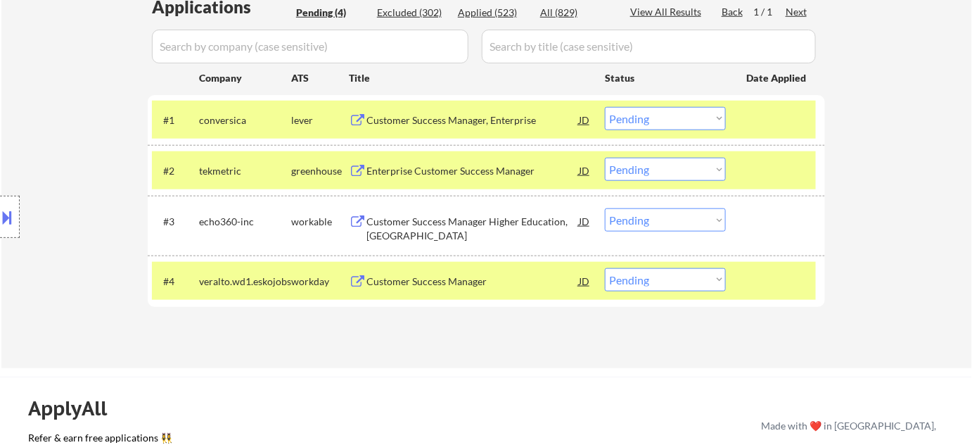
click at [421, 276] on div "Customer Success Manager" at bounding box center [472, 281] width 212 height 14
